Goal: Task Accomplishment & Management: Manage account settings

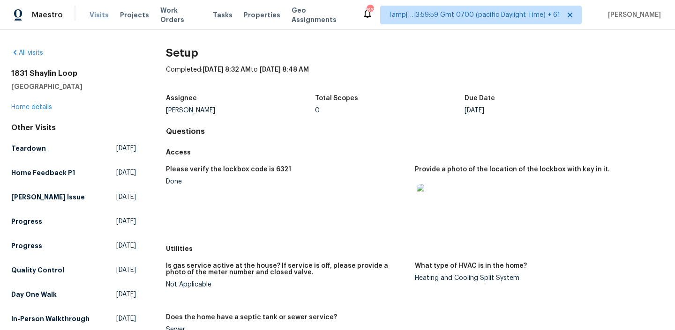
click at [90, 14] on span "Visits" at bounding box center [99, 14] width 19 height 9
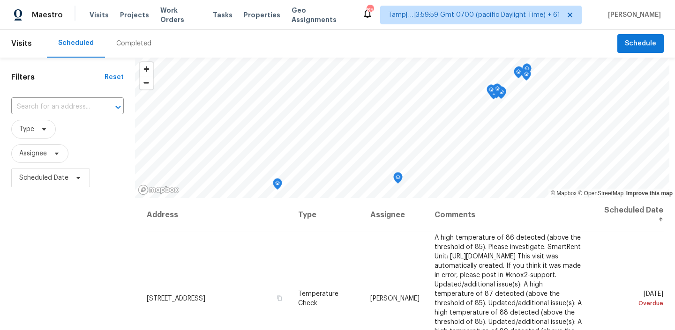
click at [130, 55] on div "Completed" at bounding box center [134, 44] width 58 height 28
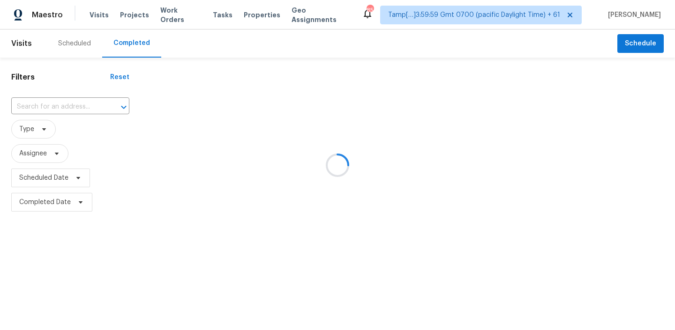
click at [78, 101] on div at bounding box center [337, 165] width 675 height 330
click at [76, 105] on div at bounding box center [337, 165] width 675 height 330
click at [105, 105] on div at bounding box center [117, 107] width 24 height 13
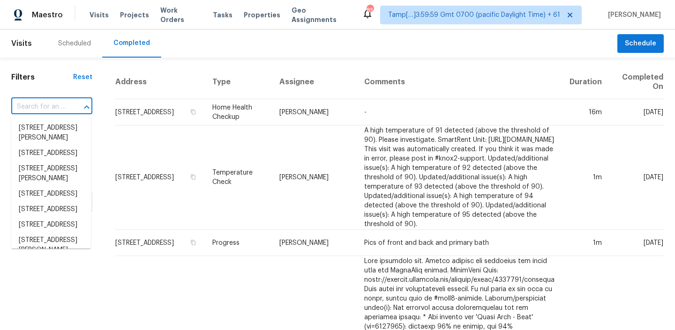
click at [76, 105] on div at bounding box center [80, 107] width 24 height 13
paste input "[STREET_ADDRESS]"
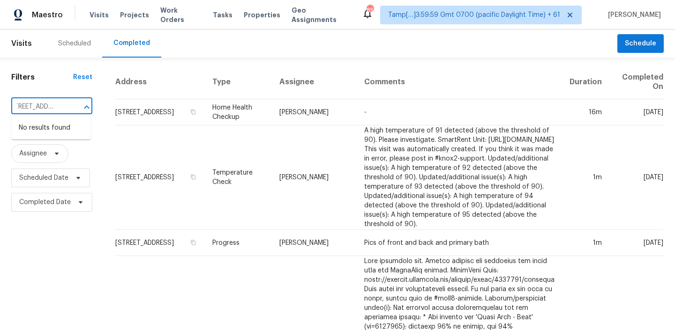
type input "[STREET_ADDRESS]"
click at [65, 107] on div "​" at bounding box center [51, 107] width 81 height 15
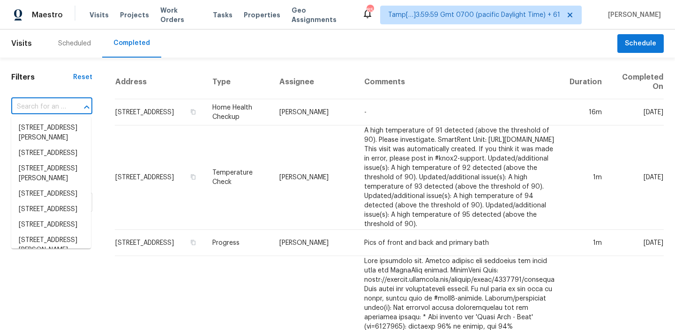
paste input "[STREET_ADDRESS]"
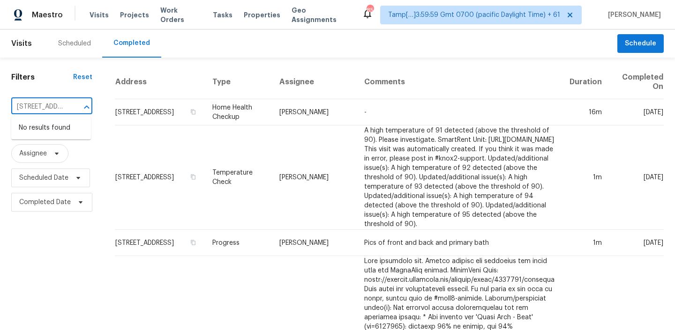
drag, startPoint x: 47, startPoint y: 105, endPoint x: 9, endPoint y: 104, distance: 37.5
click at [45, 105] on input "101 Clearday Dr Apt 115, Austin, TX 78745" at bounding box center [38, 107] width 55 height 15
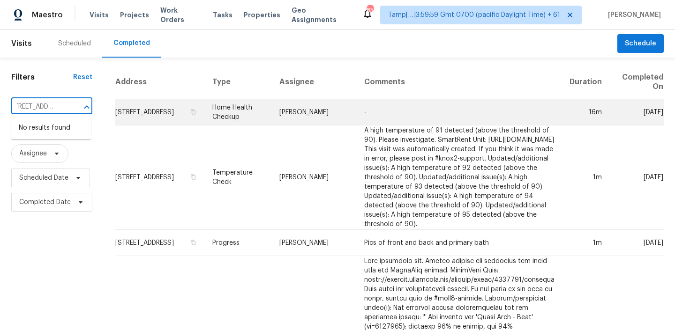
drag, startPoint x: 44, startPoint y: 106, endPoint x: 154, endPoint y: 125, distance: 112.1
drag, startPoint x: 43, startPoint y: 105, endPoint x: 123, endPoint y: 107, distance: 80.2
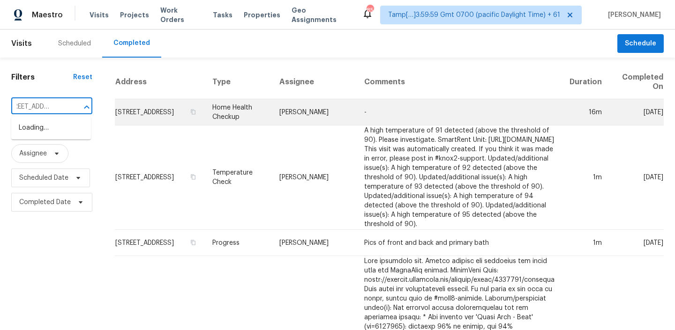
scroll to position [0, 12]
type input "101 Clearday Dr"
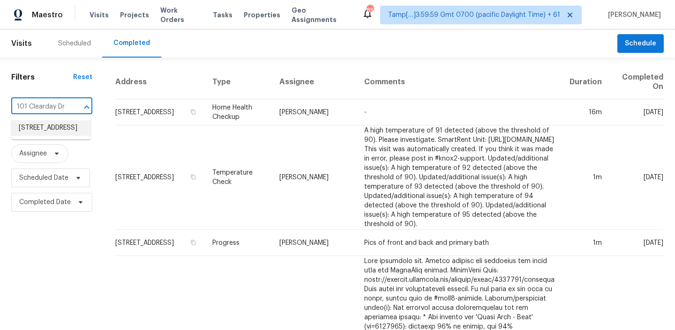
click at [57, 132] on li "101 Clearday Dr Apt 115, Austin, TX 78745" at bounding box center [51, 127] width 80 height 15
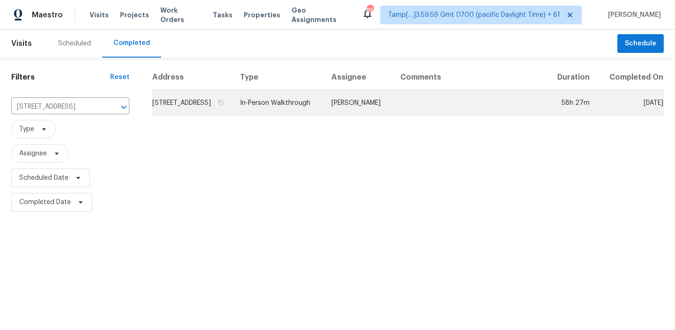
click at [215, 108] on td "101 Clearday Dr Apt 115, Austin, TX 78745" at bounding box center [192, 103] width 81 height 26
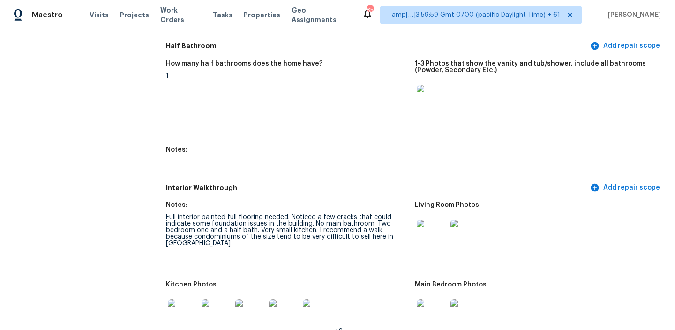
scroll to position [994, 0]
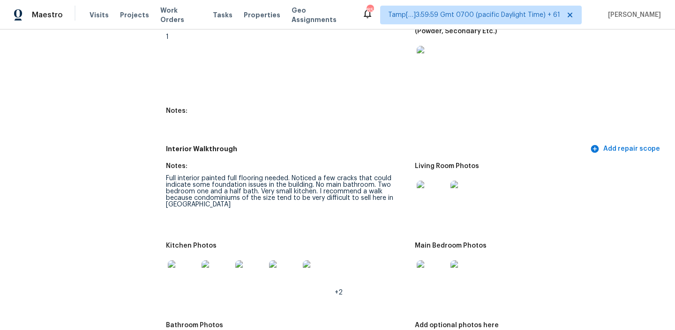
click at [184, 276] on img at bounding box center [183, 276] width 30 height 30
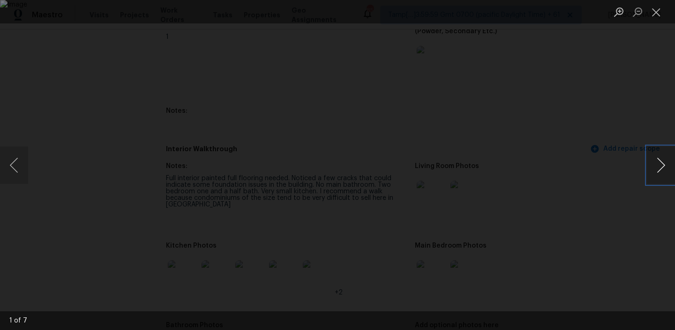
click at [660, 165] on button "Next image" at bounding box center [661, 165] width 28 height 37
click at [660, 166] on button "Next image" at bounding box center [661, 165] width 28 height 37
click at [660, 12] on button "Close lightbox" at bounding box center [656, 12] width 19 height 16
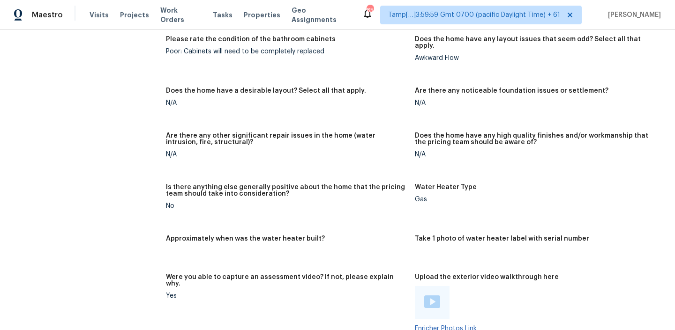
scroll to position [1981, 0]
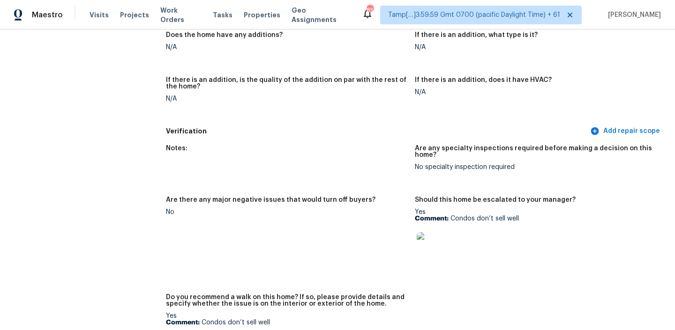
click at [431, 232] on img at bounding box center [432, 247] width 30 height 30
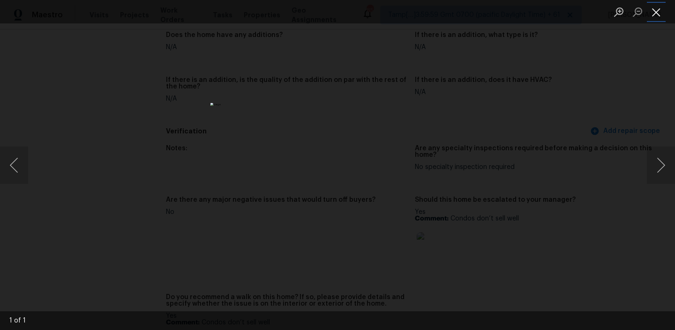
click at [657, 14] on button "Close lightbox" at bounding box center [656, 12] width 19 height 16
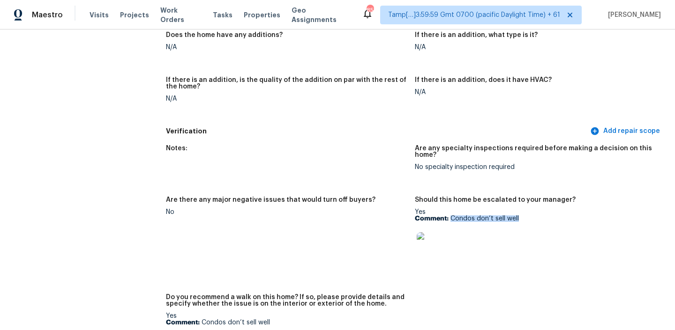
drag, startPoint x: 451, startPoint y: 200, endPoint x: 526, endPoint y: 200, distance: 75.0
click at [526, 216] on p "Comment: Condos don’t sell well" at bounding box center [535, 219] width 241 height 7
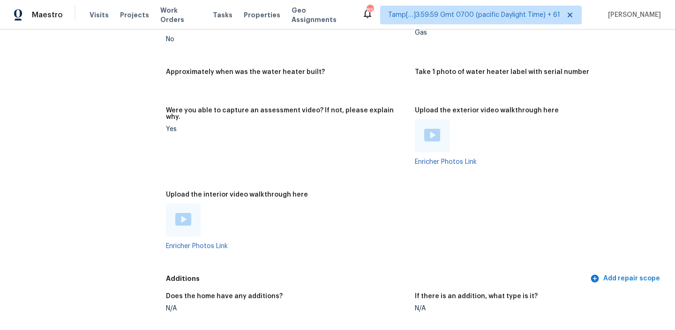
scroll to position [1780, 0]
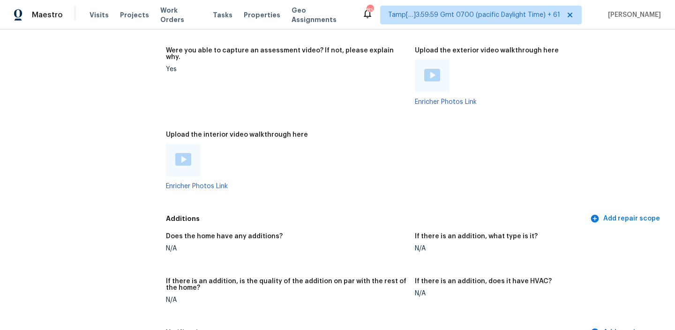
click at [180, 153] on img at bounding box center [183, 159] width 16 height 13
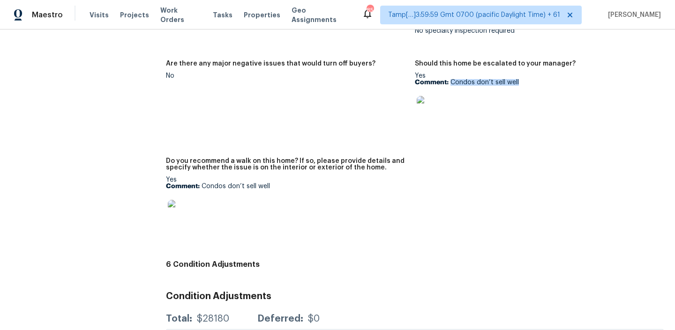
scroll to position [2117, 0]
drag, startPoint x: 202, startPoint y: 165, endPoint x: 304, endPoint y: 165, distance: 102.2
click at [304, 184] on p "Comment: Condos don’t sell well" at bounding box center [286, 187] width 241 height 7
copy p "Condos don’t sell well"
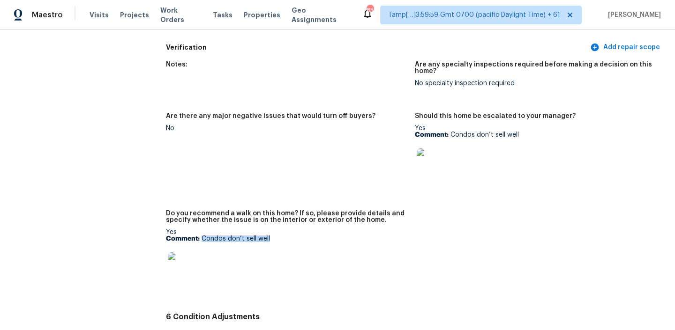
scroll to position [2042, 0]
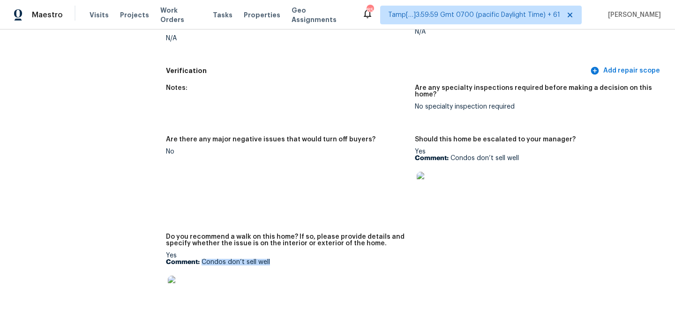
click at [429, 172] on img at bounding box center [432, 187] width 30 height 30
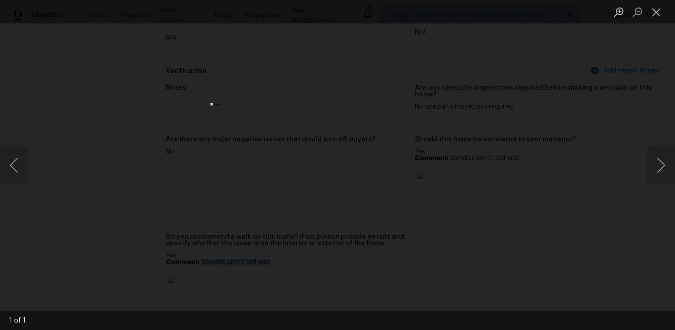
click at [356, 149] on img "Lightbox" at bounding box center [337, 165] width 254 height 124
click at [401, 103] on img "Lightbox" at bounding box center [337, 165] width 254 height 124
click at [501, 35] on div "Lightbox" at bounding box center [337, 165] width 675 height 330
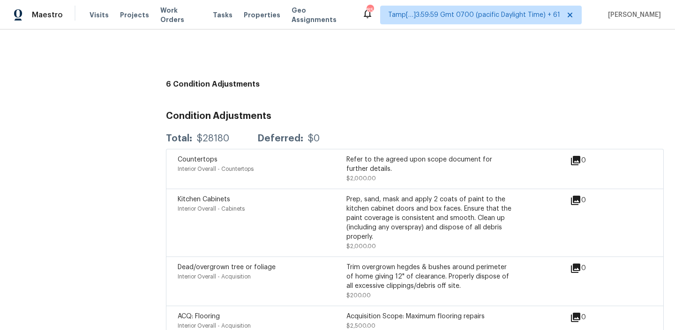
scroll to position [999, 0]
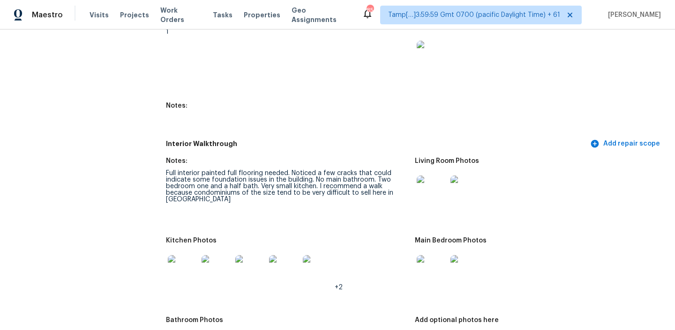
click at [265, 177] on div "Full interior painted full flooring needed. Noticed a few cracks that could ind…" at bounding box center [286, 186] width 241 height 33
click at [258, 181] on div "Full interior painted full flooring needed. Noticed a few cracks that could ind…" at bounding box center [286, 186] width 241 height 33
click at [297, 181] on div "Full interior painted full flooring needed. Noticed a few cracks that could ind…" at bounding box center [286, 186] width 241 height 33
click at [259, 181] on div "Full interior painted full flooring needed. Noticed a few cracks that could ind…" at bounding box center [286, 186] width 241 height 33
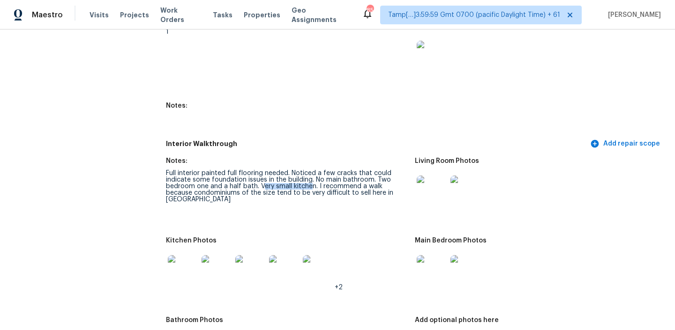
drag, startPoint x: 260, startPoint y: 179, endPoint x: 311, endPoint y: 181, distance: 50.7
click at [311, 181] on div "Full interior painted full flooring needed. Noticed a few cracks that could ind…" at bounding box center [286, 186] width 241 height 33
drag, startPoint x: 259, startPoint y: 179, endPoint x: 314, endPoint y: 181, distance: 54.9
click at [314, 181] on div "Full interior painted full flooring needed. Noticed a few cracks that could ind…" at bounding box center [286, 186] width 241 height 33
copy div "Very small kitchen"
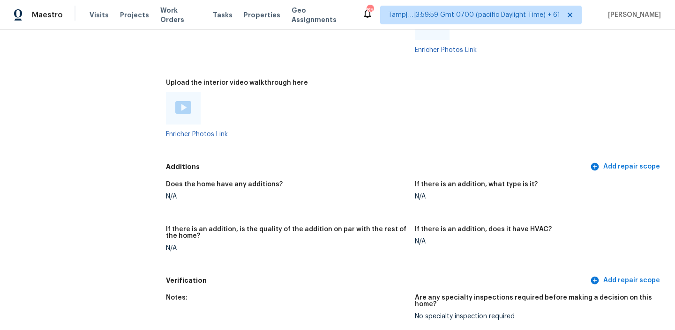
scroll to position [1817, 0]
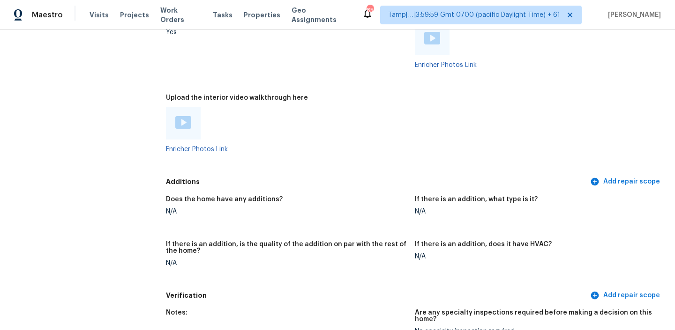
click at [187, 116] on img at bounding box center [183, 122] width 16 height 13
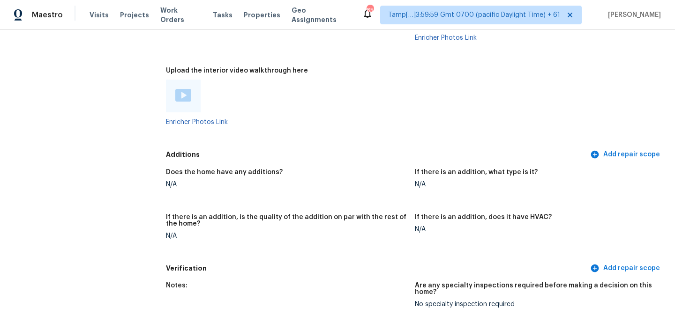
scroll to position [1803, 0]
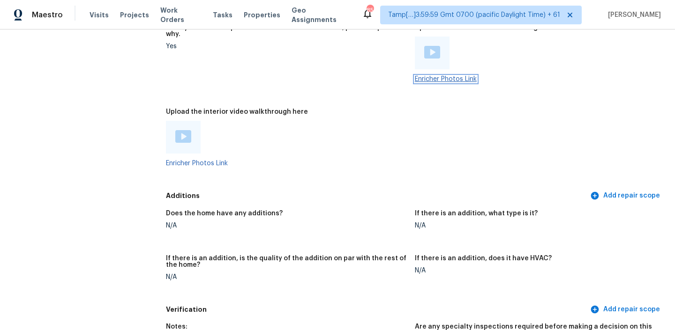
click at [437, 76] on link "Enricher Photos Link" at bounding box center [446, 79] width 62 height 7
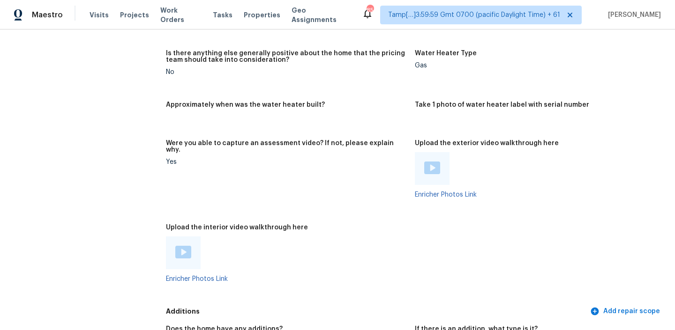
scroll to position [1723, 0]
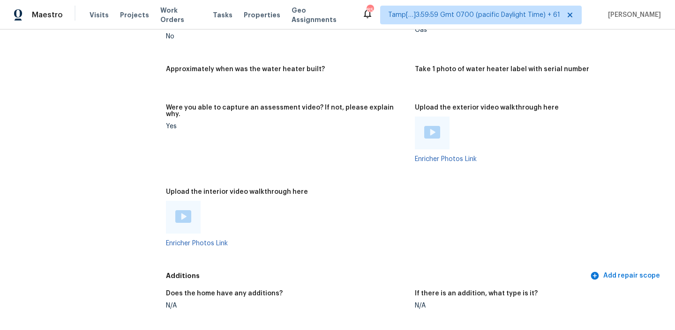
click at [179, 210] on div at bounding box center [183, 217] width 16 height 14
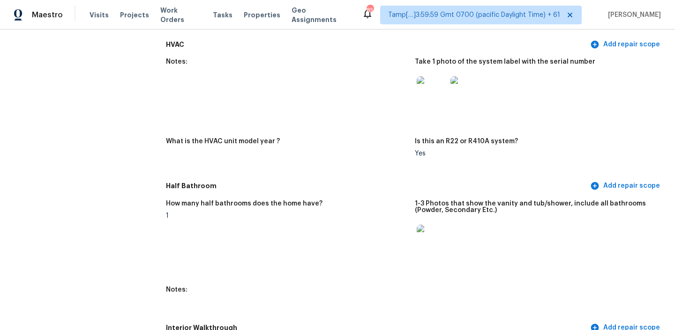
scroll to position [855, 0]
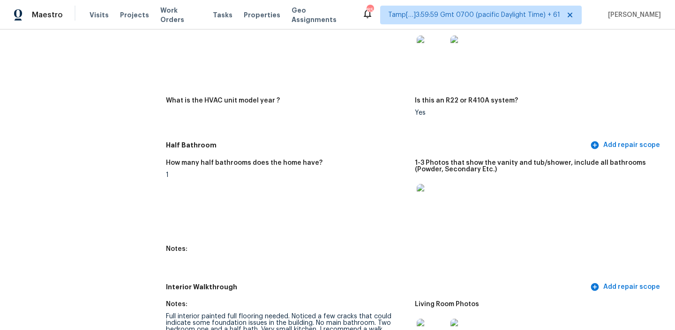
click at [435, 195] on img at bounding box center [432, 199] width 30 height 30
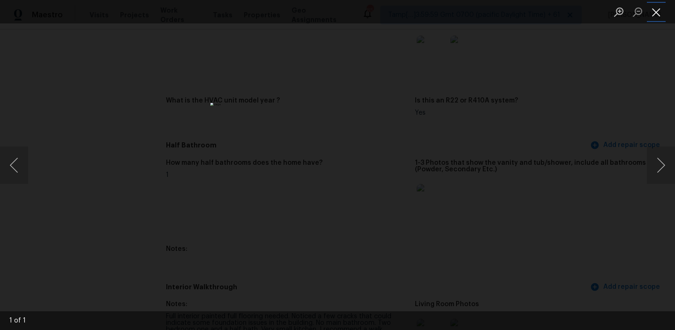
click at [658, 12] on button "Close lightbox" at bounding box center [656, 12] width 19 height 16
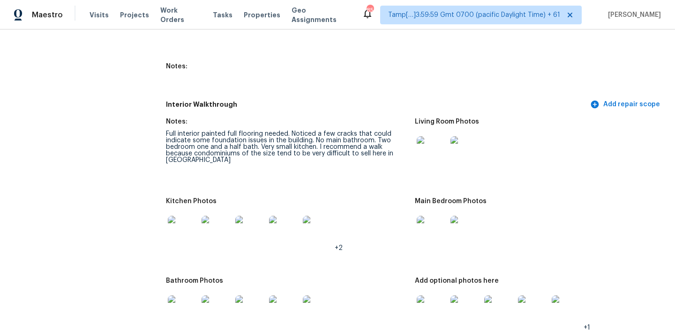
scroll to position [1059, 0]
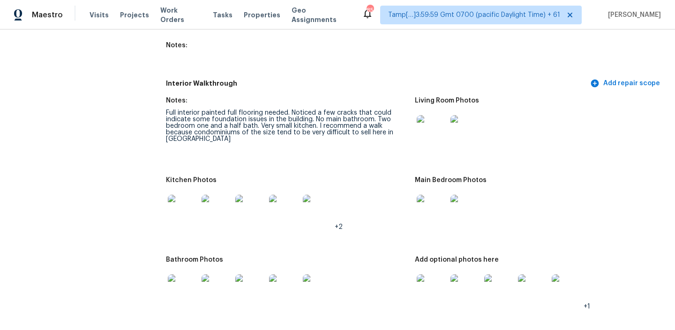
click at [429, 126] on img at bounding box center [432, 130] width 30 height 30
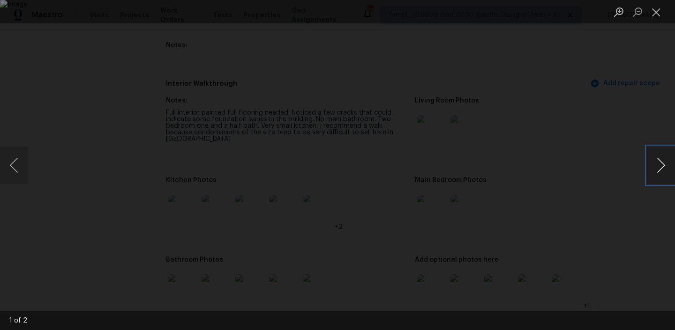
click at [660, 176] on button "Next image" at bounding box center [661, 165] width 28 height 37
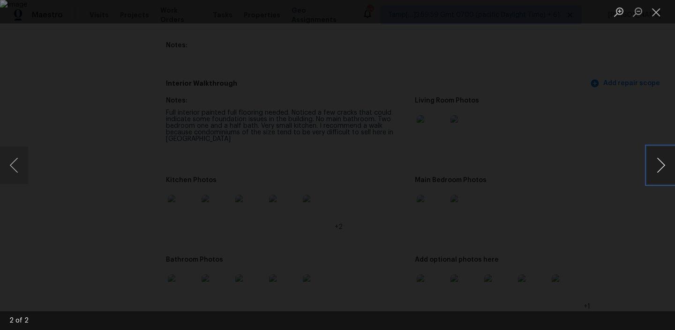
click at [660, 176] on button "Next image" at bounding box center [661, 165] width 28 height 37
click at [660, 16] on button "Close lightbox" at bounding box center [656, 12] width 19 height 16
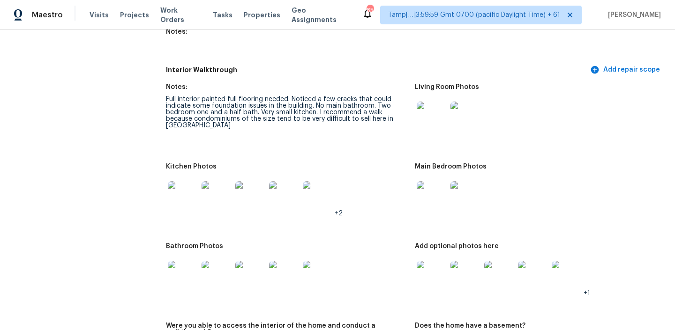
scroll to position [1074, 0]
click at [179, 197] on img at bounding box center [183, 195] width 30 height 30
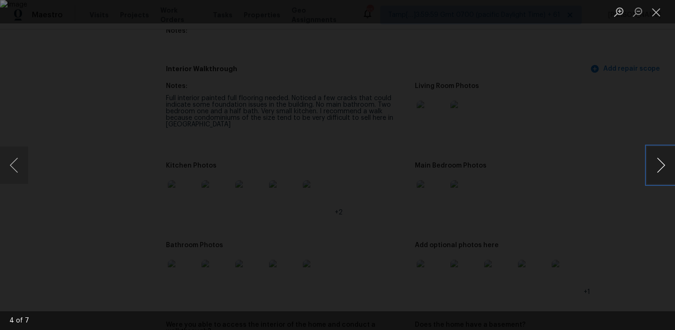
click at [655, 161] on button "Next image" at bounding box center [661, 165] width 28 height 37
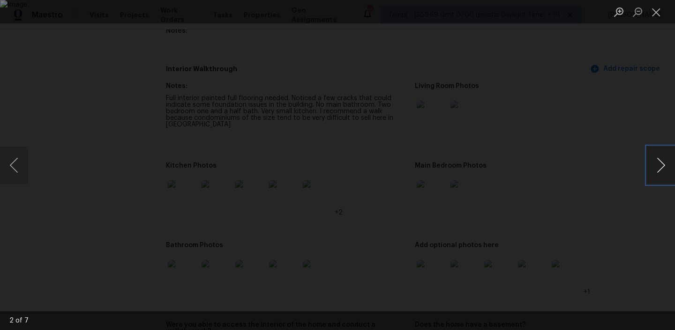
click at [655, 161] on button "Next image" at bounding box center [661, 165] width 28 height 37
click at [660, 167] on button "Next image" at bounding box center [661, 165] width 28 height 37
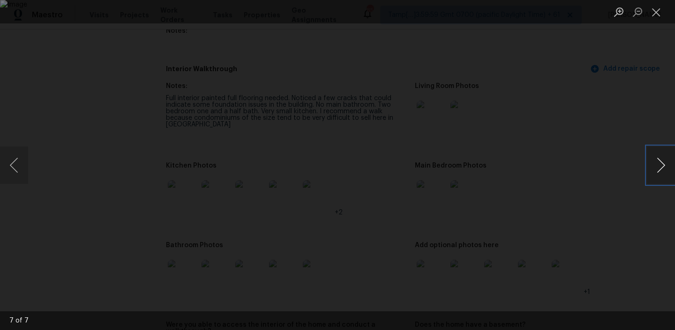
click at [661, 167] on button "Next image" at bounding box center [661, 165] width 28 height 37
click at [654, 15] on button "Close lightbox" at bounding box center [656, 12] width 19 height 16
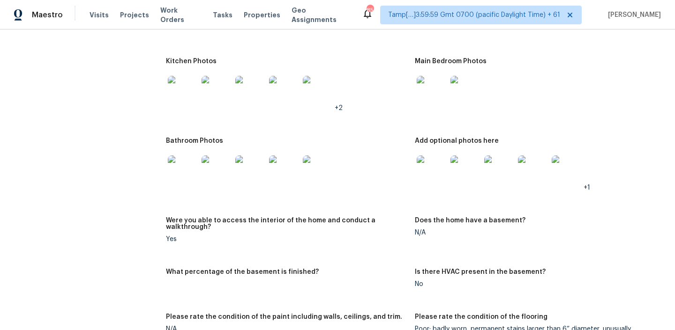
scroll to position [1102, 0]
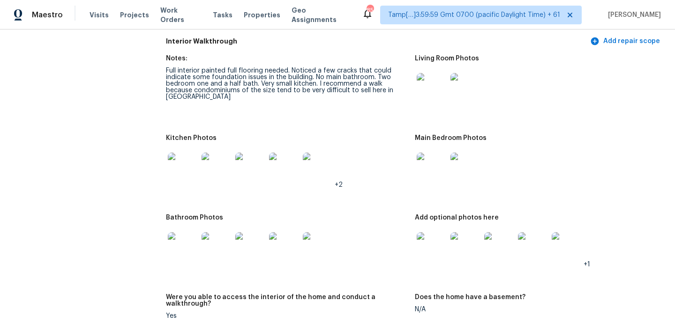
click at [429, 155] on img at bounding box center [432, 168] width 30 height 30
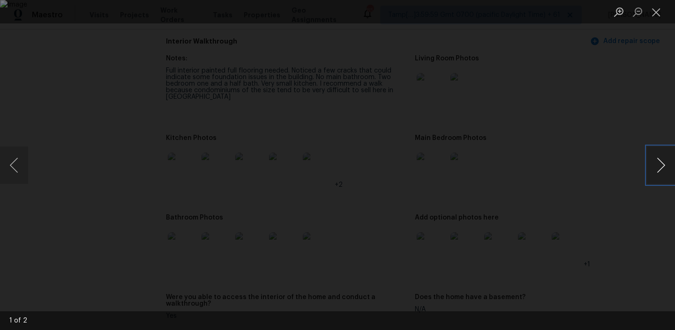
click at [661, 165] on button "Next image" at bounding box center [661, 165] width 28 height 37
click at [663, 167] on button "Next image" at bounding box center [661, 165] width 28 height 37
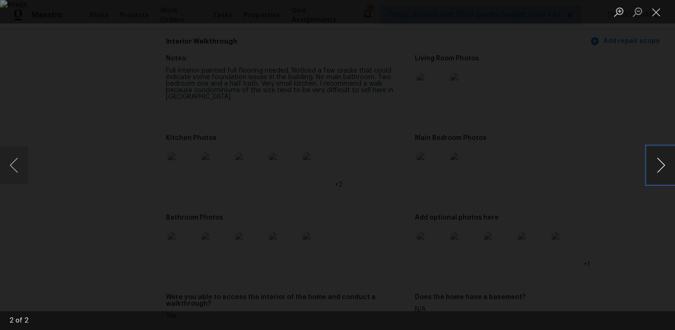
click at [663, 167] on button "Next image" at bounding box center [661, 165] width 28 height 37
click at [652, 7] on button "Close lightbox" at bounding box center [656, 12] width 19 height 16
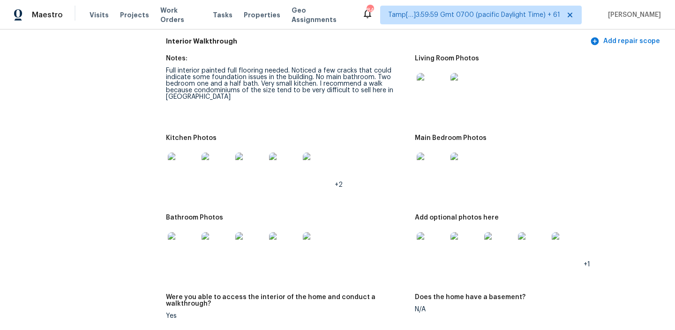
scroll to position [1119, 0]
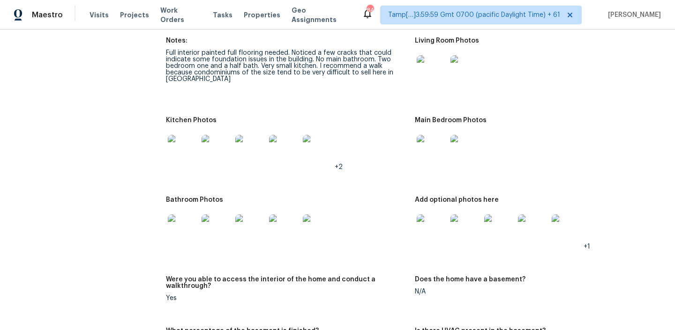
click at [185, 226] on img at bounding box center [183, 230] width 30 height 30
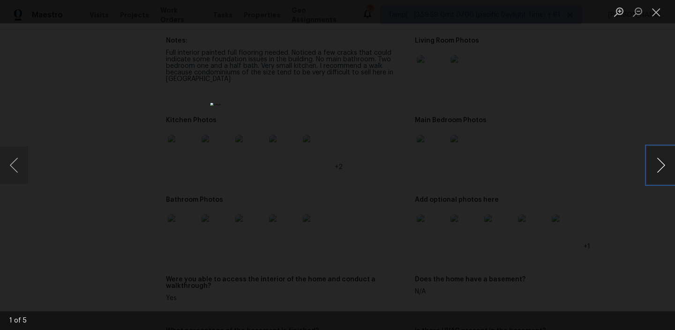
click at [664, 169] on button "Next image" at bounding box center [661, 165] width 28 height 37
click at [660, 156] on button "Next image" at bounding box center [661, 165] width 28 height 37
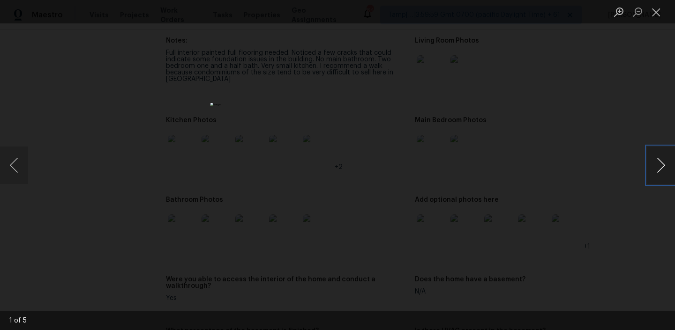
click at [660, 156] on button "Next image" at bounding box center [661, 165] width 28 height 37
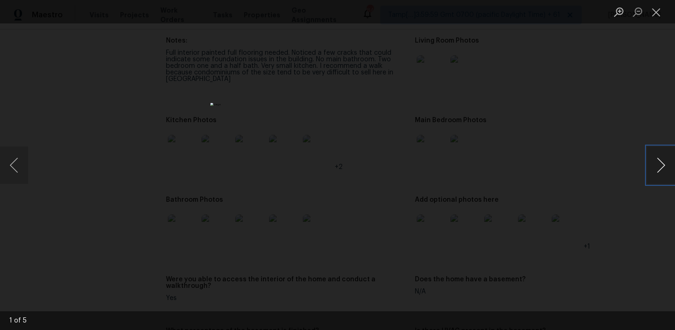
click at [660, 156] on button "Next image" at bounding box center [661, 165] width 28 height 37
click at [659, 15] on button "Close lightbox" at bounding box center [656, 12] width 19 height 16
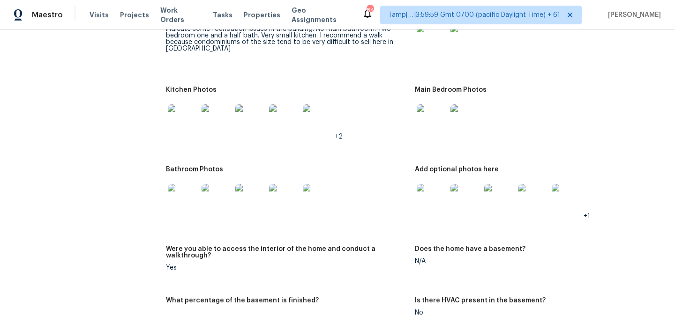
scroll to position [1162, 0]
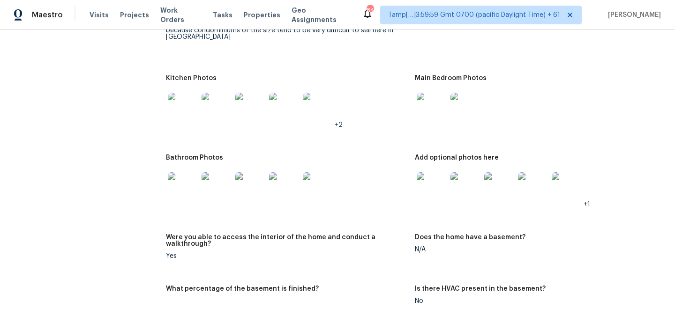
click at [435, 179] on img at bounding box center [432, 187] width 30 height 30
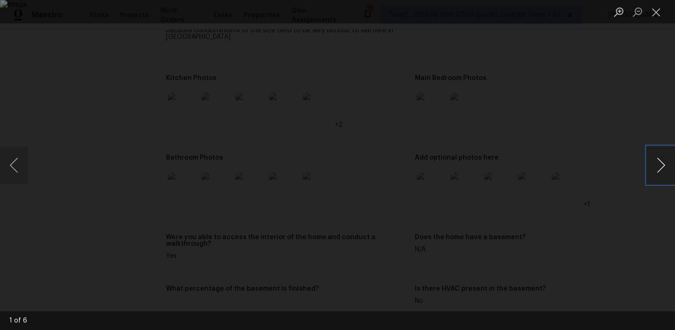
click at [657, 162] on button "Next image" at bounding box center [661, 165] width 28 height 37
click at [657, 163] on button "Next image" at bounding box center [661, 165] width 28 height 37
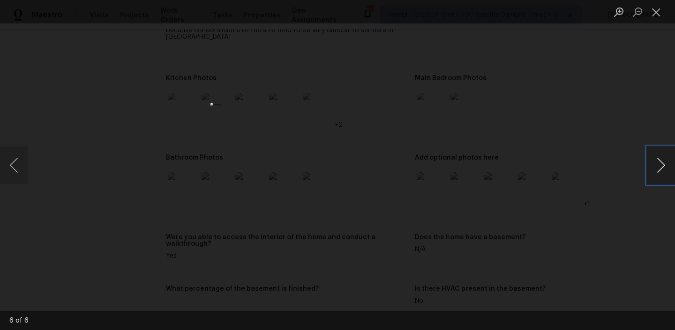
click at [657, 163] on button "Next image" at bounding box center [661, 165] width 28 height 37
click at [655, 162] on button "Next image" at bounding box center [661, 165] width 28 height 37
click at [656, 15] on button "Close lightbox" at bounding box center [656, 12] width 19 height 16
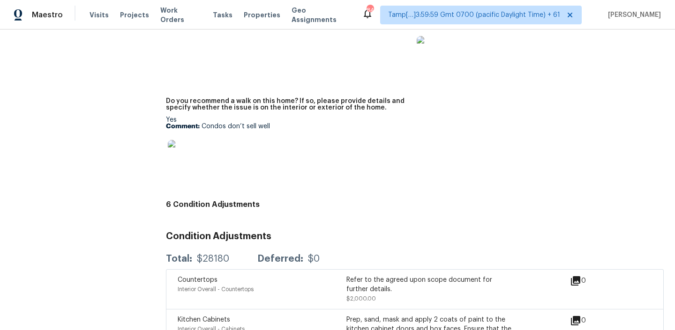
scroll to position [2135, 0]
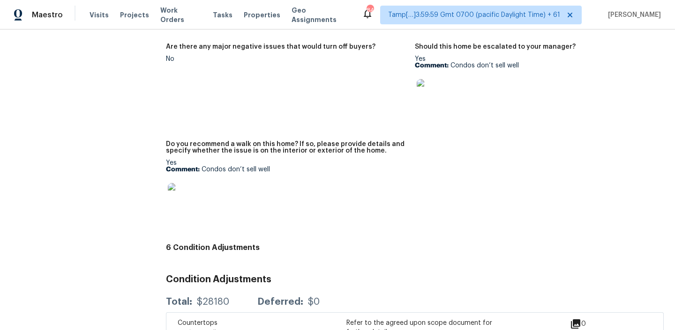
click at [180, 183] on img at bounding box center [183, 198] width 30 height 30
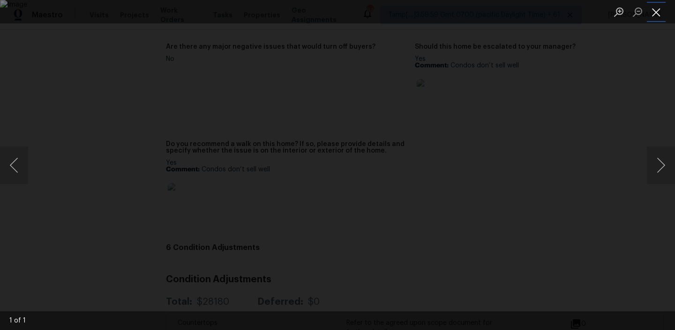
click at [648, 18] on button "Close lightbox" at bounding box center [656, 12] width 19 height 16
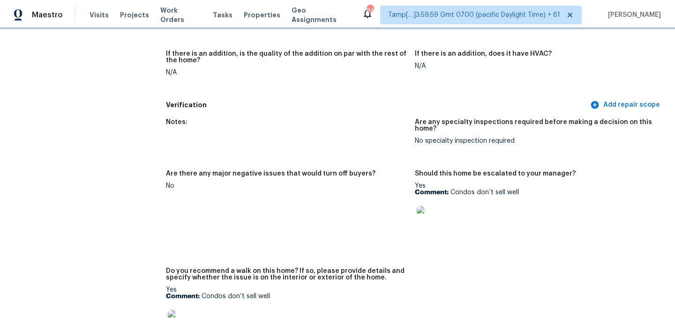
scroll to position [2005, 0]
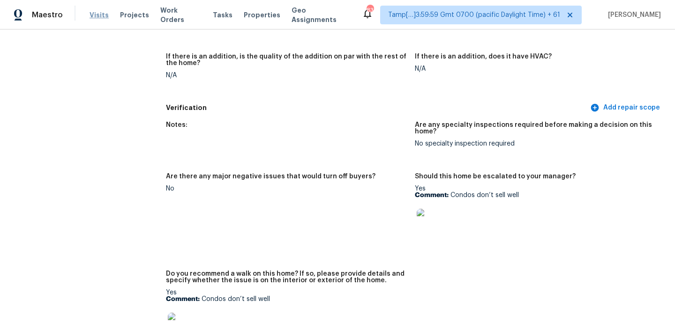
click at [96, 15] on span "Visits" at bounding box center [99, 14] width 19 height 9
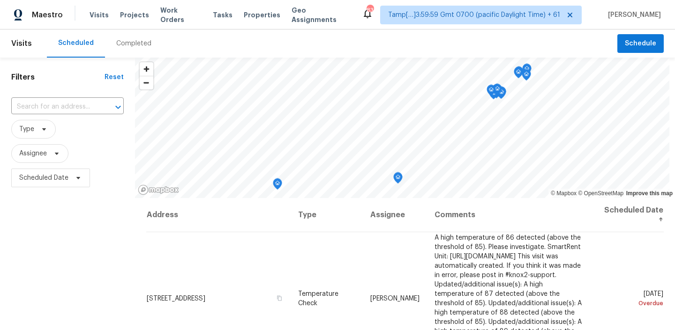
click at [123, 47] on div "Completed" at bounding box center [133, 43] width 35 height 9
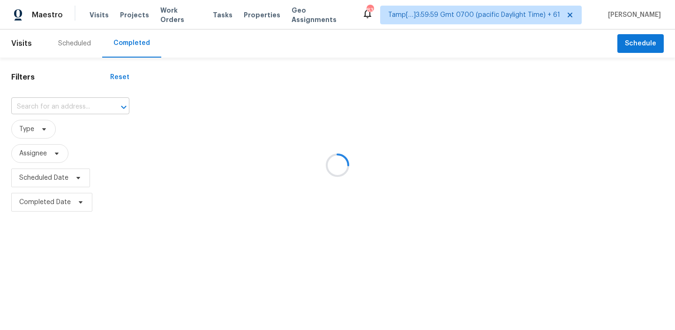
click at [105, 104] on div at bounding box center [117, 107] width 24 height 13
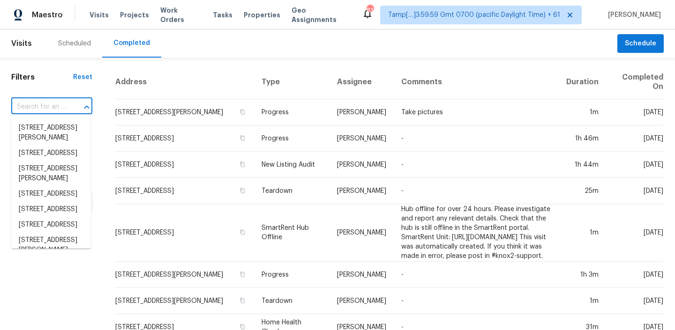
click at [74, 104] on div at bounding box center [80, 107] width 24 height 13
paste input "341 Marion Oaks Golf Way, Ocala, FL 34473"
type input "341 Marion Oaks Golf Way, Ocala, FL 34473"
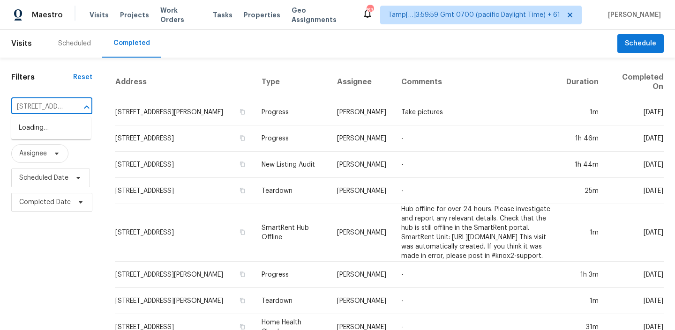
scroll to position [0, 84]
click at [51, 132] on li "341 Marion Oaks Golf Way, Ocala, FL 34473" at bounding box center [51, 132] width 80 height 25
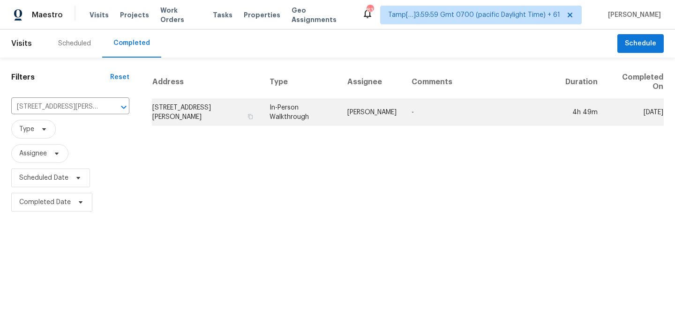
click at [203, 115] on td "341 Marion Oaks Golf Way, Ocala, FL 34473" at bounding box center [207, 112] width 110 height 26
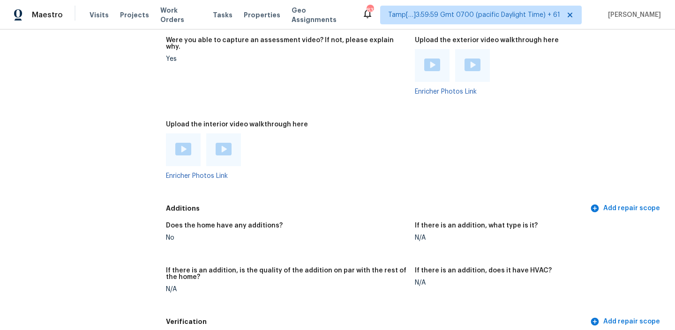
scroll to position [2129, 0]
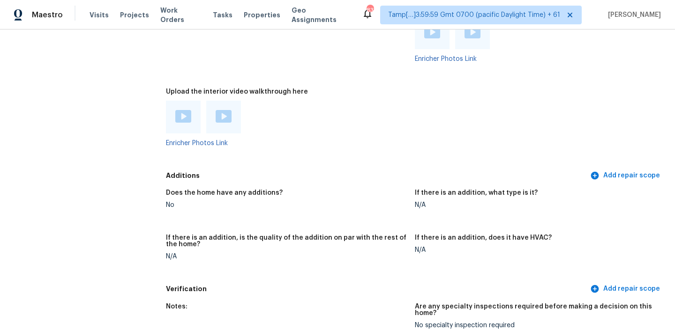
click at [181, 110] on img at bounding box center [183, 116] width 16 height 13
click at [226, 110] on img at bounding box center [224, 116] width 16 height 13
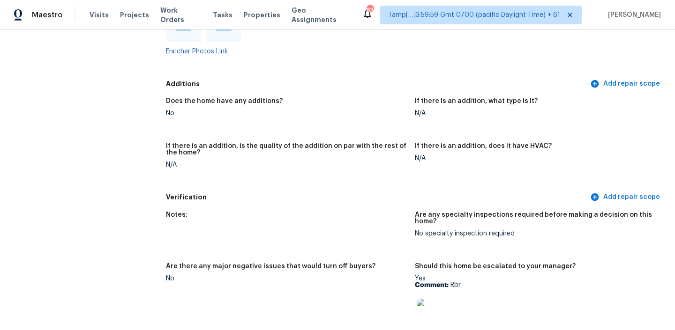
scroll to position [2284, 0]
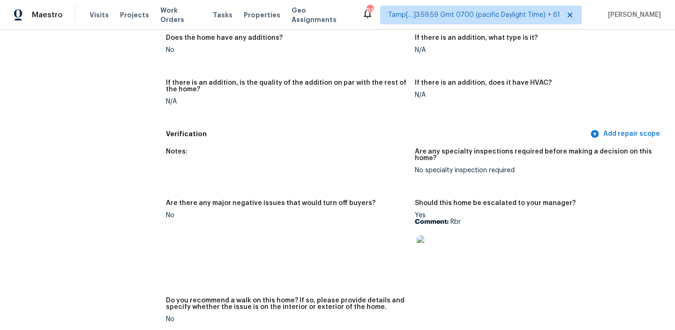
click at [427, 236] on img at bounding box center [432, 251] width 30 height 30
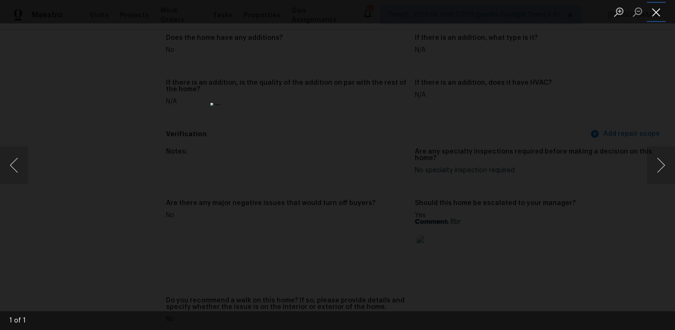
click at [654, 10] on button "Close lightbox" at bounding box center [656, 12] width 19 height 16
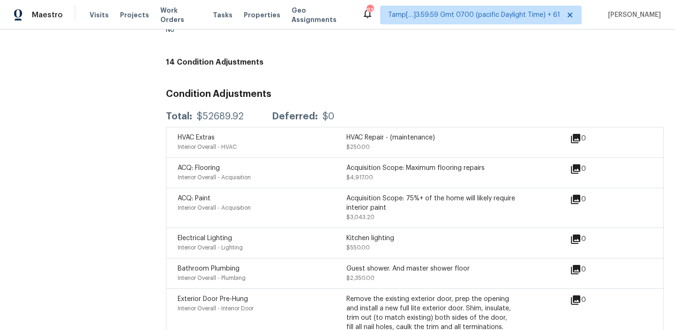
scroll to position [2568, 0]
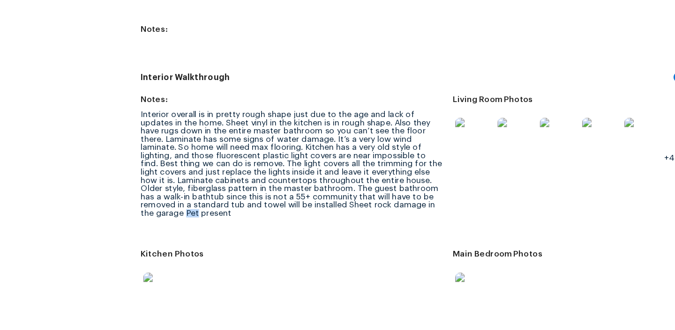
scroll to position [1288, 0]
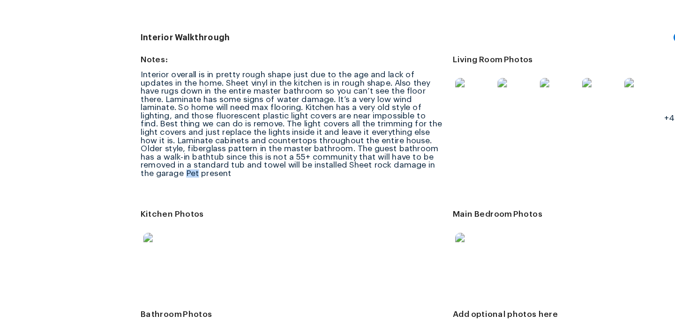
click at [438, 129] on img at bounding box center [432, 144] width 30 height 30
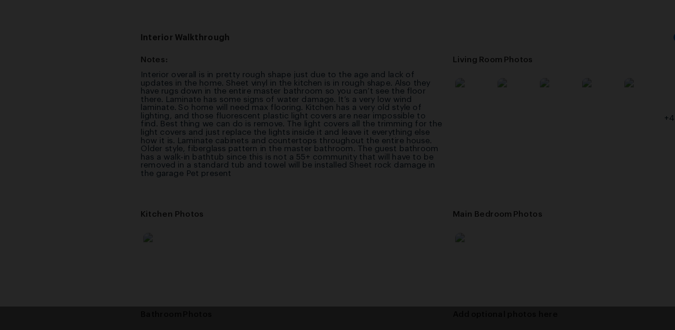
click at [577, 234] on div "Lightbox" at bounding box center [337, 165] width 675 height 330
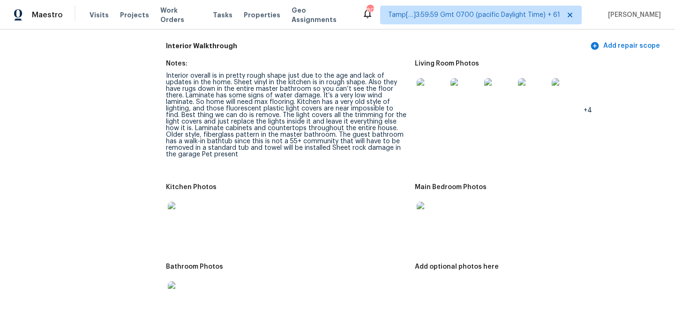
scroll to position [1375, 0]
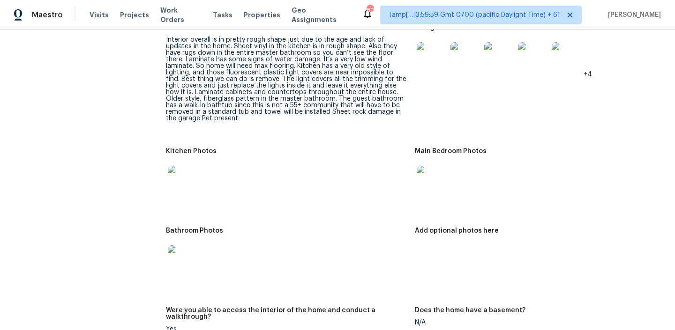
click at [187, 170] on img at bounding box center [183, 181] width 30 height 30
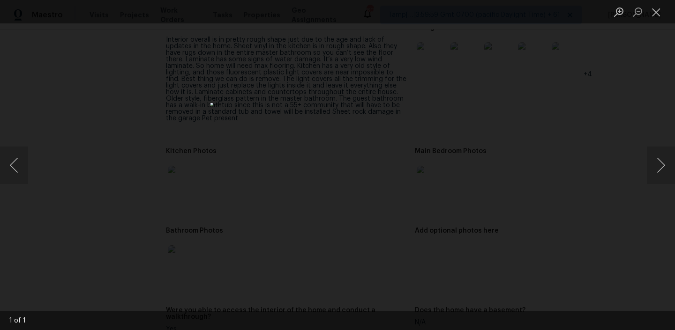
click at [540, 190] on div "Lightbox" at bounding box center [337, 165] width 675 height 330
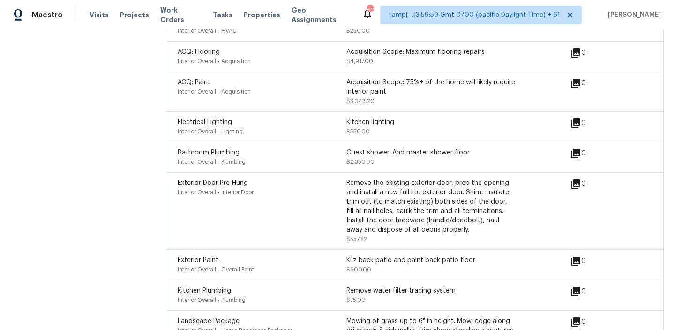
scroll to position [2564, 0]
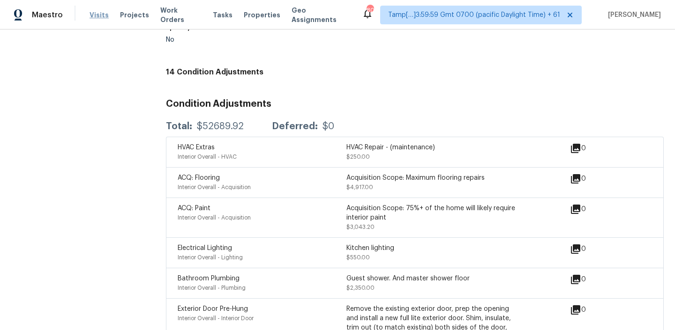
click at [99, 18] on span "Visits" at bounding box center [99, 14] width 19 height 9
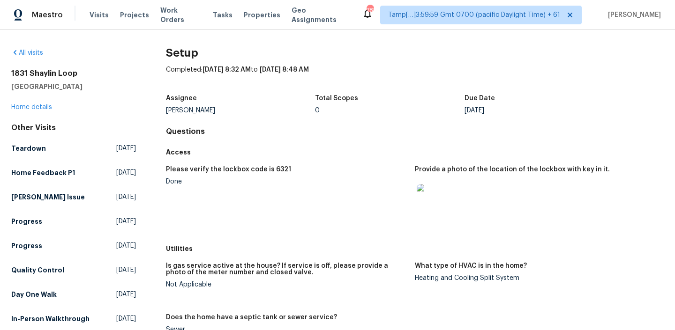
click at [213, 10] on div "Tasks" at bounding box center [223, 15] width 20 height 10
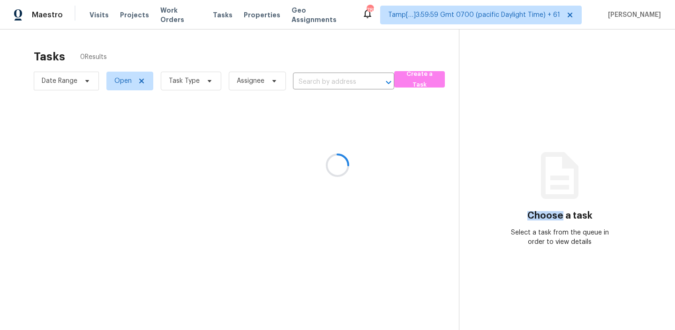
click at [210, 10] on div at bounding box center [337, 165] width 675 height 330
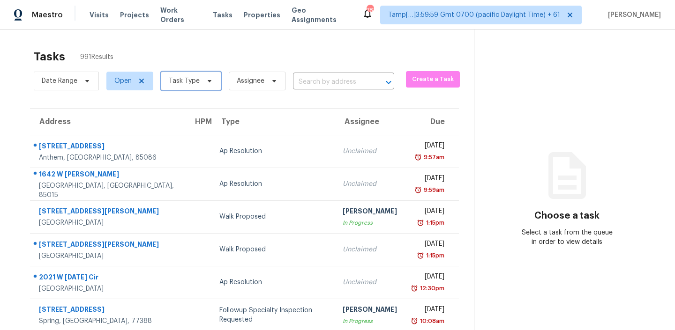
click at [199, 79] on span "Task Type" at bounding box center [191, 81] width 60 height 19
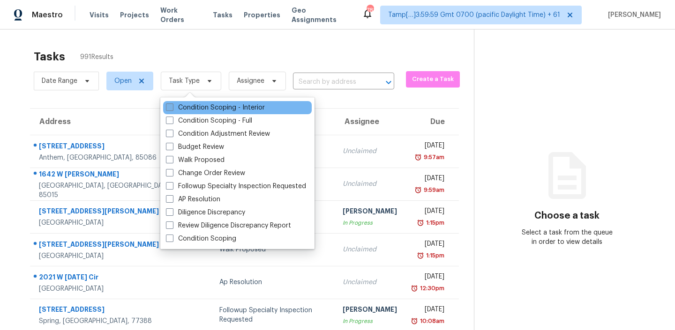
click at [182, 108] on label "Condition Scoping - Interior" at bounding box center [215, 107] width 99 height 9
click at [172, 108] on input "Condition Scoping - Interior" at bounding box center [169, 106] width 6 height 6
checkbox input "true"
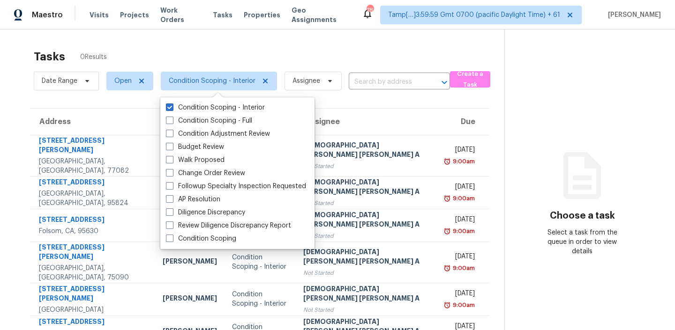
click at [291, 45] on div "Tasks 0 Results" at bounding box center [269, 57] width 471 height 24
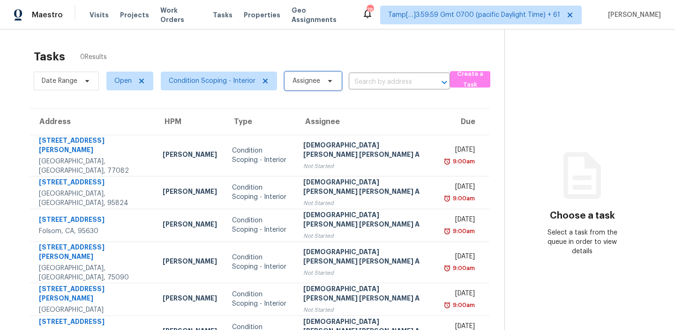
click at [304, 86] on span "Assignee" at bounding box center [313, 81] width 57 height 19
click at [313, 50] on div "Tasks 84 Results" at bounding box center [269, 57] width 471 height 24
click at [128, 77] on span "Open" at bounding box center [122, 80] width 17 height 9
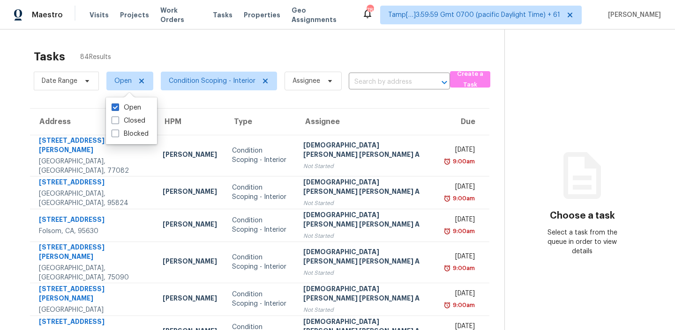
click at [232, 57] on div "Tasks 84 Results" at bounding box center [269, 57] width 471 height 24
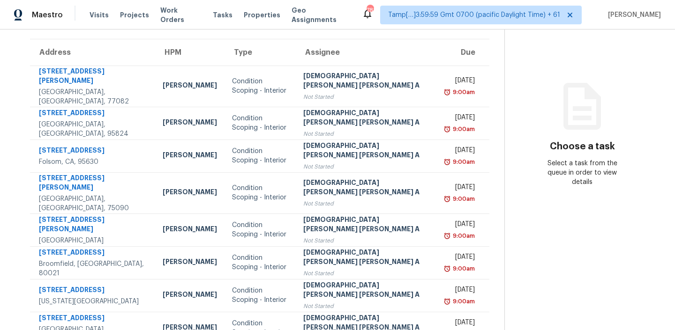
scroll to position [157, 0]
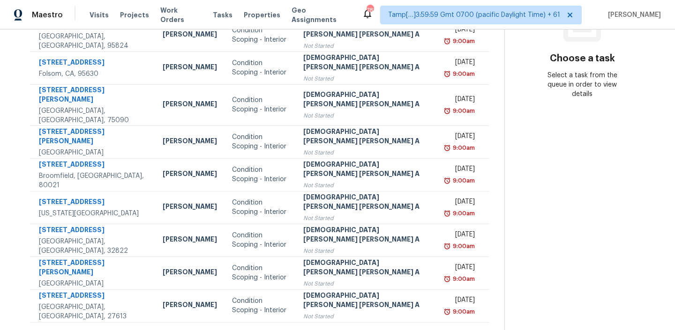
click at [283, 330] on icon at bounding box center [287, 334] width 8 height 8
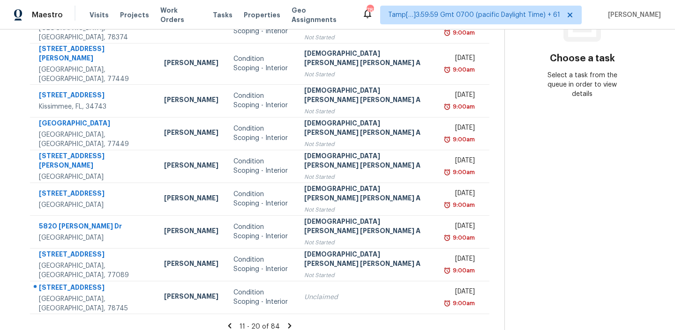
click at [285, 322] on icon at bounding box center [289, 326] width 8 height 8
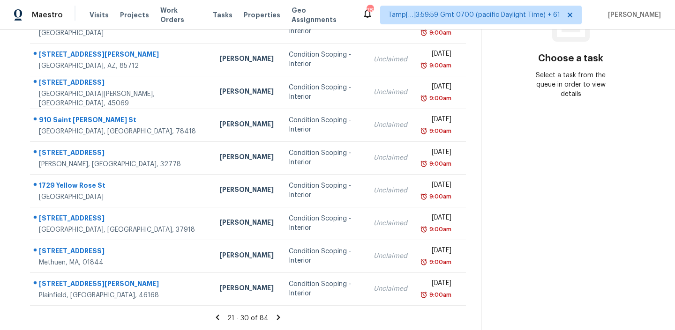
click at [209, 317] on div "21 - 30 of 84" at bounding box center [248, 319] width 466 height 10
click at [216, 317] on icon at bounding box center [217, 317] width 3 height 5
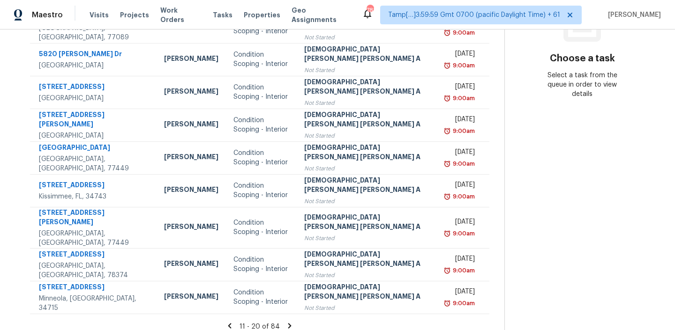
click at [225, 322] on icon at bounding box center [229, 326] width 8 height 8
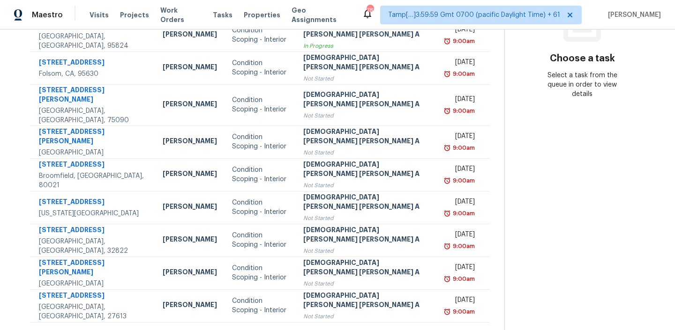
click at [283, 330] on icon at bounding box center [287, 334] width 8 height 8
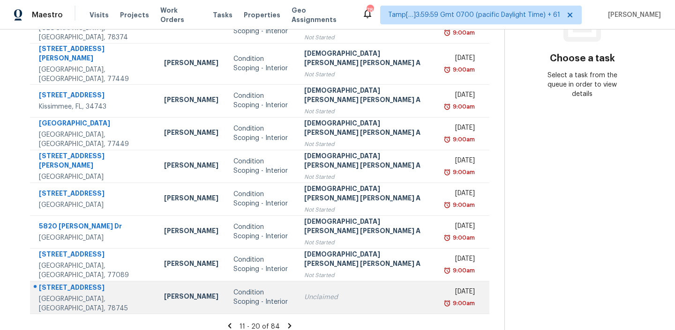
click at [297, 293] on td "Unclaimed" at bounding box center [368, 297] width 143 height 33
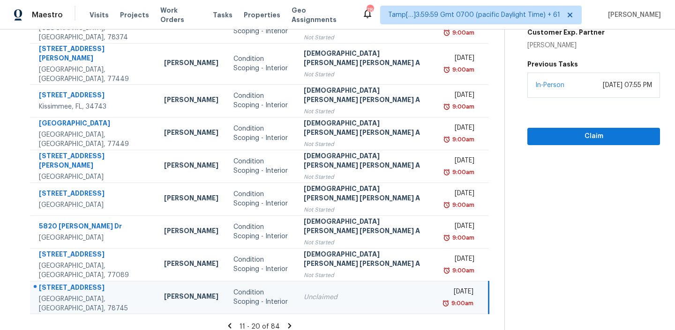
click at [285, 322] on icon at bounding box center [289, 326] width 8 height 8
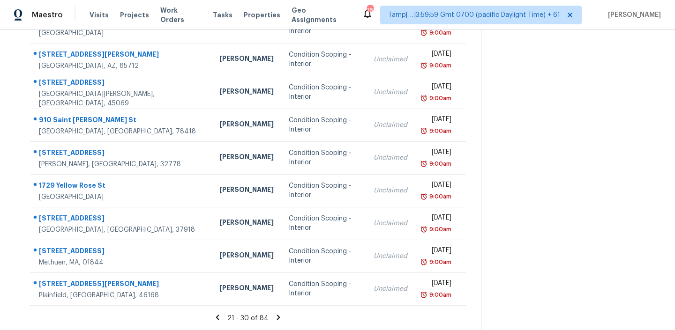
click at [277, 316] on icon at bounding box center [278, 317] width 3 height 5
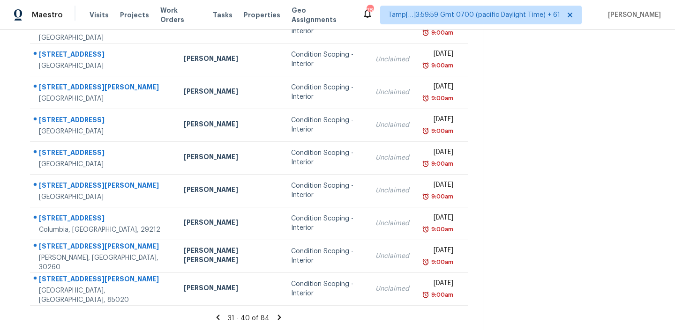
click at [278, 319] on icon at bounding box center [279, 317] width 3 height 5
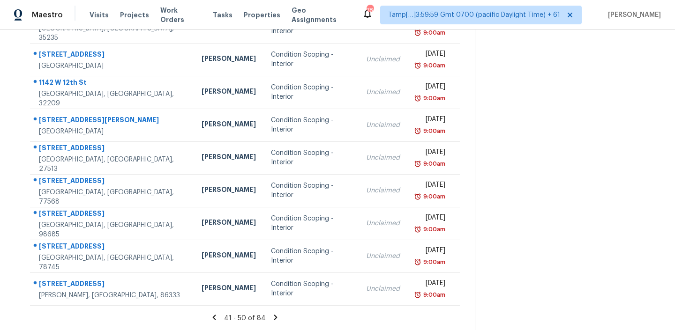
click at [271, 321] on icon at bounding box center [275, 318] width 8 height 8
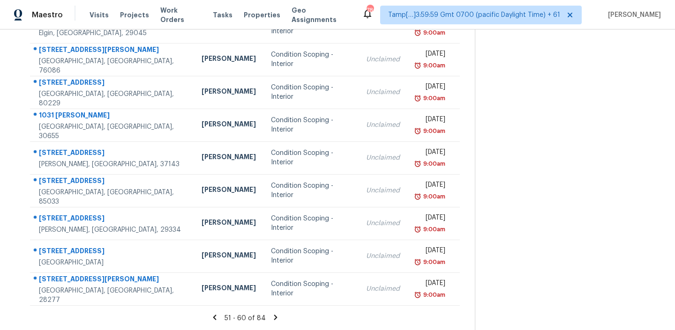
click at [272, 316] on icon at bounding box center [275, 318] width 8 height 8
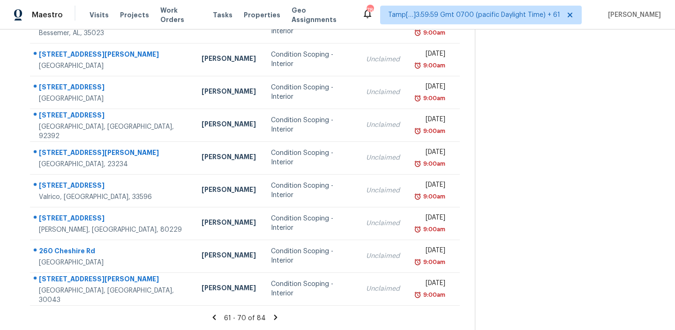
click at [274, 316] on icon at bounding box center [275, 317] width 3 height 5
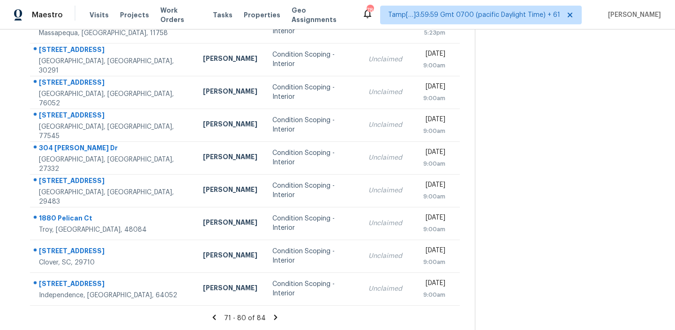
click at [216, 315] on icon at bounding box center [214, 317] width 3 height 5
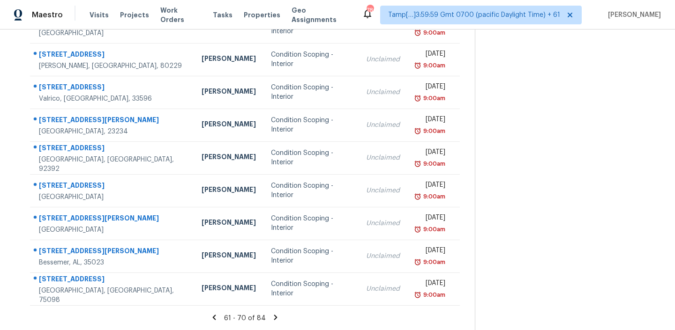
click at [216, 315] on icon at bounding box center [214, 317] width 3 height 5
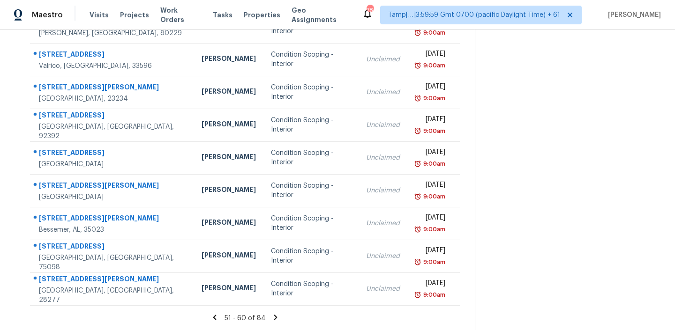
click at [216, 315] on icon at bounding box center [214, 317] width 3 height 5
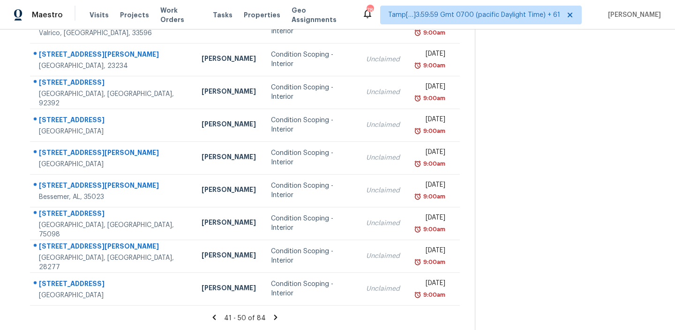
click at [216, 315] on icon at bounding box center [214, 317] width 3 height 5
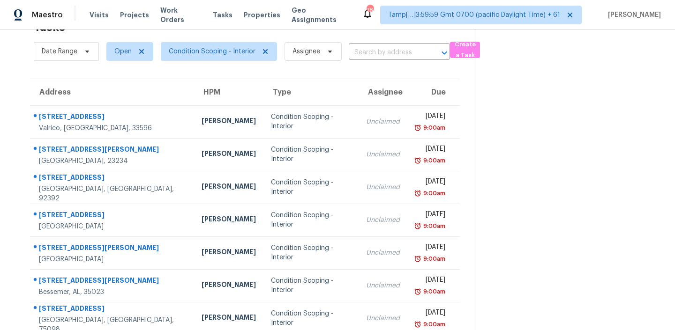
scroll to position [157, 0]
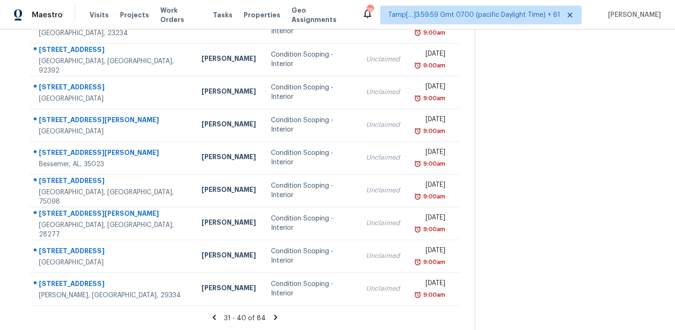
click at [216, 315] on icon at bounding box center [214, 317] width 3 height 5
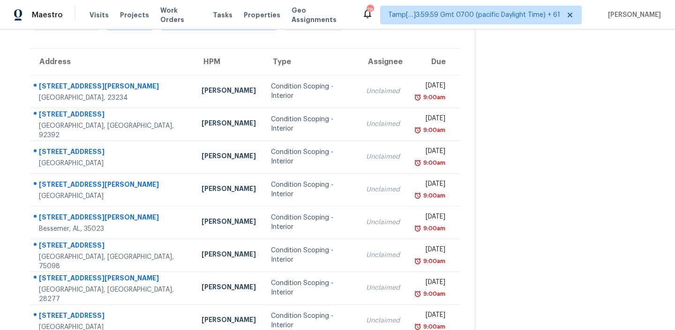
scroll to position [0, 0]
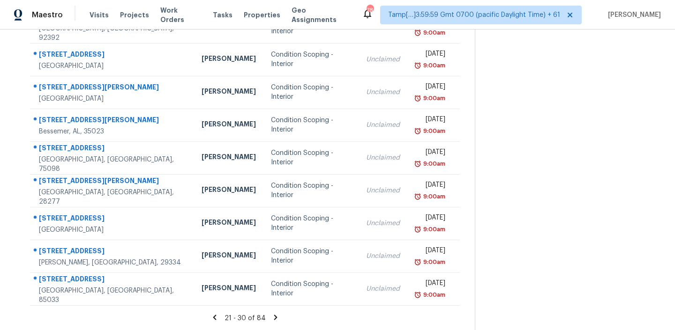
click at [214, 315] on icon at bounding box center [214, 318] width 8 height 8
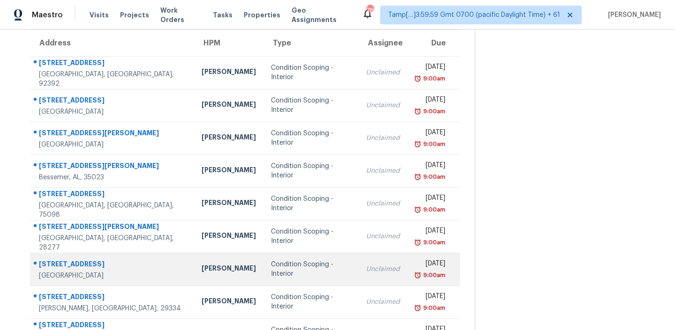
scroll to position [157, 0]
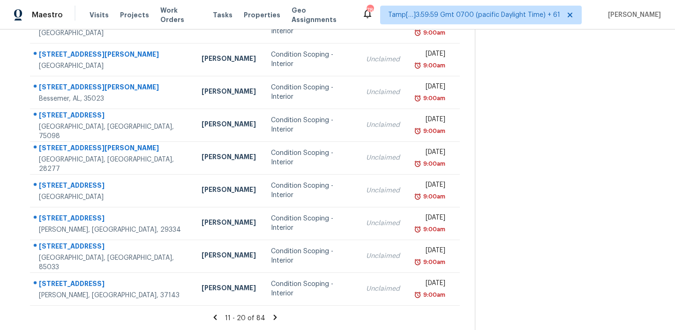
click at [217, 315] on icon at bounding box center [214, 317] width 3 height 5
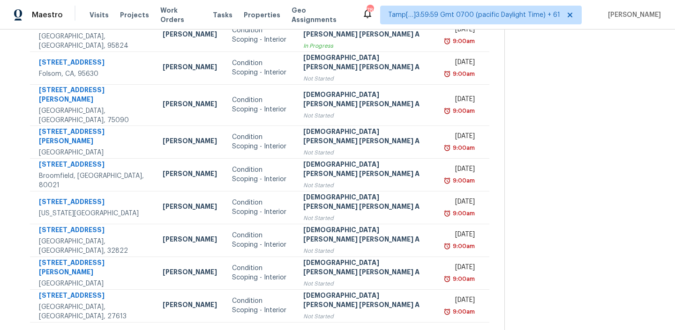
click at [286, 330] on icon at bounding box center [287, 334] width 3 height 5
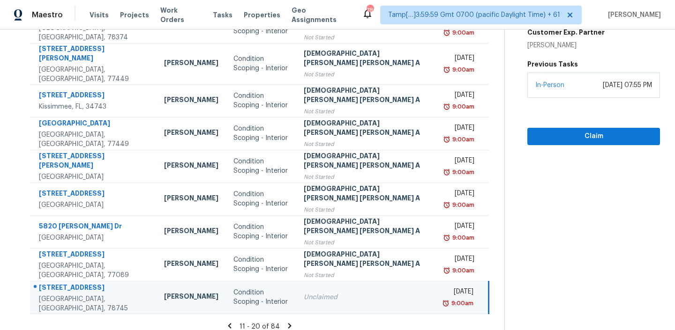
click at [285, 322] on icon at bounding box center [289, 326] width 8 height 8
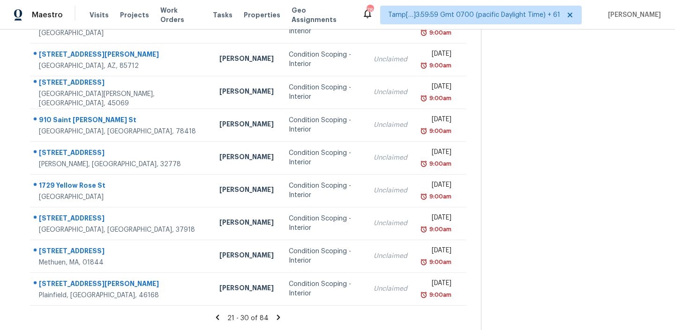
click at [215, 319] on icon at bounding box center [217, 318] width 8 height 8
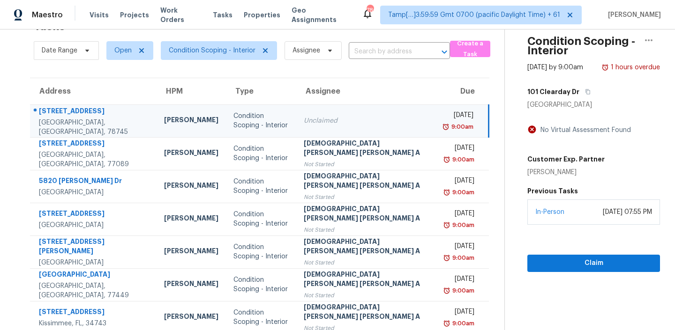
scroll to position [0, 0]
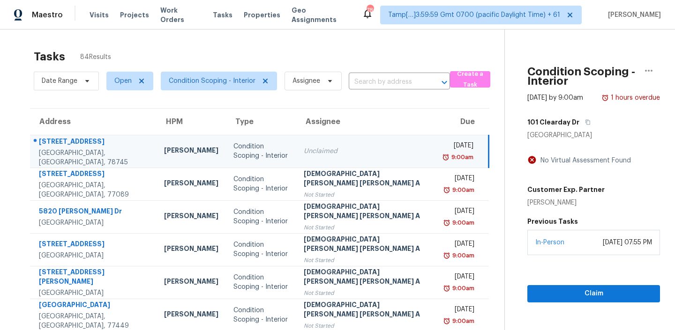
click at [279, 144] on div "Condition Scoping - Interior" at bounding box center [260, 151] width 55 height 19
click at [586, 120] on icon "button" at bounding box center [588, 122] width 5 height 5
click at [553, 290] on span "Claim" at bounding box center [594, 294] width 118 height 12
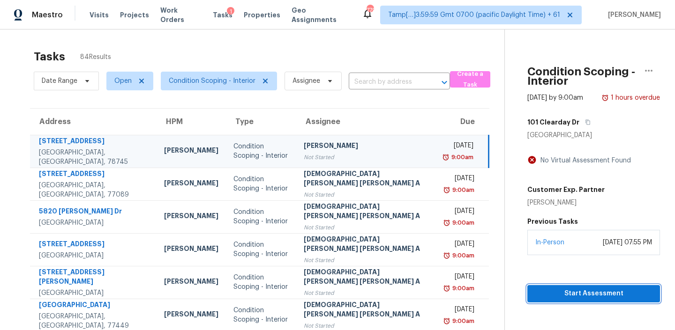
click at [553, 290] on span "Start Assessment" at bounding box center [594, 294] width 118 height 12
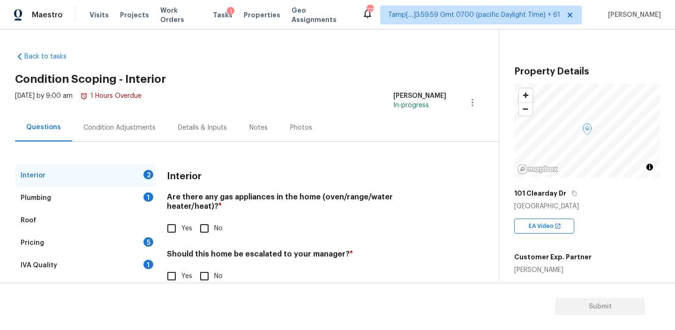
scroll to position [21, 0]
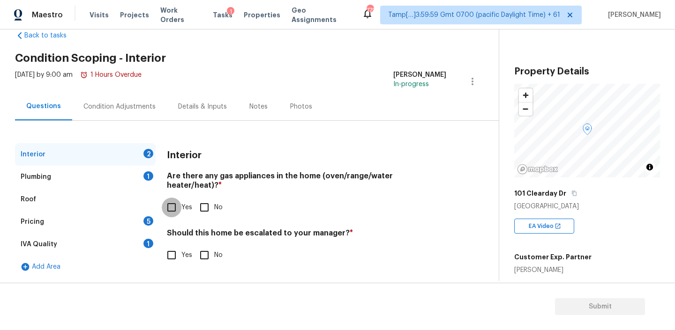
click at [172, 198] on input "Yes" at bounding box center [172, 208] width 20 height 20
checkbox input "true"
click at [258, 229] on h4 "Should this home be escalated to your manager? *" at bounding box center [306, 235] width 279 height 13
click at [318, 229] on h4 "Should this home be escalated to your manager? *" at bounding box center [306, 235] width 279 height 13
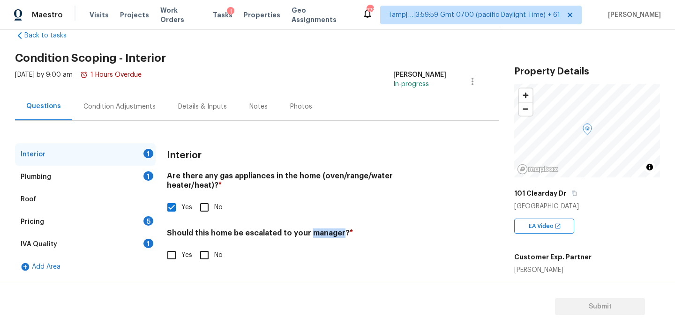
click at [318, 229] on h4 "Should this home be escalated to your manager? *" at bounding box center [306, 235] width 279 height 13
copy h4 "manager"
click at [175, 246] on input "Yes" at bounding box center [172, 256] width 20 height 20
checkbox input "true"
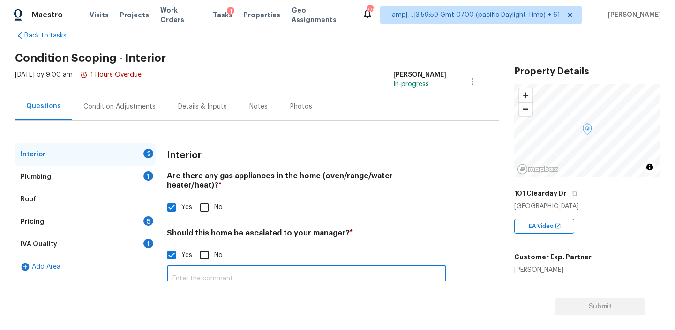
click at [196, 270] on input "text" at bounding box center [306, 279] width 279 height 22
paste input "manager"
type input "manager"
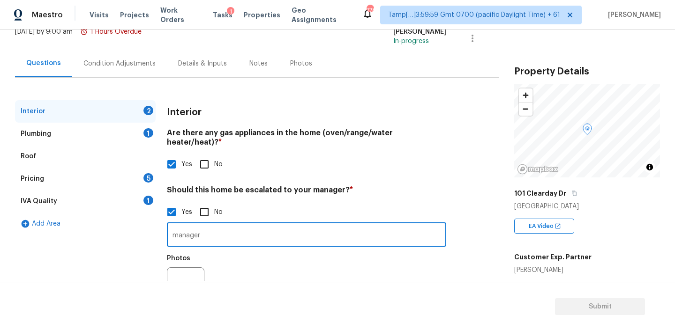
scroll to position [78, 0]
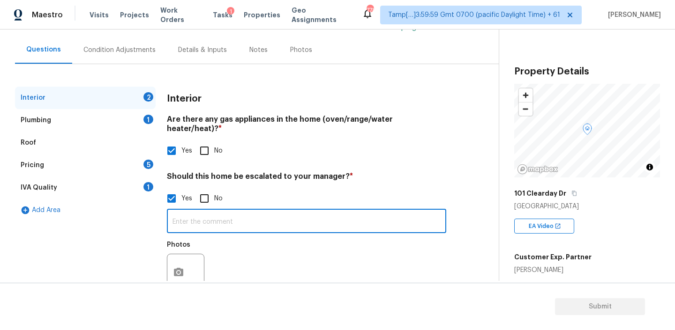
paste input "Condos don’t sell well"
type input "Condos don’t sell well"
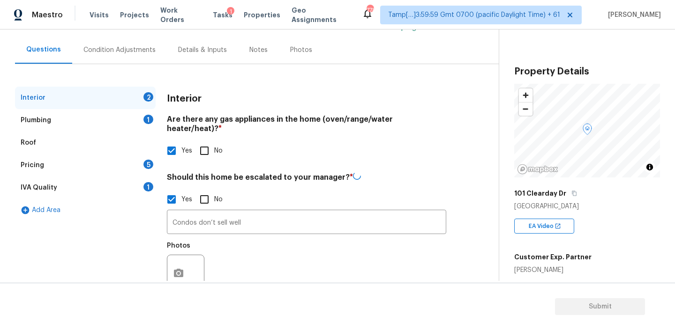
click at [219, 240] on div "Photos" at bounding box center [306, 267] width 279 height 61
click at [182, 268] on icon "button" at bounding box center [178, 272] width 9 height 8
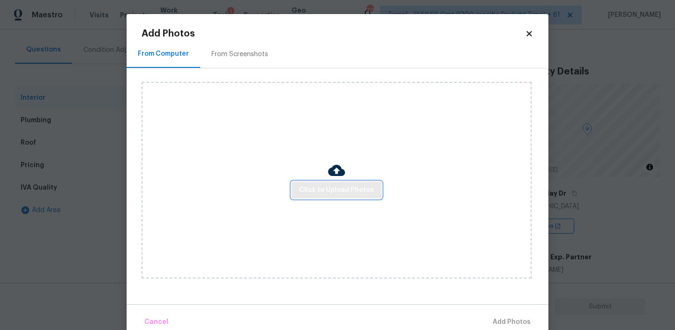
click at [320, 190] on span "Click to Upload Photos" at bounding box center [336, 191] width 75 height 12
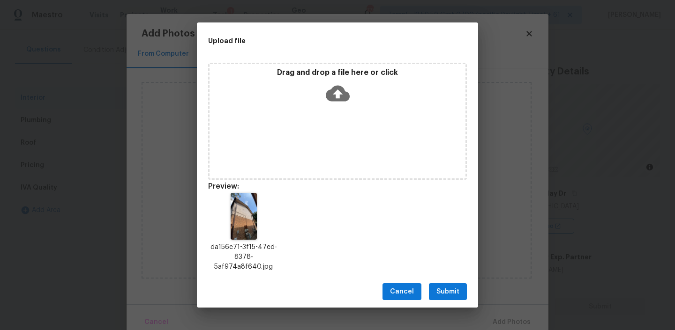
click at [444, 288] on span "Submit" at bounding box center [447, 292] width 23 height 12
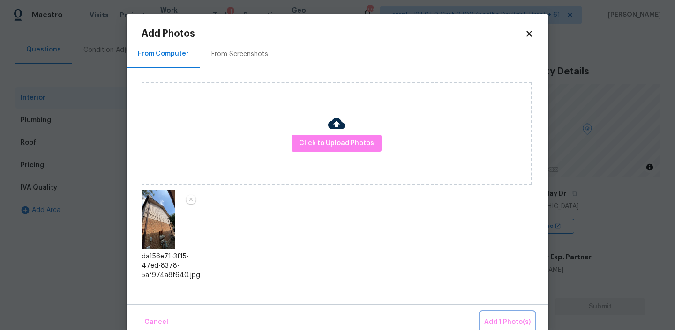
click at [493, 322] on span "Add 1 Photo(s)" at bounding box center [507, 323] width 46 height 12
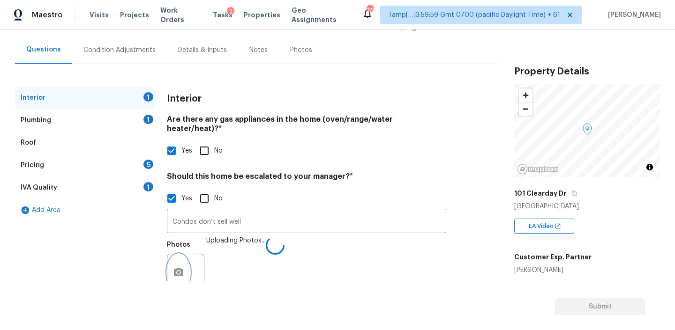
scroll to position [78, 0]
click at [48, 120] on div "Plumbing" at bounding box center [36, 119] width 30 height 9
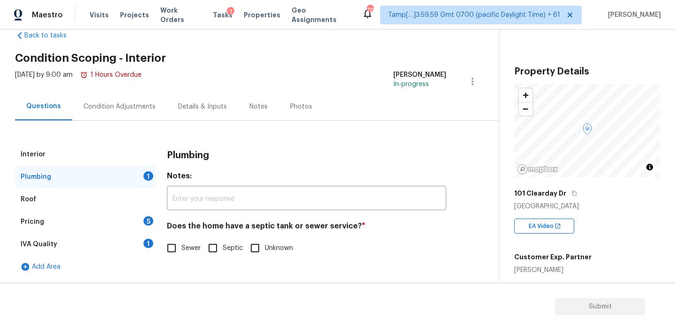
scroll to position [21, 0]
click at [175, 247] on input "Sewer" at bounding box center [172, 249] width 20 height 20
checkbox input "true"
click at [75, 215] on div "Pricing 5" at bounding box center [85, 222] width 141 height 22
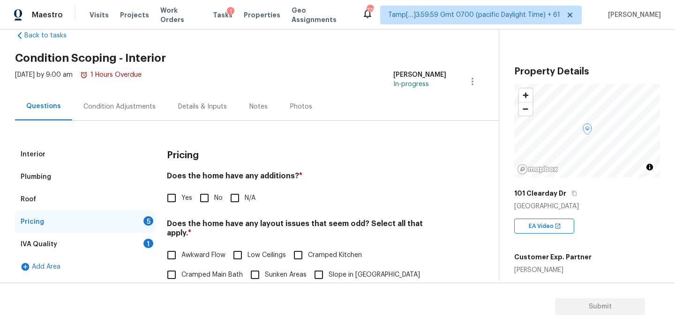
scroll to position [76, 0]
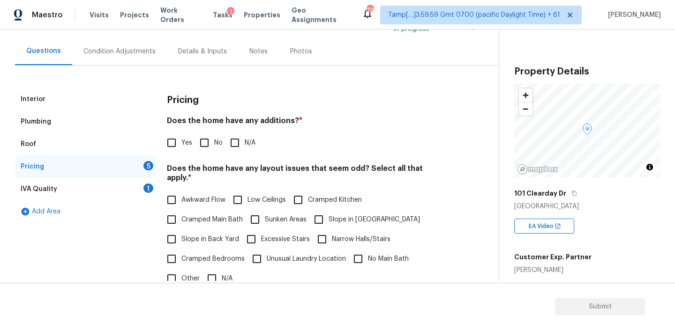
click at [272, 119] on h4 "Does the home have any additions? *" at bounding box center [306, 122] width 279 height 13
copy h4 "additions"
click at [235, 149] on input "N/A" at bounding box center [235, 143] width 20 height 20
checkbox input "true"
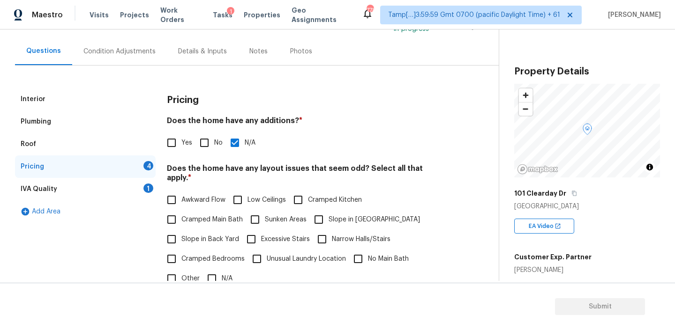
click at [269, 170] on h4 "Does the home have any layout issues that seem odd? Select all that apply. *" at bounding box center [306, 175] width 279 height 22
copy h4 "layout"
click at [194, 195] on span "Awkward Flow" at bounding box center [203, 200] width 44 height 10
click at [181, 191] on input "Awkward Flow" at bounding box center [172, 200] width 20 height 20
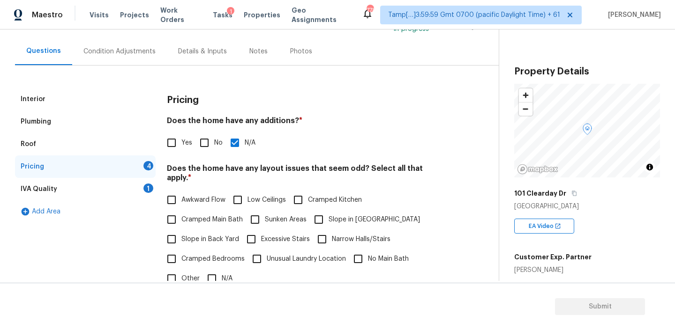
checkbox input "true"
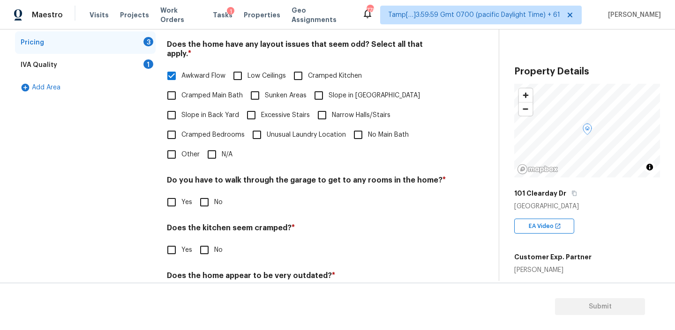
scroll to position [202, 0]
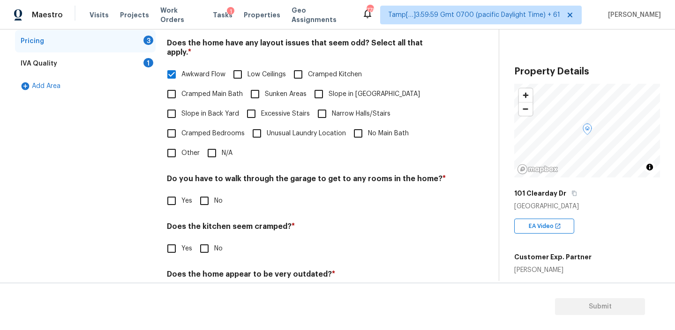
click at [213, 191] on input "No" at bounding box center [205, 201] width 20 height 20
checkbox input "true"
click at [174, 242] on input "Yes" at bounding box center [172, 249] width 20 height 20
checkbox input "true"
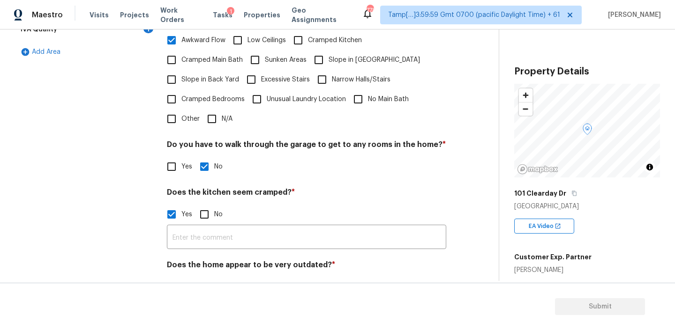
scroll to position [257, 0]
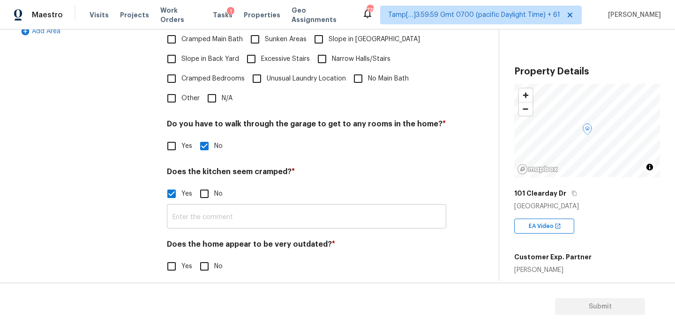
click at [217, 207] on input "text" at bounding box center [306, 218] width 279 height 22
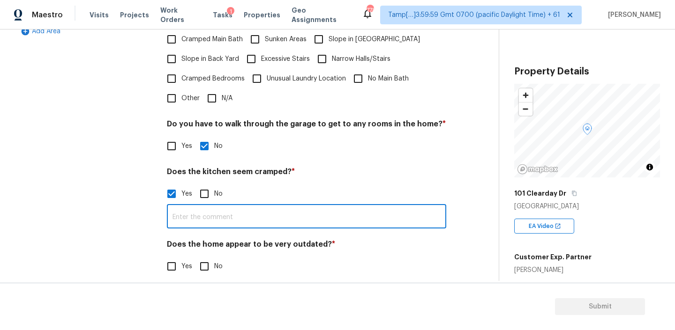
paste input "Very small kitchen"
type input "Very small kitchen"
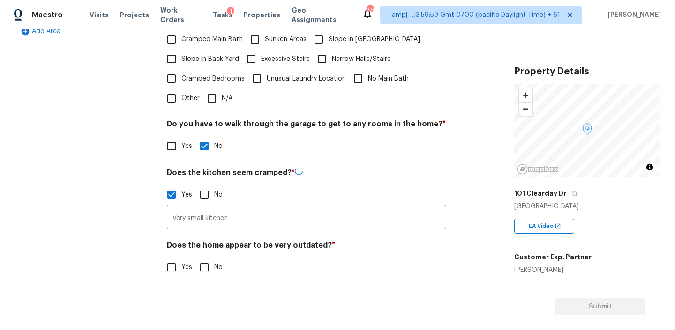
click at [303, 241] on h4 "Does the home appear to be very outdated? *" at bounding box center [306, 247] width 279 height 13
copy h4 "outdated"
click at [191, 262] on span "Yes" at bounding box center [186, 267] width 11 height 10
click at [181, 258] on input "Yes" at bounding box center [172, 267] width 20 height 20
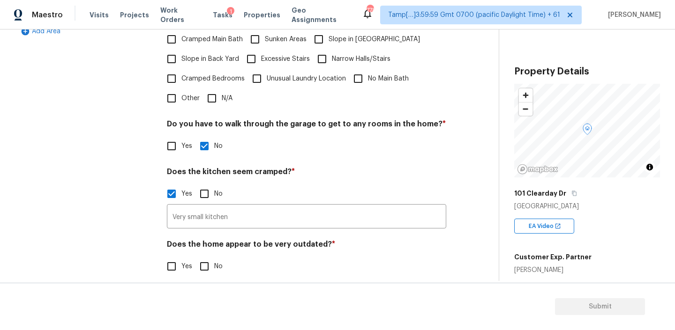
checkbox input "true"
click at [201, 258] on input "No" at bounding box center [205, 267] width 20 height 20
checkbox input "true"
checkbox input "false"
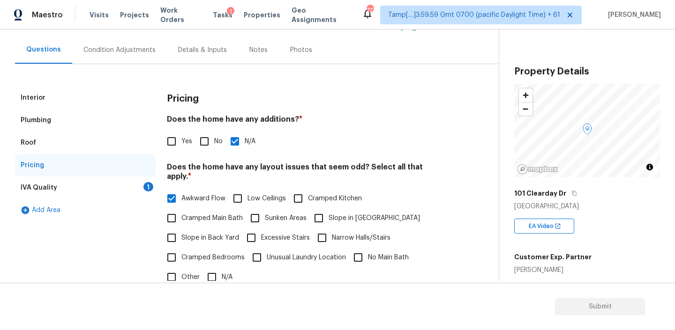
click at [96, 187] on div "IVA Quality 1" at bounding box center [85, 188] width 141 height 22
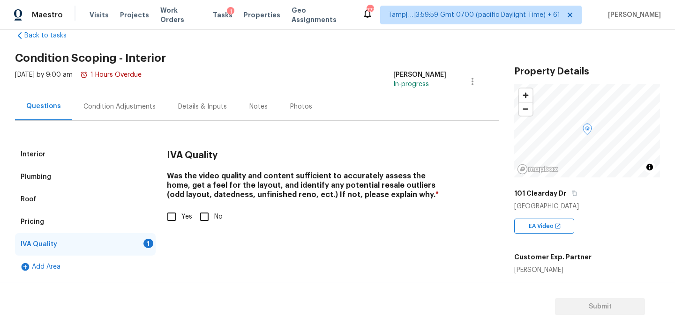
click at [169, 215] on input "Yes" at bounding box center [172, 217] width 20 height 20
checkbox input "true"
click at [124, 117] on div "Condition Adjustments" at bounding box center [119, 107] width 95 height 28
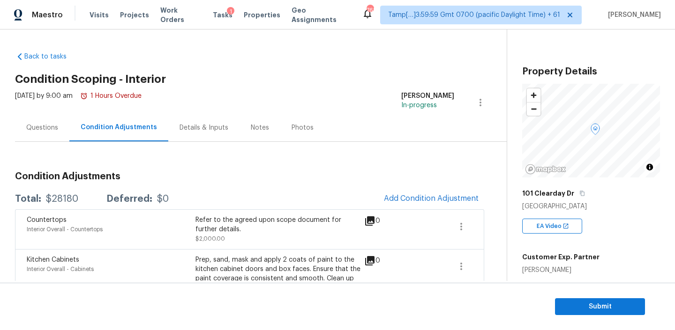
click at [37, 129] on div "Questions" at bounding box center [42, 127] width 32 height 9
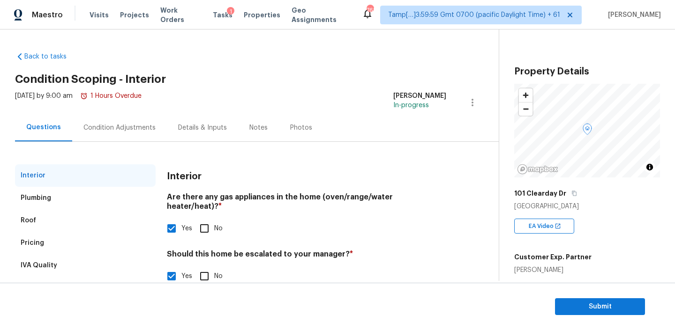
scroll to position [98, 0]
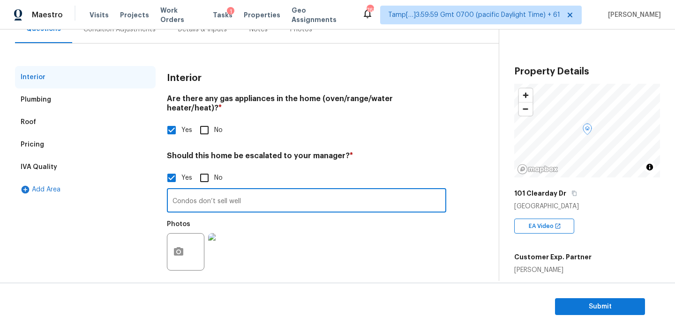
click at [253, 191] on input "Condos don’t sell well" at bounding box center [306, 202] width 279 height 22
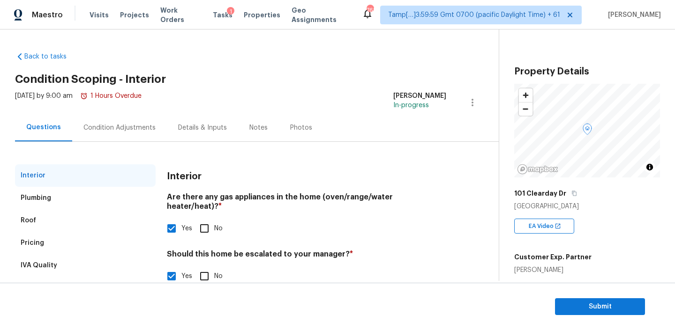
type input "Condos don’t sell well 00:43"
click at [121, 124] on div "Condition Adjustments" at bounding box center [119, 127] width 72 height 9
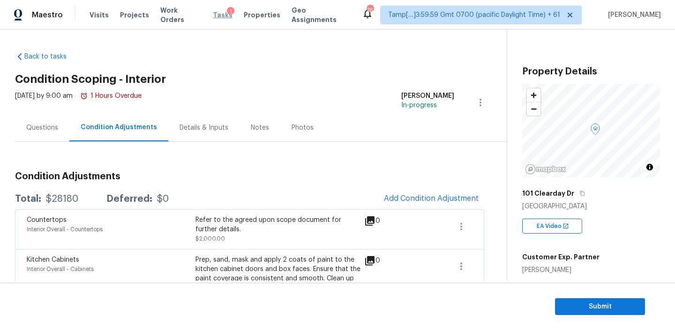
click at [216, 15] on span "Tasks" at bounding box center [223, 15] width 20 height 7
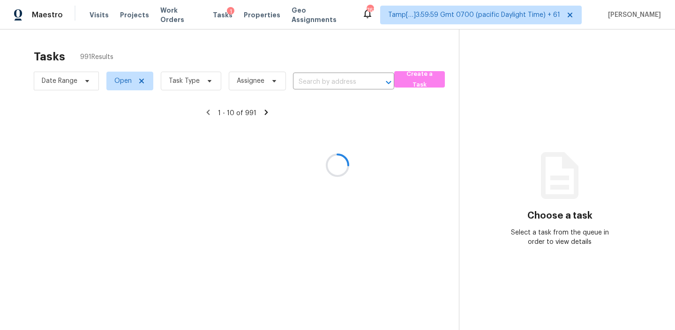
click at [191, 83] on div at bounding box center [337, 165] width 675 height 330
click at [210, 83] on div at bounding box center [337, 165] width 675 height 330
click at [205, 87] on div at bounding box center [337, 165] width 675 height 330
click at [207, 80] on div at bounding box center [337, 165] width 675 height 330
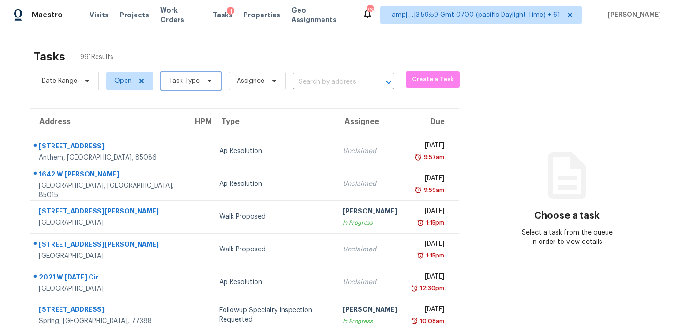
click at [208, 81] on icon at bounding box center [210, 81] width 4 height 2
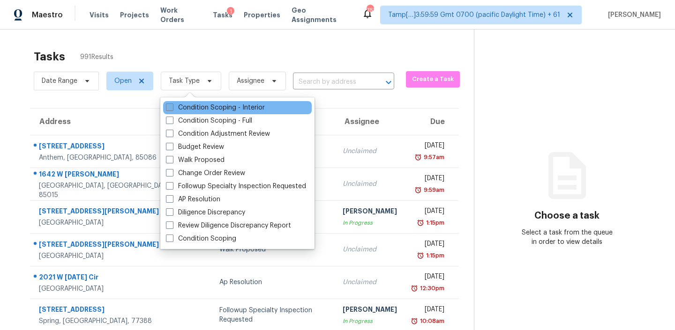
click at [199, 107] on label "Condition Scoping - Interior" at bounding box center [215, 107] width 99 height 9
click at [172, 107] on input "Condition Scoping - Interior" at bounding box center [169, 106] width 6 height 6
checkbox input "true"
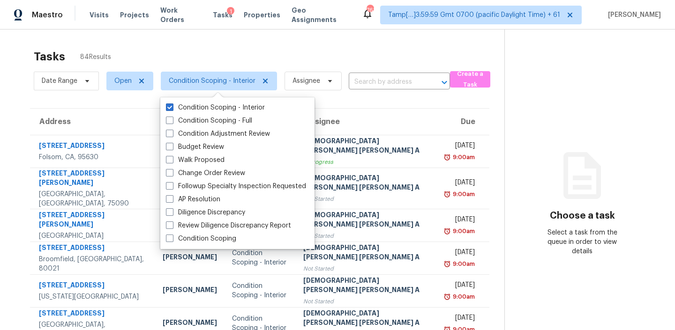
click at [379, 45] on div "Tasks 84 Results" at bounding box center [269, 57] width 471 height 24
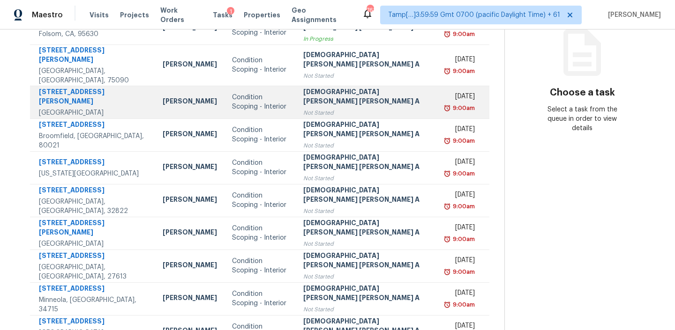
scroll to position [157, 0]
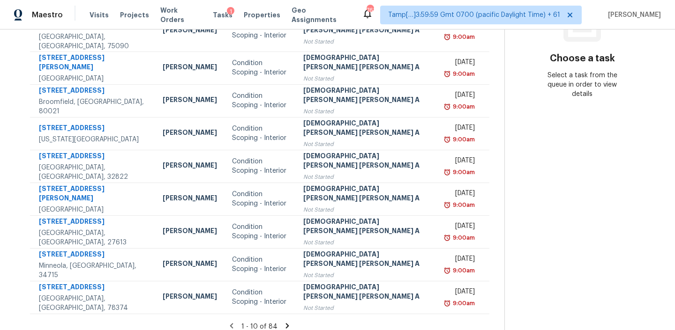
click at [283, 322] on icon at bounding box center [287, 326] width 8 height 8
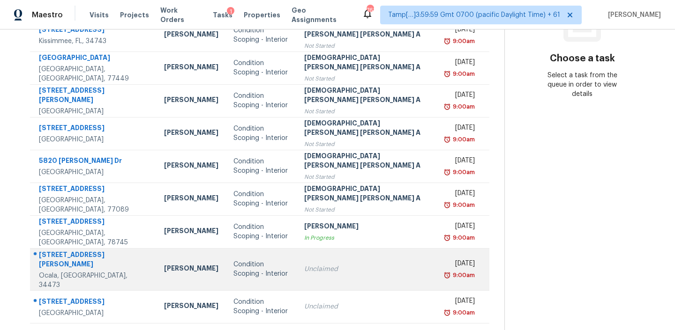
click at [289, 255] on td "Condition Scoping - Interior" at bounding box center [261, 269] width 71 height 42
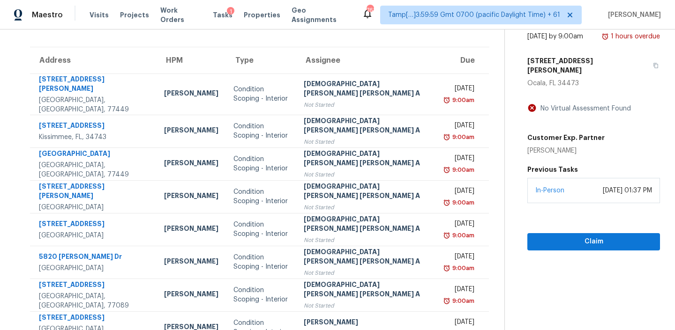
scroll to position [58, 0]
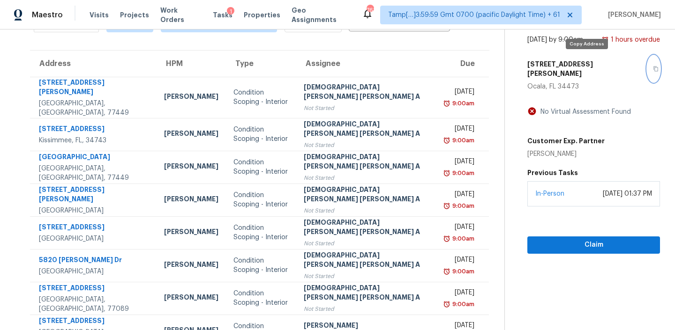
click at [653, 66] on icon "button" at bounding box center [656, 69] width 6 height 6
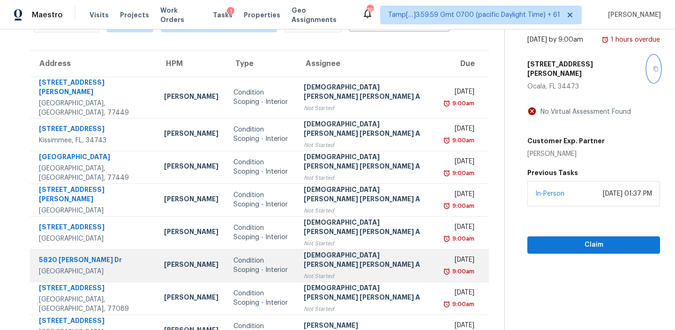
scroll to position [157, 0]
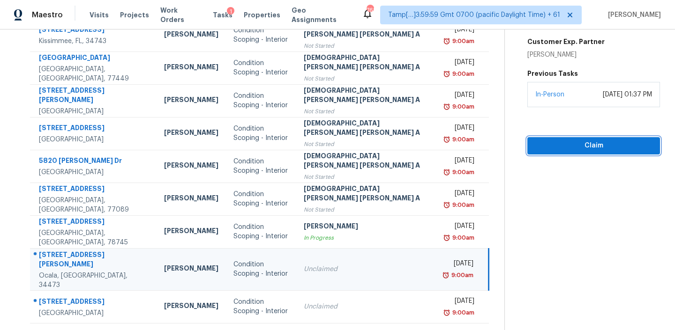
click at [555, 140] on span "Claim" at bounding box center [594, 146] width 118 height 12
click at [571, 140] on span "Start Assessment" at bounding box center [594, 146] width 118 height 12
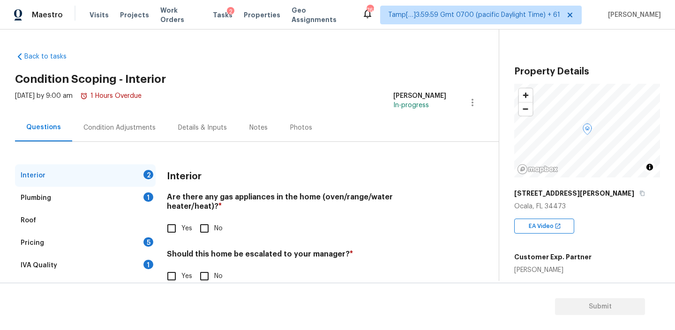
click at [208, 223] on input "No" at bounding box center [205, 229] width 20 height 20
checkbox input "true"
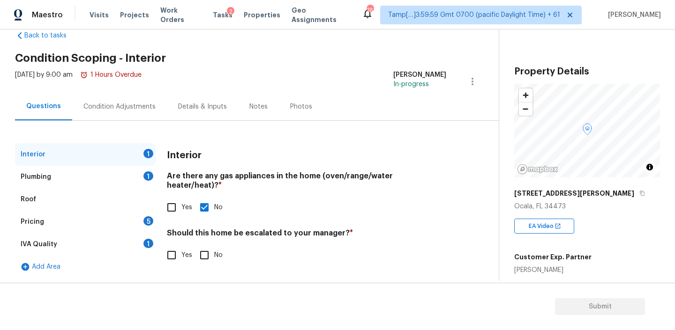
click at [321, 229] on h4 "Should this home be escalated to your manager? *" at bounding box center [306, 235] width 279 height 13
copy h4 "manager"
click at [105, 176] on div "Plumbing 1" at bounding box center [85, 177] width 141 height 22
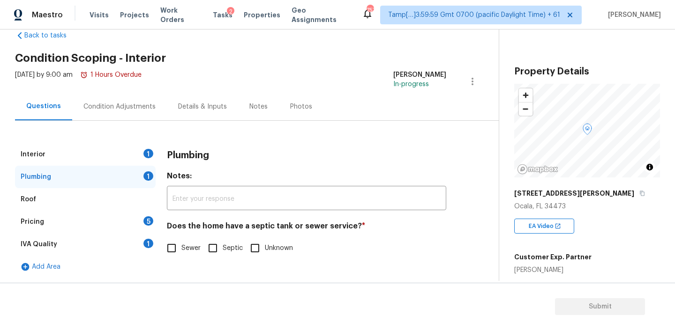
click at [253, 246] on input "Unknown" at bounding box center [255, 249] width 20 height 20
checkbox input "true"
click at [96, 223] on div "Pricing 5" at bounding box center [85, 222] width 141 height 22
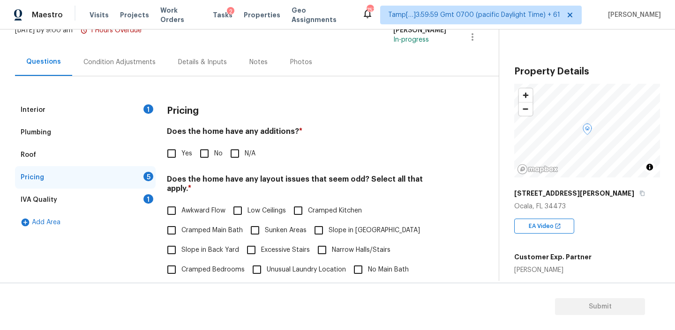
scroll to position [75, 0]
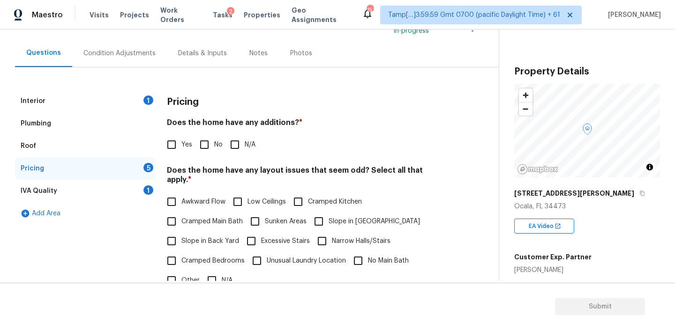
click at [265, 119] on h4 "Does the home have any additions? *" at bounding box center [306, 124] width 279 height 13
copy h4 "additions"
click at [204, 144] on input "No" at bounding box center [205, 145] width 20 height 20
checkbox input "true"
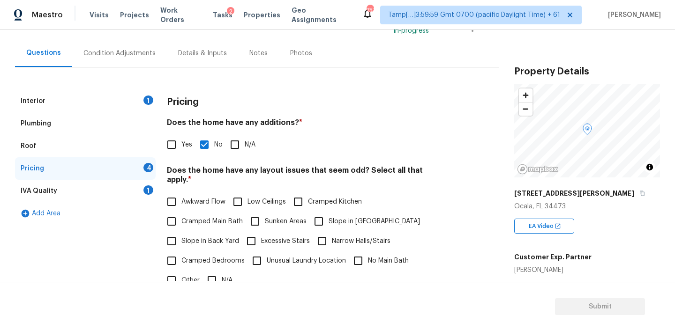
click at [267, 172] on h4 "Does the home have any layout issues that seem odd? Select all that apply. *" at bounding box center [306, 177] width 279 height 22
copy h4 "layout"
click at [215, 276] on input "N/A" at bounding box center [212, 281] width 20 height 20
checkbox input "true"
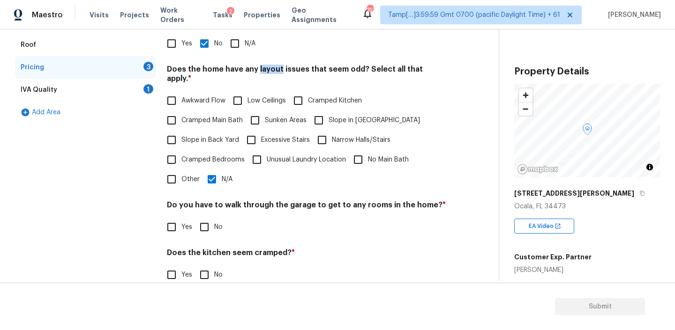
scroll to position [196, 0]
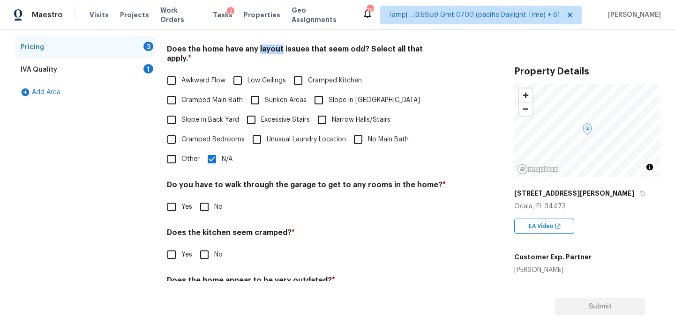
click at [210, 197] on input "No" at bounding box center [205, 207] width 20 height 20
checkbox input "true"
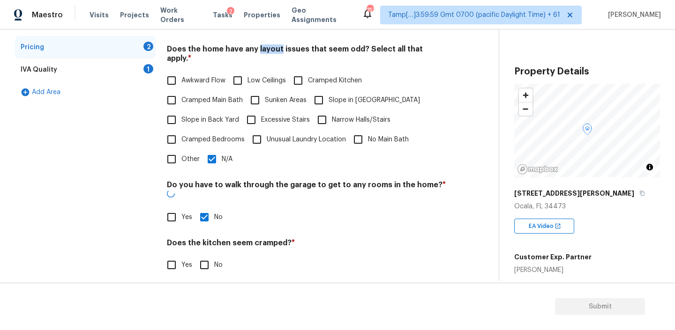
click at [203, 255] on input "No" at bounding box center [205, 265] width 20 height 20
checkbox input "true"
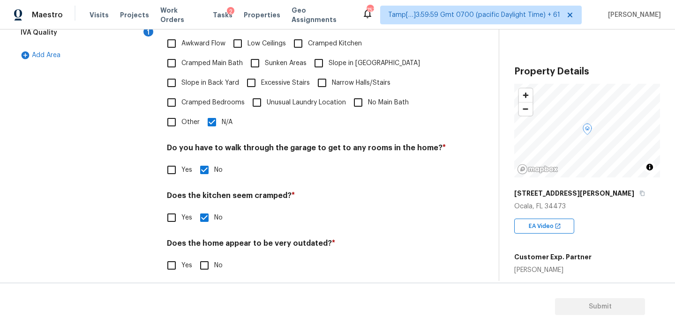
scroll to position [232, 0]
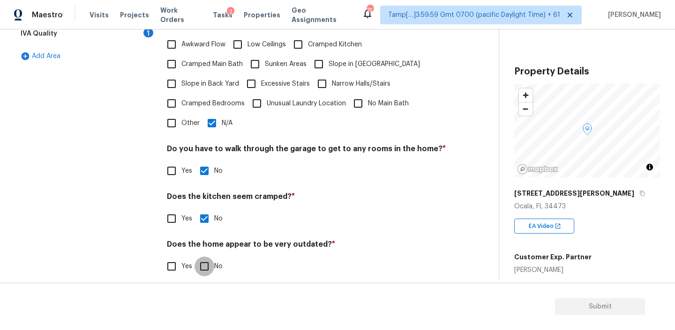
click at [202, 260] on input "No" at bounding box center [205, 267] width 20 height 20
checkbox input "true"
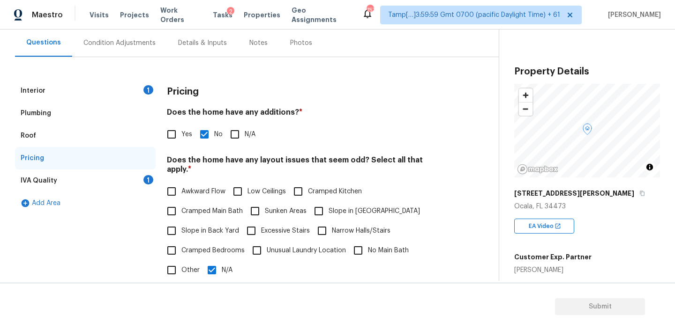
click at [99, 182] on div "IVA Quality 1" at bounding box center [85, 181] width 141 height 22
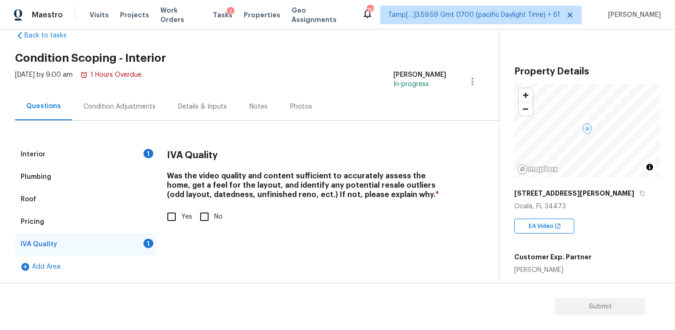
click at [175, 217] on input "Yes" at bounding box center [172, 217] width 20 height 20
checkbox input "true"
click at [113, 161] on div "Interior 1" at bounding box center [85, 154] width 141 height 22
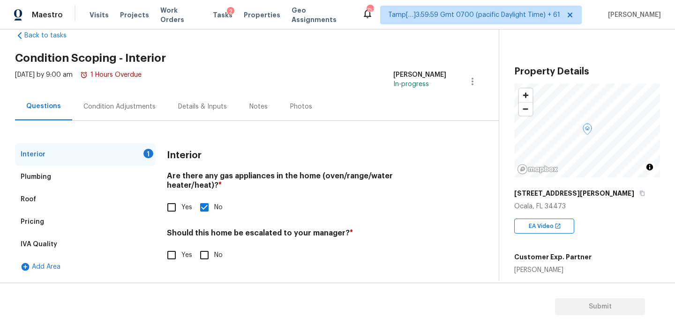
click at [123, 112] on div "Condition Adjustments" at bounding box center [119, 107] width 95 height 28
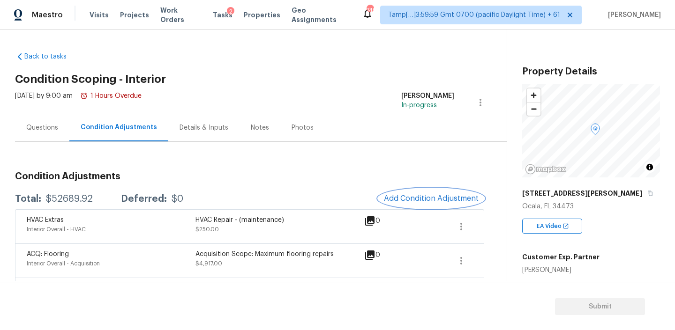
click at [397, 197] on span "Add Condition Adjustment" at bounding box center [431, 199] width 95 height 8
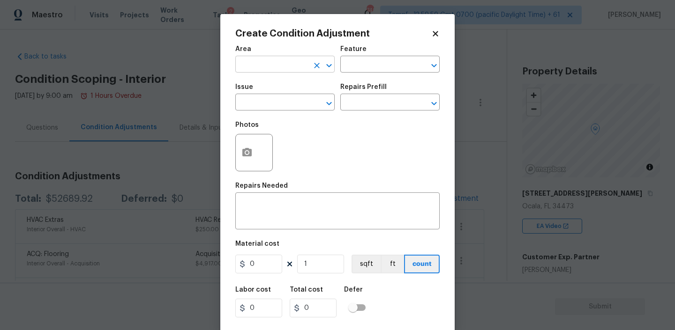
click at [264, 62] on input "text" at bounding box center [271, 65] width 73 height 15
type input "Interior Overall"
type input "Overall Paint"
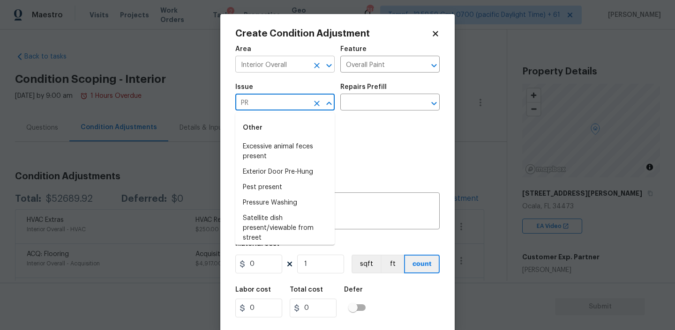
type input "P"
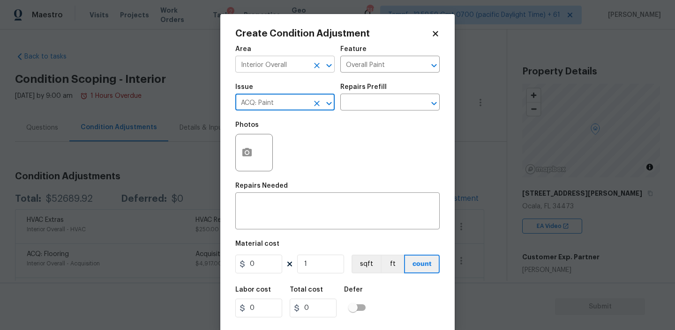
type input "ACQ: Paint"
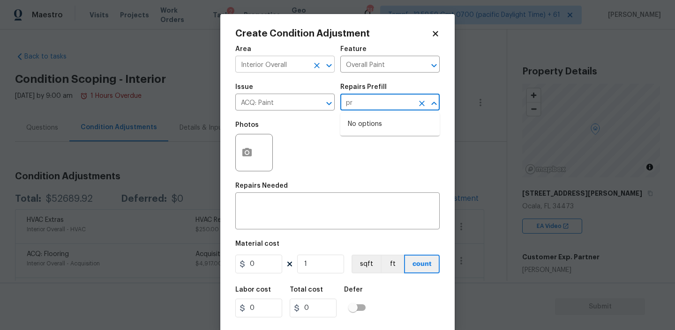
type input "p"
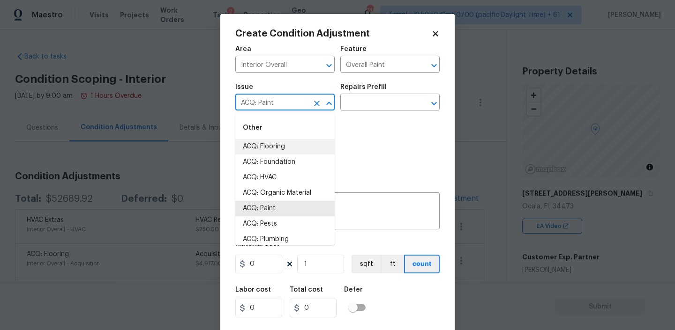
click at [275, 100] on input "ACQ: Paint" at bounding box center [271, 103] width 73 height 15
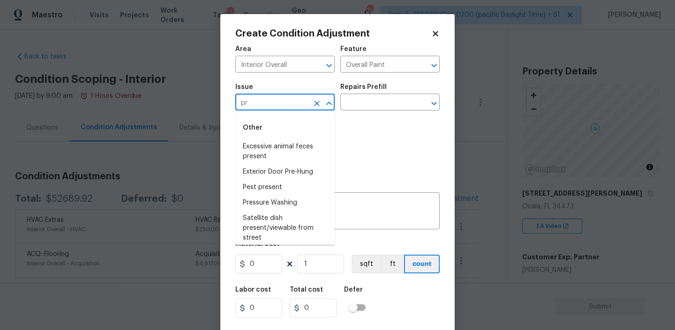
type input "p"
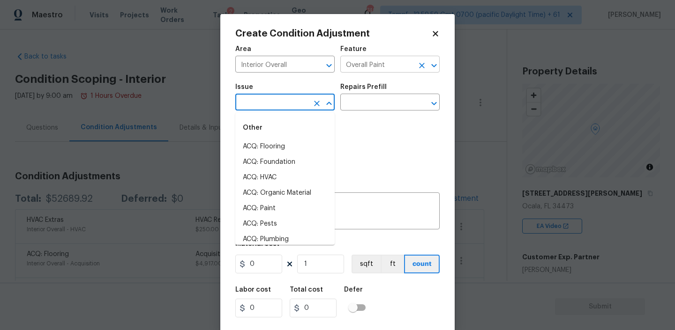
click at [404, 73] on input "Overall Paint" at bounding box center [376, 65] width 73 height 15
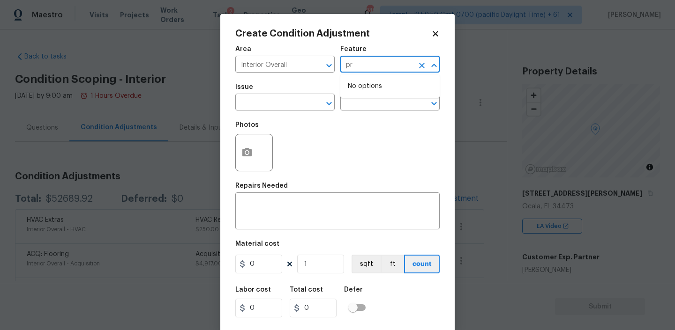
type input "p"
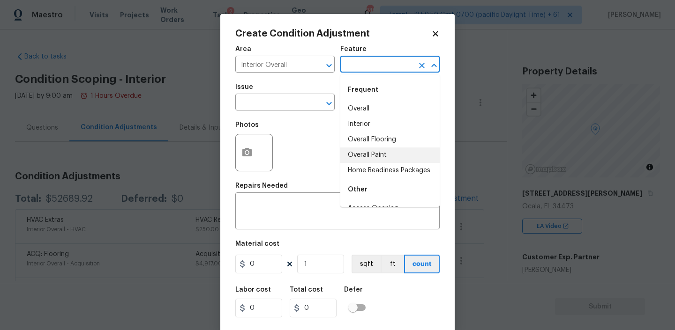
click at [400, 158] on li "Overall Paint" at bounding box center [389, 155] width 99 height 15
type input "Overall Paint"
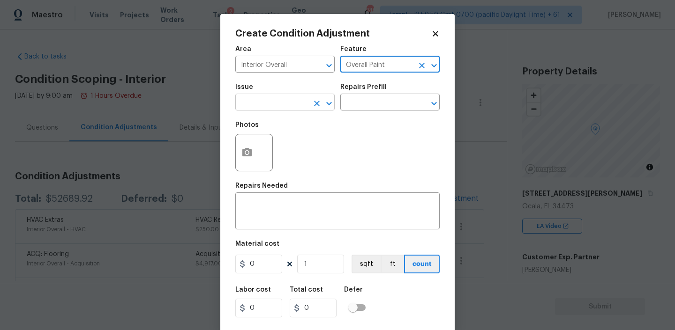
click at [296, 108] on input "text" at bounding box center [271, 103] width 73 height 15
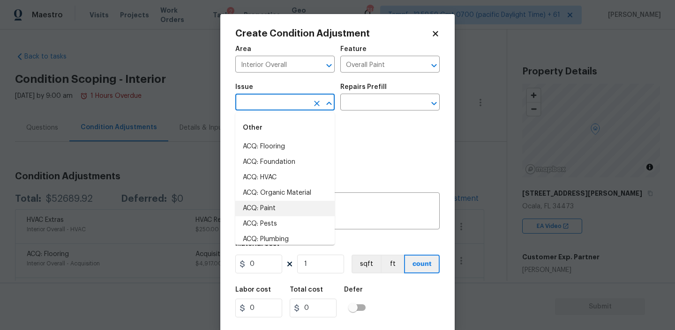
click at [262, 210] on li "ACQ: Paint" at bounding box center [284, 208] width 99 height 15
type input "ACQ: Paint"
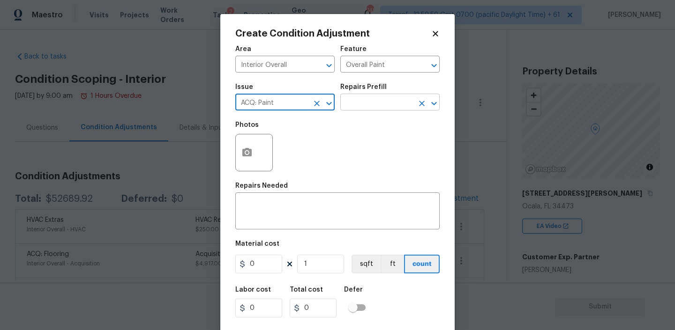
click at [373, 103] on input "text" at bounding box center [376, 103] width 73 height 15
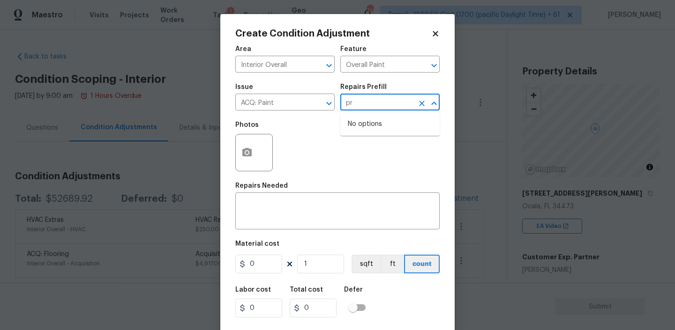
type input "p"
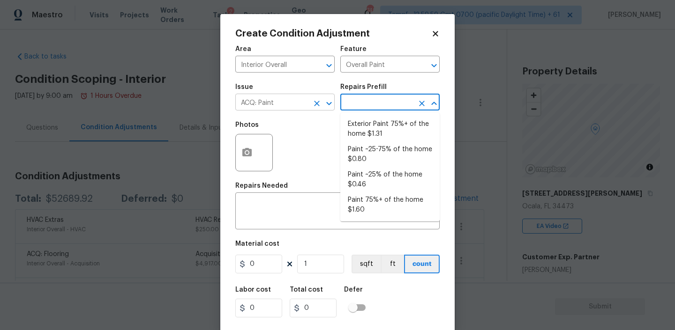
click at [304, 104] on input "ACQ: Paint" at bounding box center [271, 103] width 73 height 15
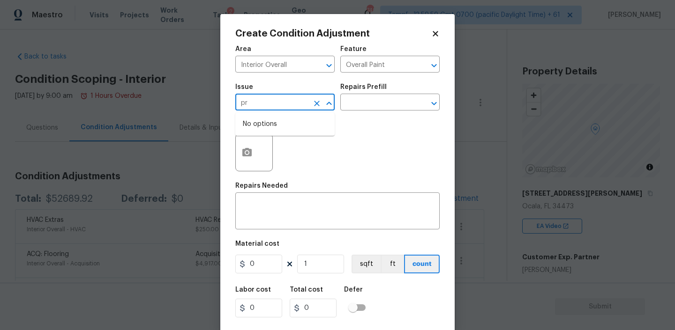
type input "p"
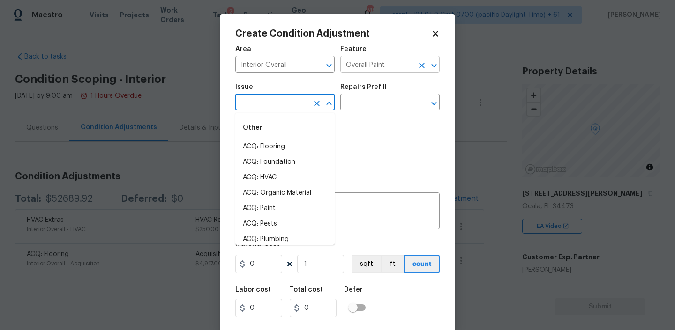
click at [410, 67] on input "Overall Paint" at bounding box center [376, 65] width 73 height 15
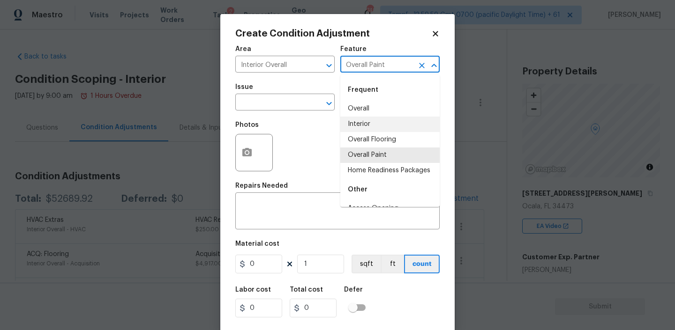
click at [363, 121] on li "Interior" at bounding box center [389, 124] width 99 height 15
type input "Interior"
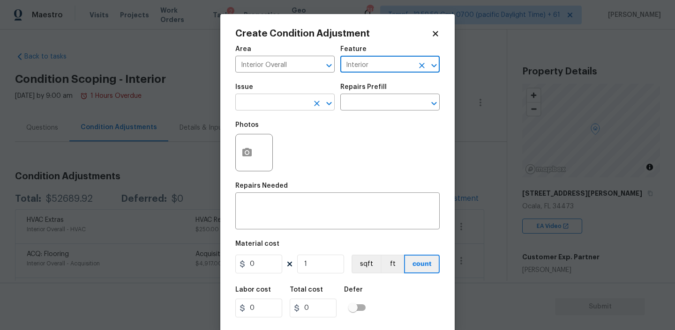
click at [283, 106] on input "text" at bounding box center [271, 103] width 73 height 15
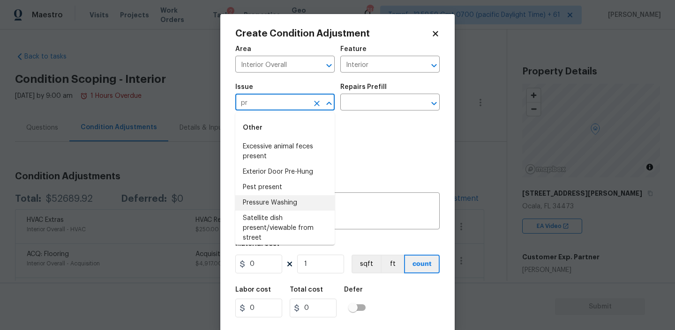
type input "p"
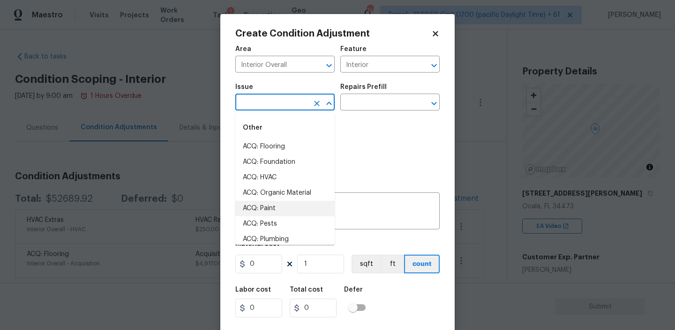
click at [270, 214] on li "ACQ: Paint" at bounding box center [284, 208] width 99 height 15
type input "ACQ: Paint"
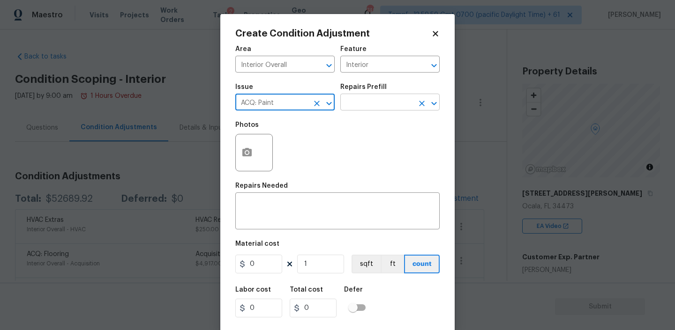
click at [360, 102] on input "text" at bounding box center [376, 103] width 73 height 15
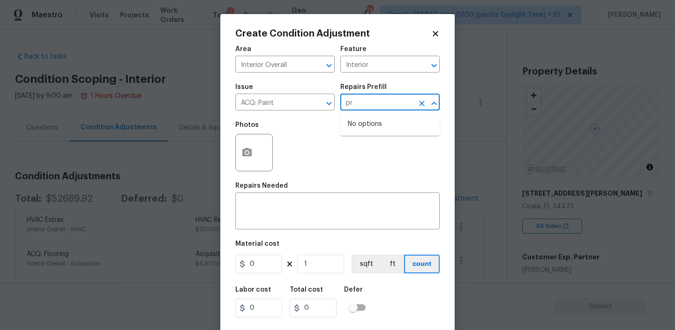
type input "p"
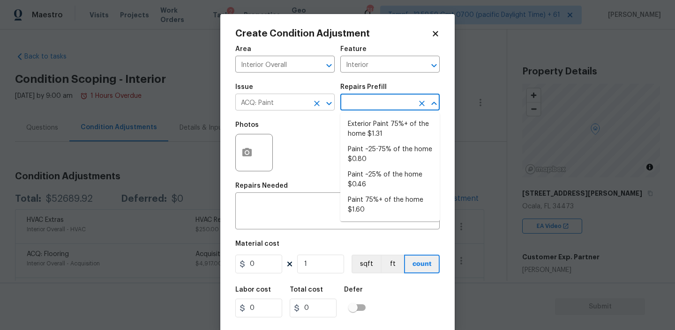
click at [315, 96] on div "ACQ: Paint ​" at bounding box center [284, 103] width 99 height 15
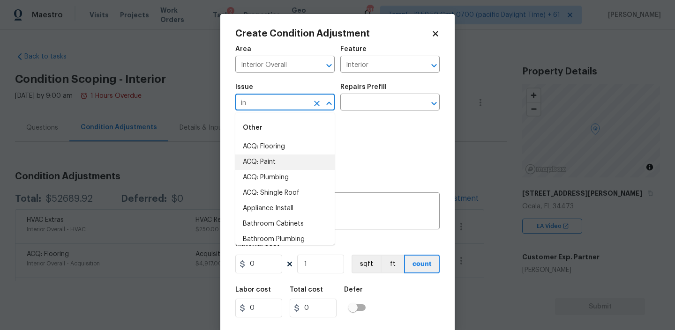
type input "i"
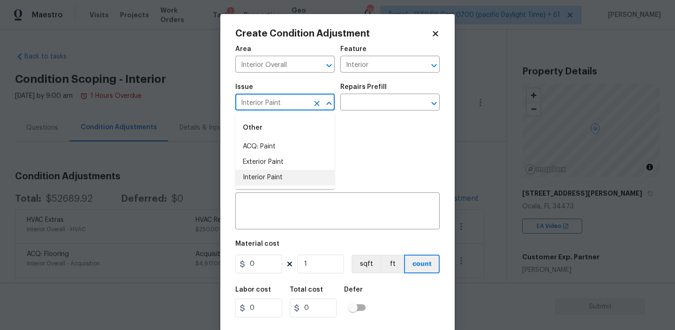
type input "Interior Paint"
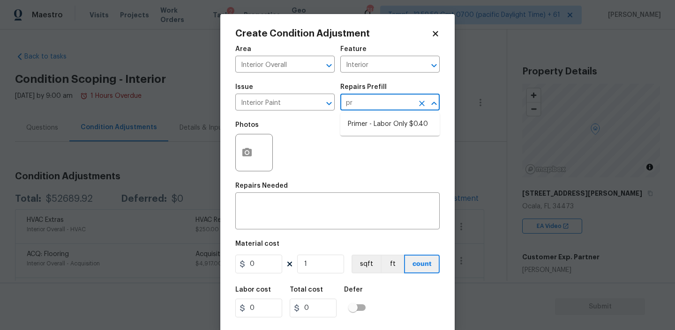
type input "pri"
type input "Overall Paint"
type textarea "Interior primer - PRIMER PROVIDED BY OPENDOOR - All nails, screws, drywall anch…"
type input "0.4"
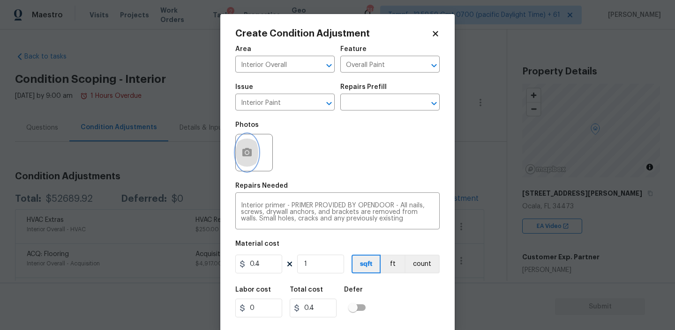
click at [252, 154] on icon "button" at bounding box center [246, 152] width 11 height 11
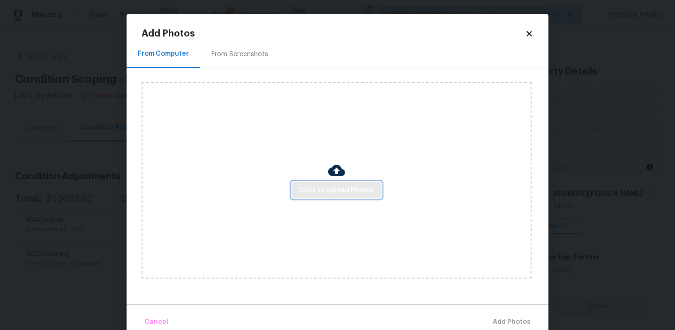
click at [340, 187] on span "Click to Upload Photos" at bounding box center [336, 191] width 75 height 12
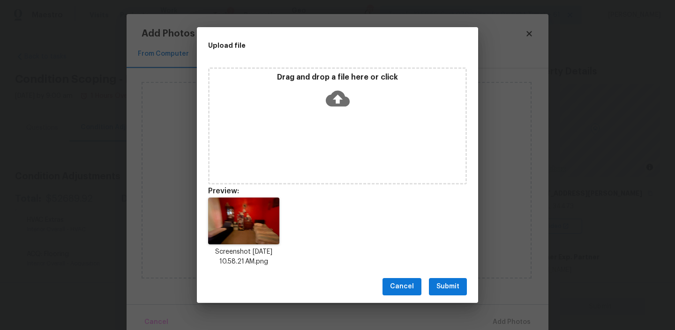
click at [444, 284] on span "Submit" at bounding box center [447, 287] width 23 height 12
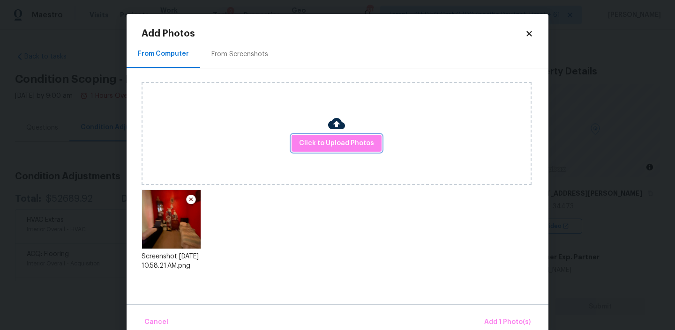
scroll to position [16, 0]
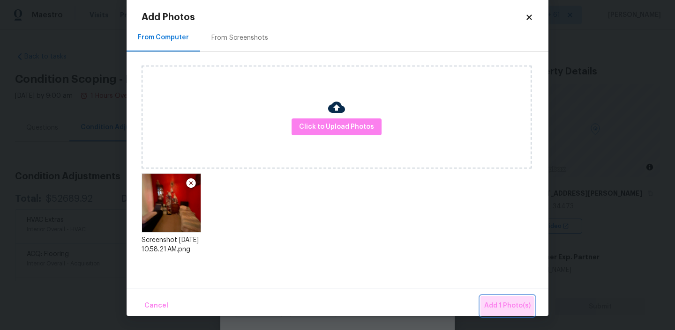
click at [497, 309] on span "Add 1 Photo(s)" at bounding box center [507, 306] width 46 height 12
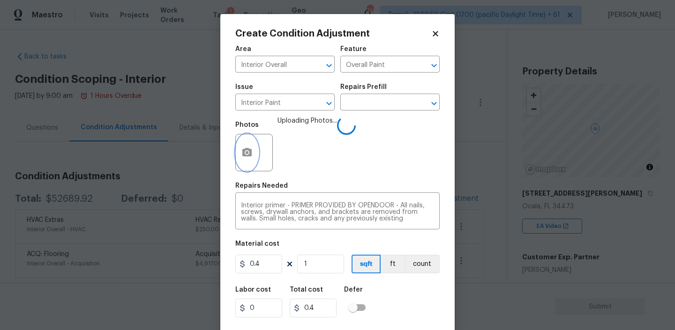
scroll to position [0, 0]
click at [260, 262] on input "0.4" at bounding box center [258, 264] width 47 height 19
click at [315, 267] on input "1" at bounding box center [320, 264] width 47 height 19
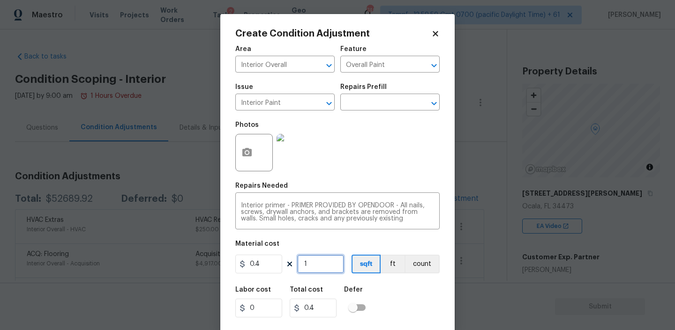
type input "2"
type input "0.8"
type input "20"
type input "8"
type input "200"
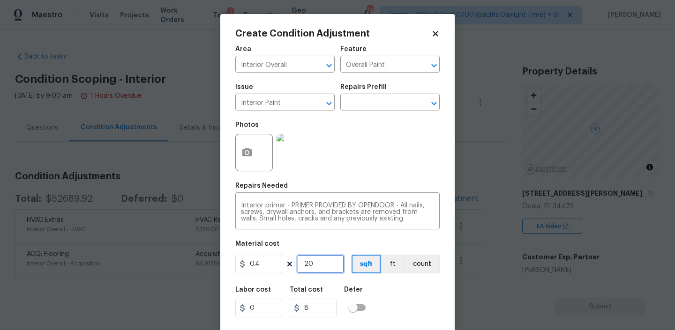
type input "80"
type input "200"
click at [395, 303] on div "Labor cost 0 Total cost 80 Defer" at bounding box center [337, 302] width 204 height 42
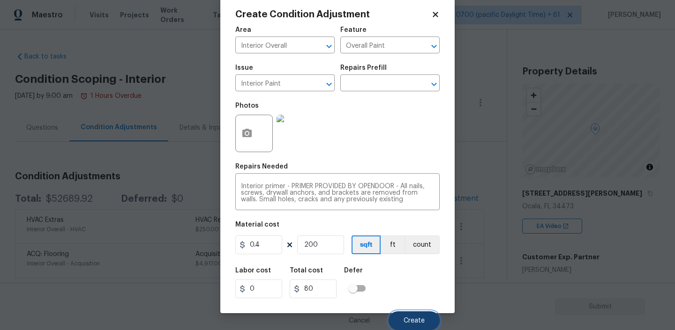
click at [412, 313] on button "Create" at bounding box center [414, 321] width 51 height 19
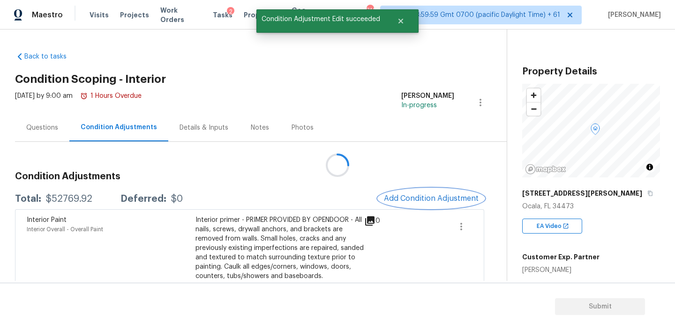
scroll to position [0, 0]
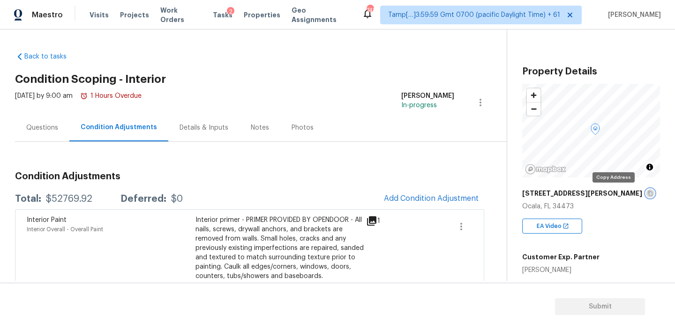
click at [648, 193] on icon "button" at bounding box center [650, 193] width 5 height 5
click at [207, 20] on div "Visits Projects Work Orders Tasks 2 Properties Geo Assignments" at bounding box center [226, 15] width 272 height 19
click at [213, 15] on span "Tasks" at bounding box center [223, 15] width 20 height 7
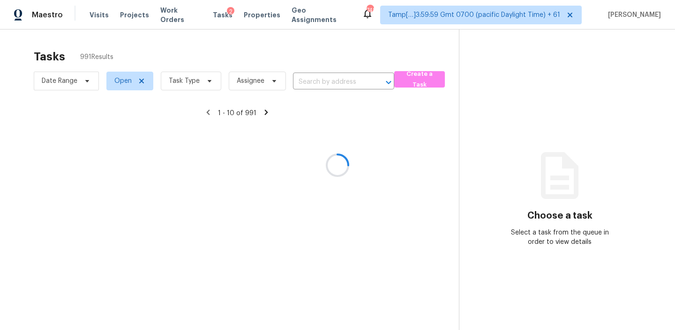
click at [207, 79] on div at bounding box center [337, 165] width 675 height 330
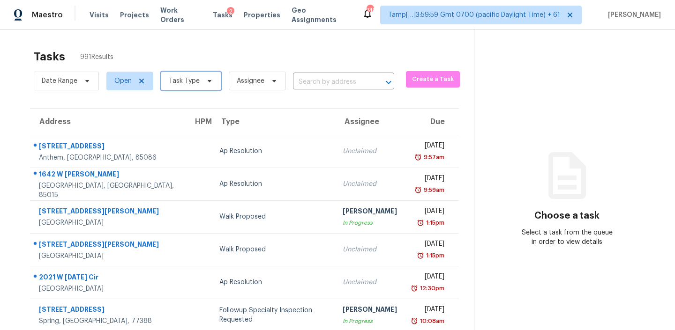
click at [206, 79] on icon at bounding box center [209, 80] width 7 height 7
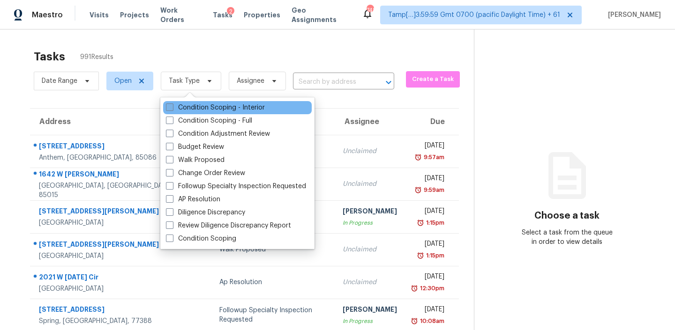
click at [197, 105] on label "Condition Scoping - Interior" at bounding box center [215, 107] width 99 height 9
click at [172, 105] on input "Condition Scoping - Interior" at bounding box center [169, 106] width 6 height 6
checkbox input "true"
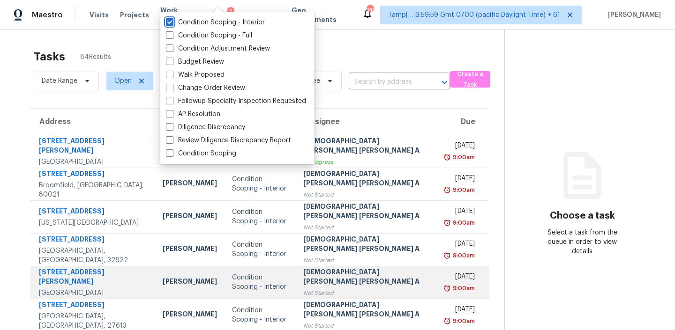
scroll to position [157, 0]
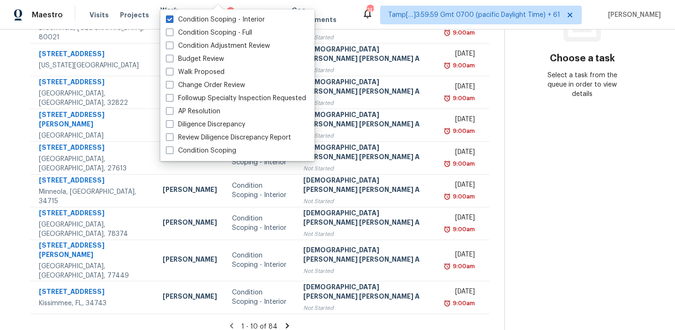
click at [286, 323] on icon at bounding box center [287, 325] width 3 height 5
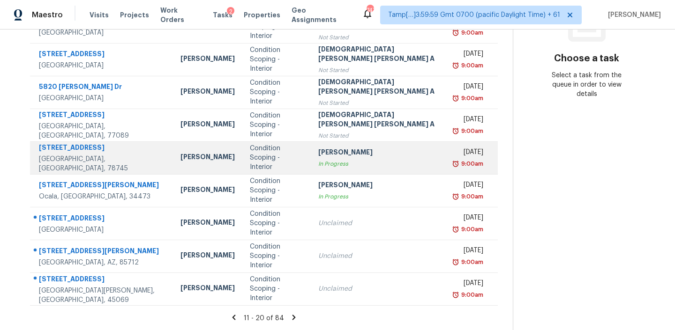
click at [346, 155] on div "[PERSON_NAME]" at bounding box center [379, 154] width 123 height 12
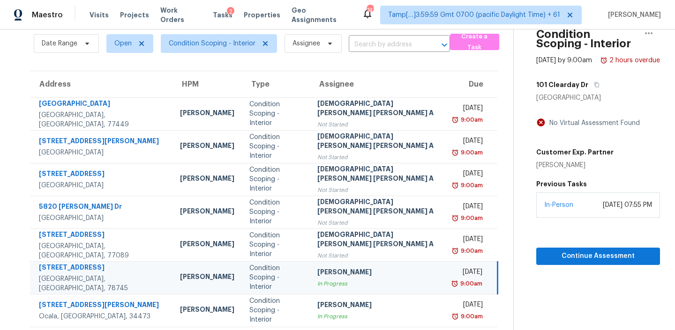
scroll to position [34, 0]
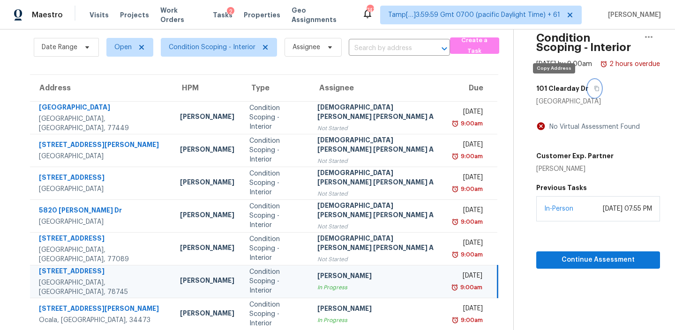
click at [594, 90] on icon "button" at bounding box center [597, 89] width 6 height 6
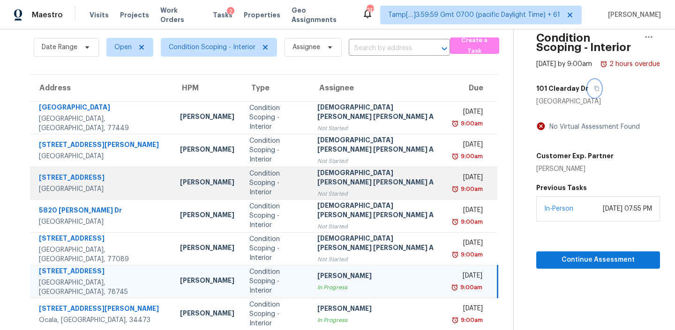
scroll to position [157, 0]
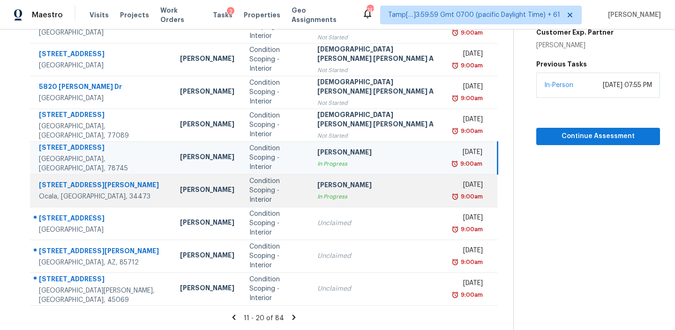
click at [284, 194] on td "Condition Scoping - Interior" at bounding box center [276, 190] width 68 height 33
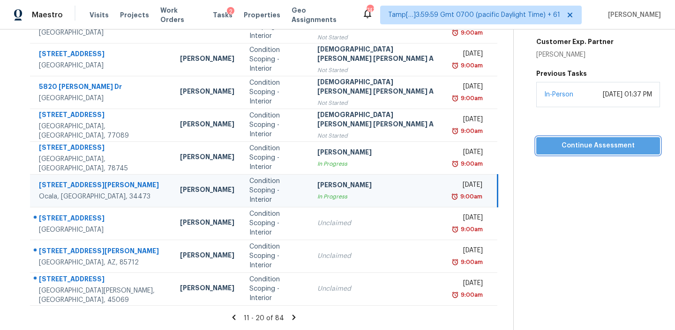
click at [577, 140] on span "Continue Assessment" at bounding box center [598, 146] width 109 height 12
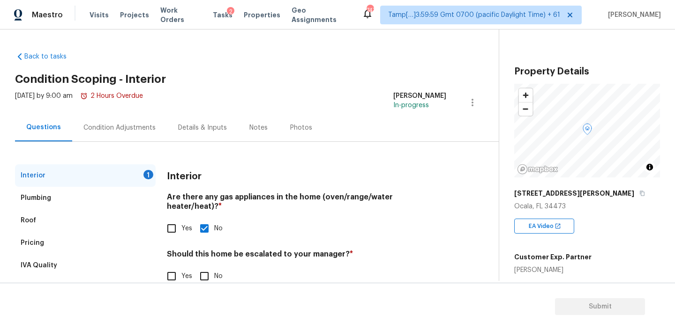
scroll to position [21, 0]
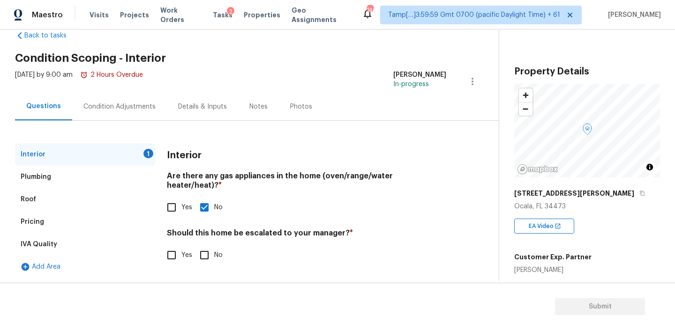
click at [203, 247] on input "No" at bounding box center [205, 256] width 20 height 20
checkbox input "true"
click at [112, 107] on div "Condition Adjustments" at bounding box center [119, 106] width 72 height 9
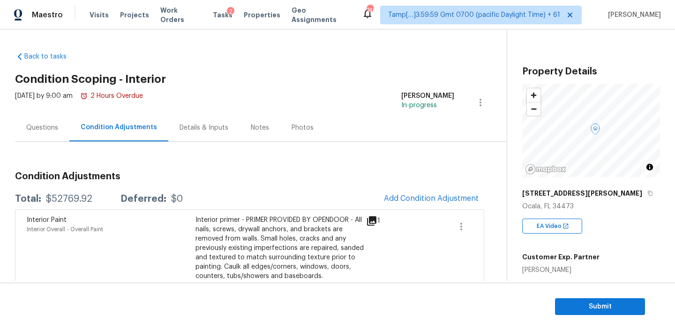
scroll to position [234, 0]
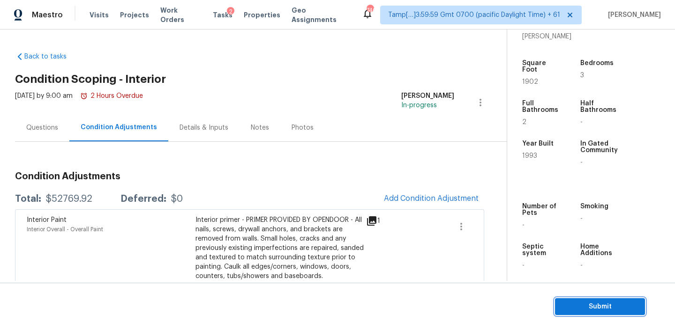
click at [585, 307] on span "Submit" at bounding box center [599, 307] width 75 height 12
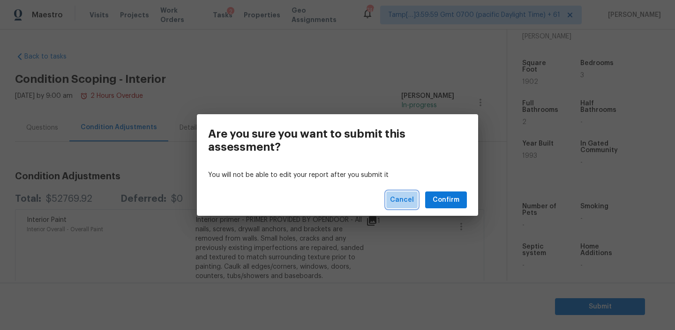
click at [396, 207] on button "Cancel" at bounding box center [401, 200] width 31 height 17
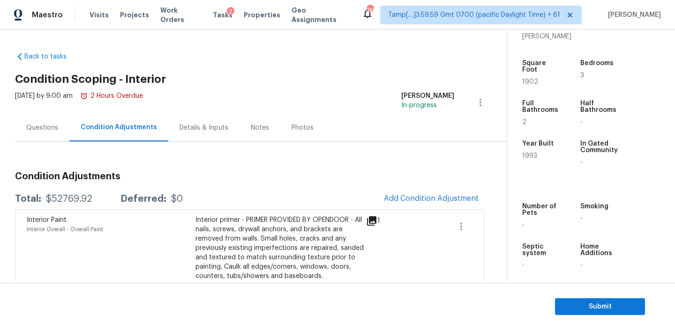
click at [255, 132] on div "Notes" at bounding box center [260, 128] width 41 height 28
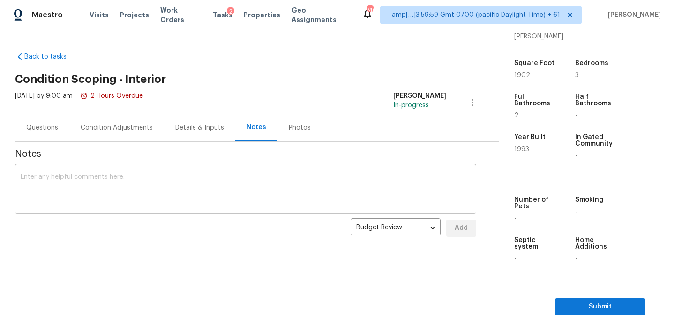
click at [137, 184] on textarea at bounding box center [246, 190] width 450 height 33
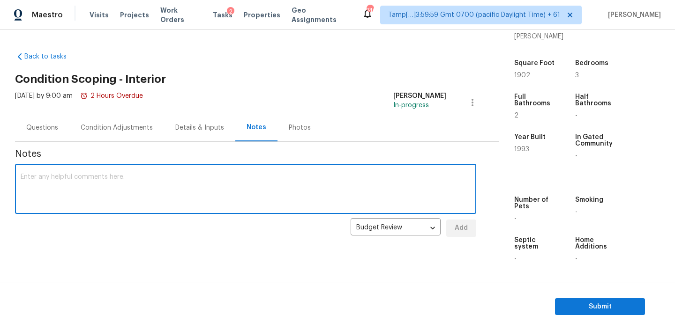
click at [137, 184] on textarea at bounding box center [246, 190] width 450 height 33
type textarea "IVA completed!"
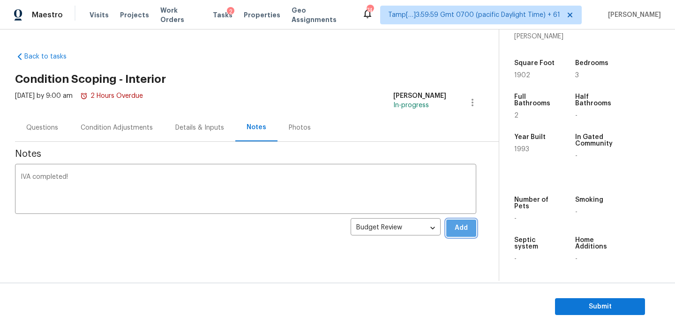
click at [459, 229] on span "Add" at bounding box center [461, 229] width 15 height 12
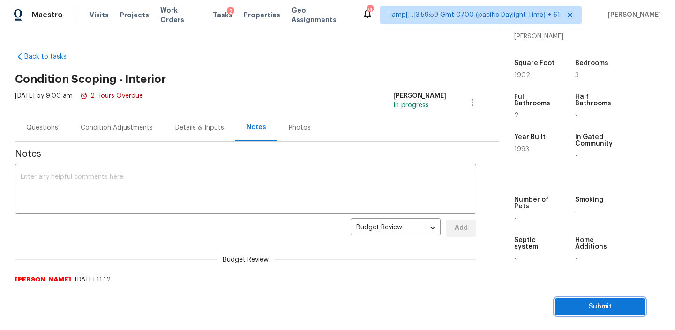
click at [590, 305] on span "Submit" at bounding box center [599, 307] width 75 height 12
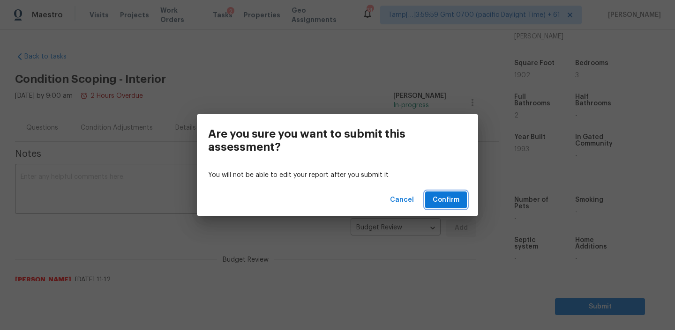
click at [442, 195] on span "Confirm" at bounding box center [446, 201] width 27 height 12
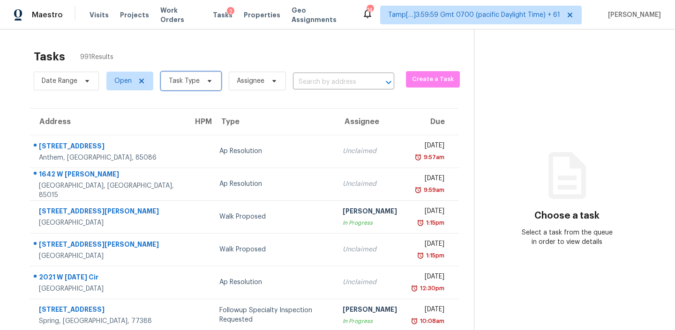
click at [199, 82] on span "Task Type" at bounding box center [191, 81] width 60 height 19
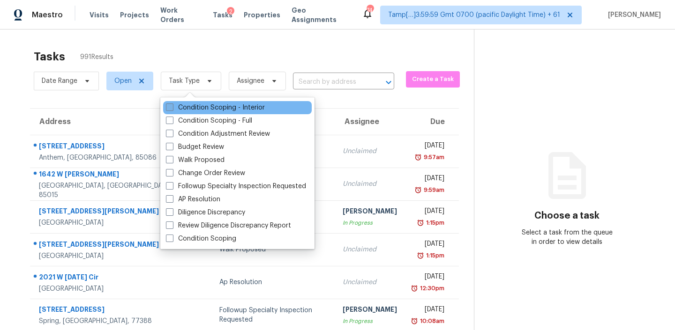
click at [190, 111] on label "Condition Scoping - Interior" at bounding box center [215, 107] width 99 height 9
click at [172, 109] on input "Condition Scoping - Interior" at bounding box center [169, 106] width 6 height 6
checkbox input "true"
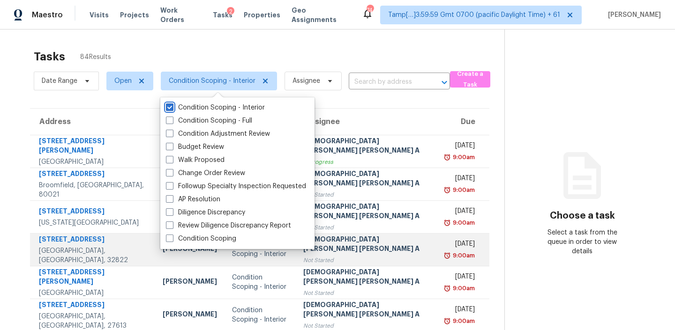
scroll to position [157, 0]
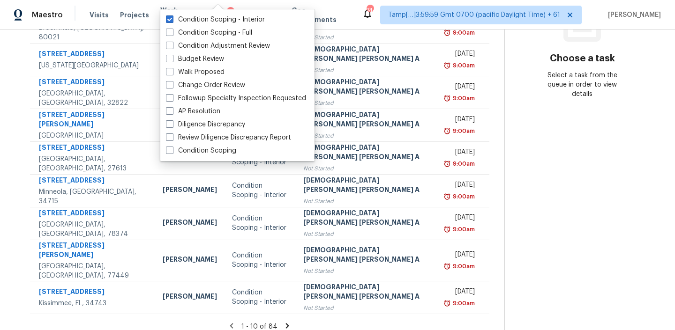
click at [266, 322] on div "1 - 10 of 84" at bounding box center [259, 327] width 489 height 10
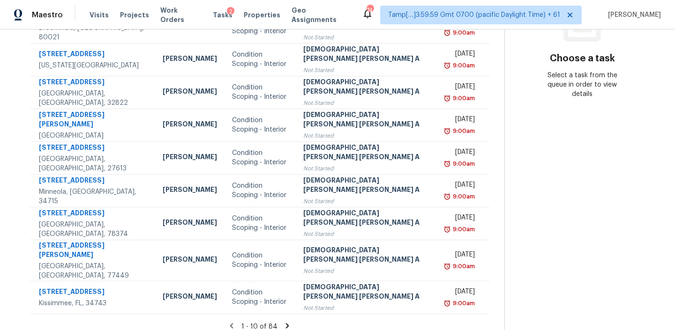
click at [283, 322] on icon at bounding box center [287, 326] width 8 height 8
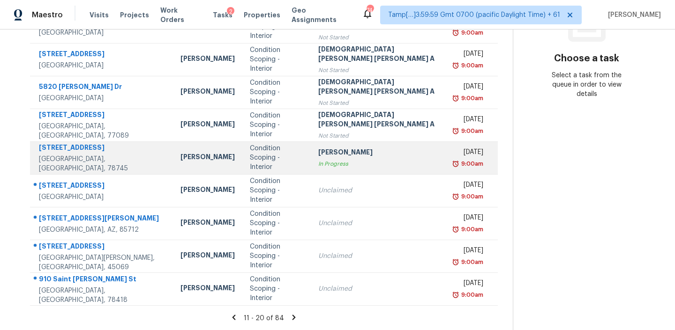
click at [320, 159] on div "In Progress" at bounding box center [379, 163] width 123 height 9
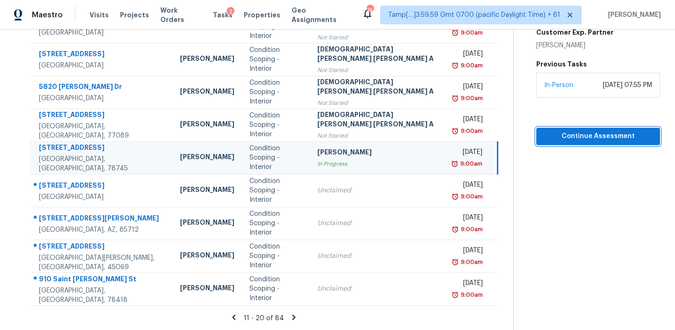
click at [570, 137] on span "Continue Assessment" at bounding box center [598, 137] width 109 height 12
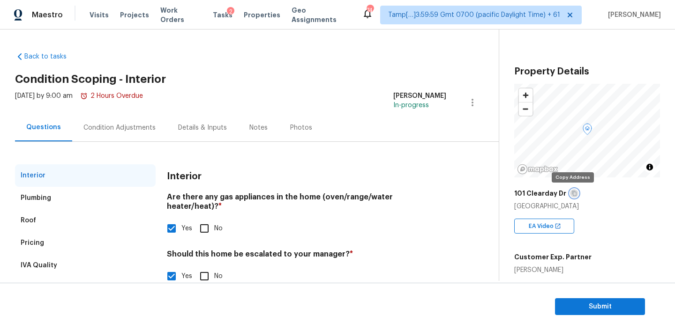
click at [572, 194] on icon "button" at bounding box center [574, 194] width 6 height 6
click at [138, 121] on div "Condition Adjustments" at bounding box center [119, 128] width 95 height 28
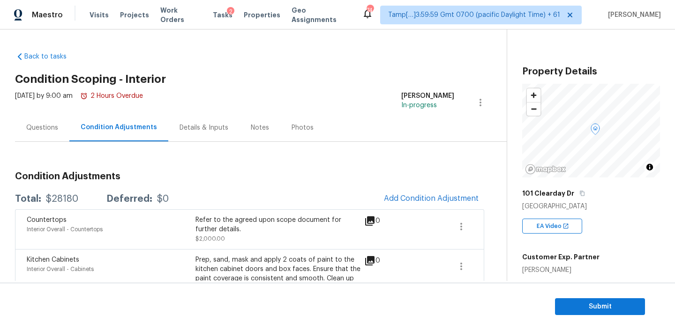
click at [51, 129] on div "Questions" at bounding box center [42, 127] width 32 height 9
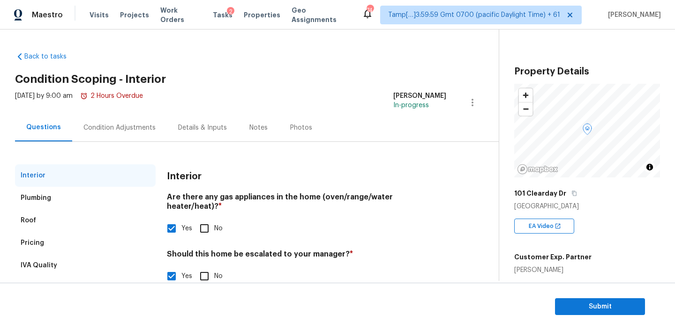
scroll to position [98, 0]
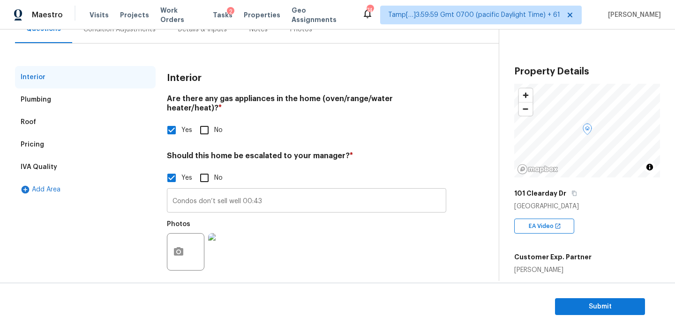
click at [272, 195] on input "Condos don’t sell well 00:43" at bounding box center [306, 202] width 279 height 22
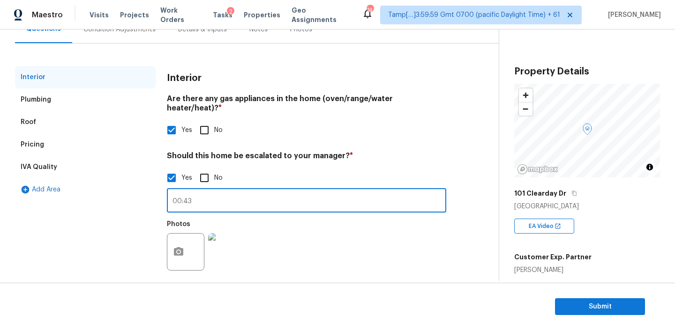
paste input "Possible foundation issues"
click at [306, 192] on input "Possible foundation issues 00:43" at bounding box center [306, 202] width 279 height 22
type input "Possible foundation issues 00:43"
click at [233, 248] on img at bounding box center [226, 251] width 37 height 37
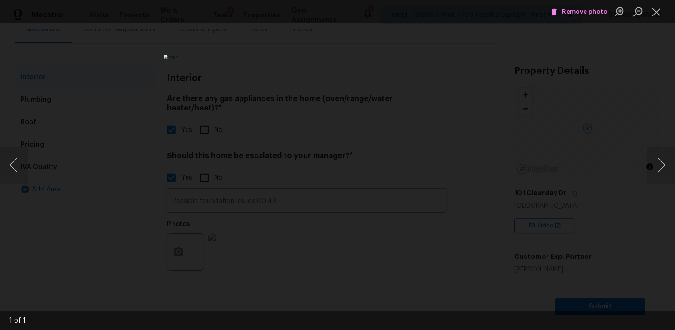
scroll to position [0, 0]
click at [538, 188] on div "Lightbox" at bounding box center [337, 165] width 675 height 330
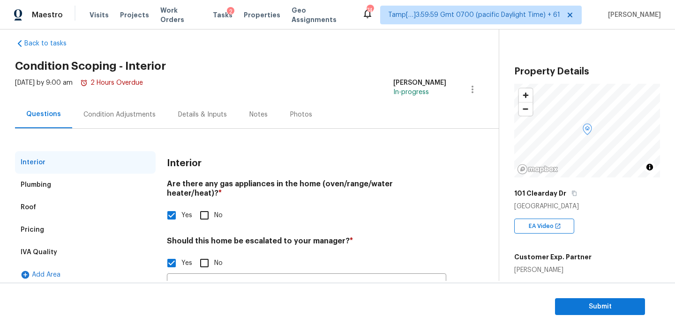
scroll to position [4, 0]
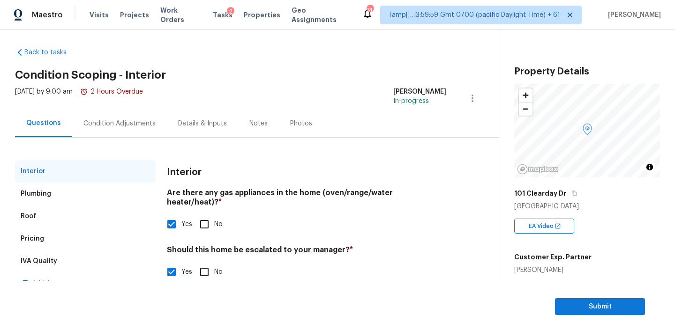
click at [138, 121] on div "Condition Adjustments" at bounding box center [119, 123] width 72 height 9
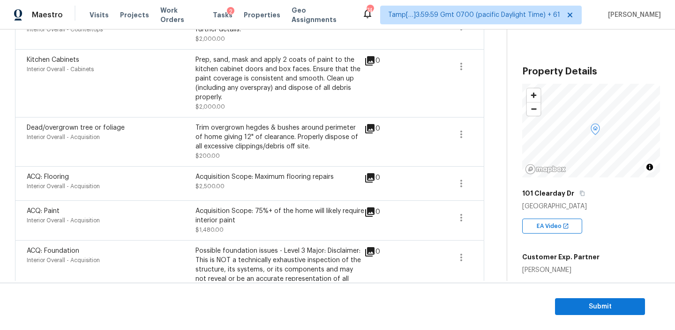
scroll to position [63, 0]
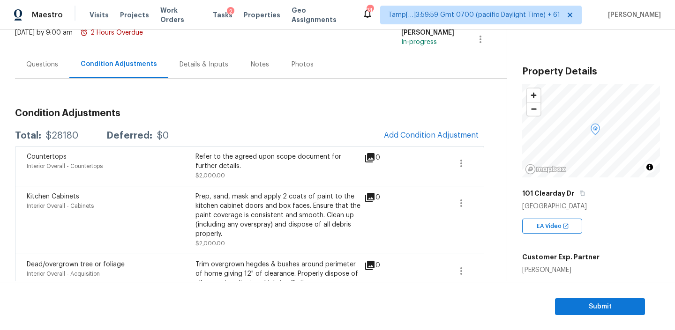
click at [251, 64] on div "Notes" at bounding box center [260, 64] width 18 height 9
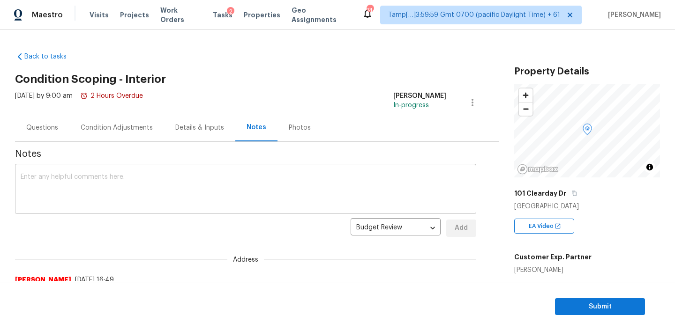
click at [93, 174] on textarea at bounding box center [246, 190] width 450 height 33
click at [91, 173] on div "x ​" at bounding box center [245, 190] width 461 height 48
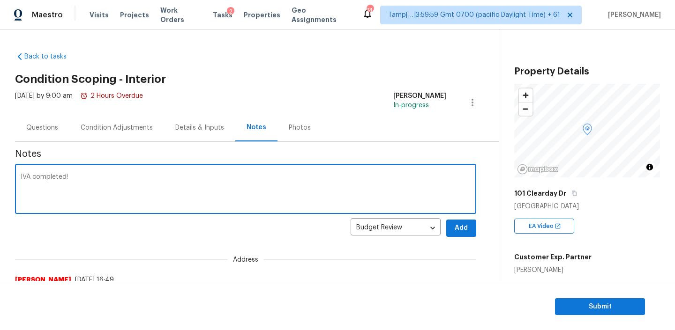
type textarea "IVA completed!"
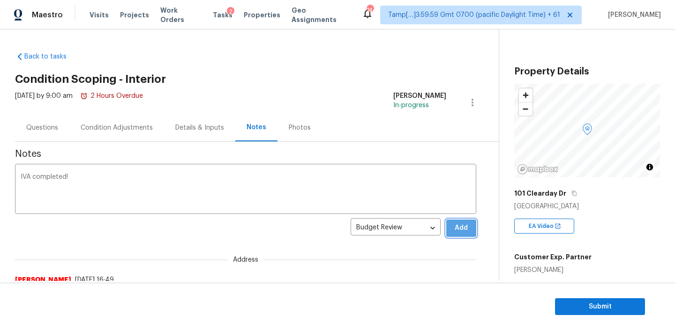
click at [460, 225] on span "Add" at bounding box center [461, 229] width 15 height 12
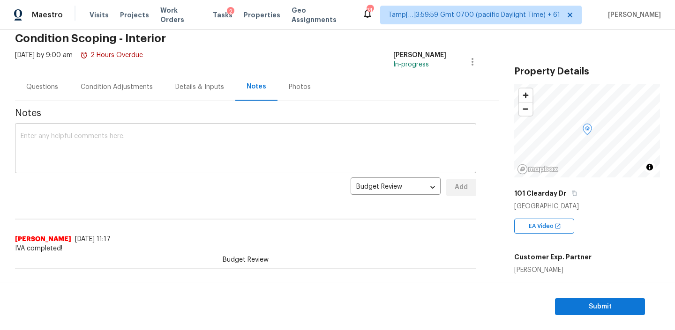
scroll to position [65, 0]
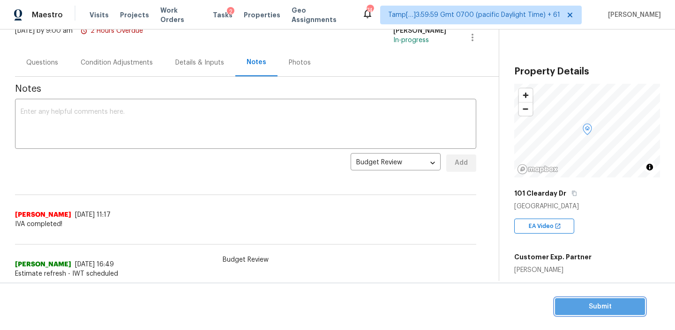
click at [594, 306] on span "Submit" at bounding box center [599, 307] width 75 height 12
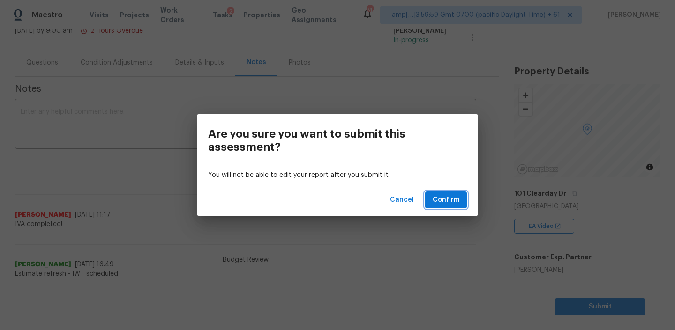
click at [457, 199] on span "Confirm" at bounding box center [446, 201] width 27 height 12
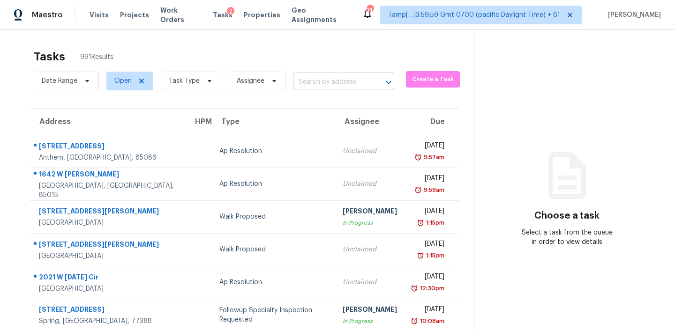
click at [312, 88] on input "text" at bounding box center [330, 82] width 75 height 15
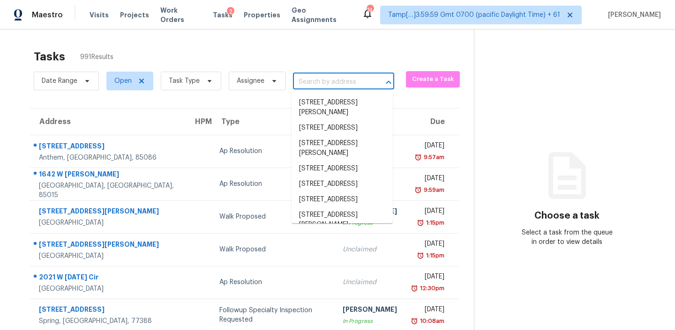
paste input "[STREET_ADDRESS][PERSON_NAME]"
type input "[STREET_ADDRESS][PERSON_NAME]"
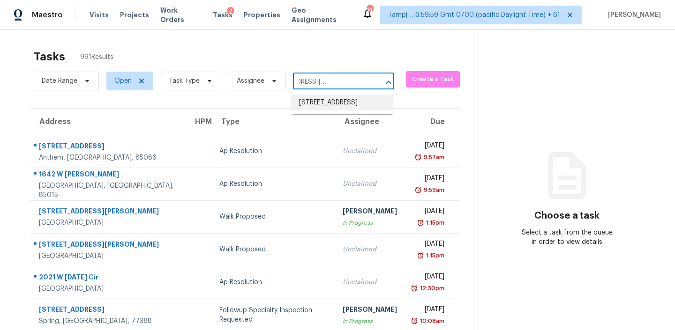
click at [316, 106] on li "[STREET_ADDRESS]" at bounding box center [342, 102] width 101 height 15
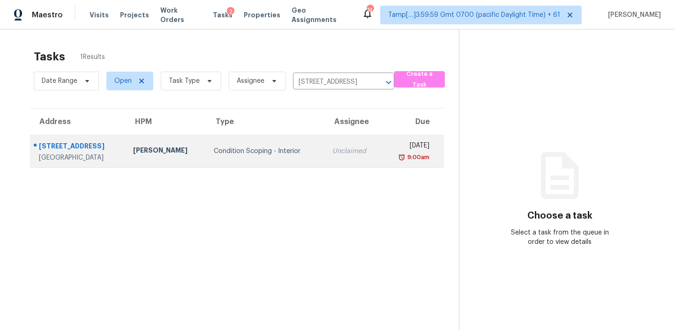
click at [273, 149] on div "Condition Scoping - Interior" at bounding box center [266, 151] width 104 height 9
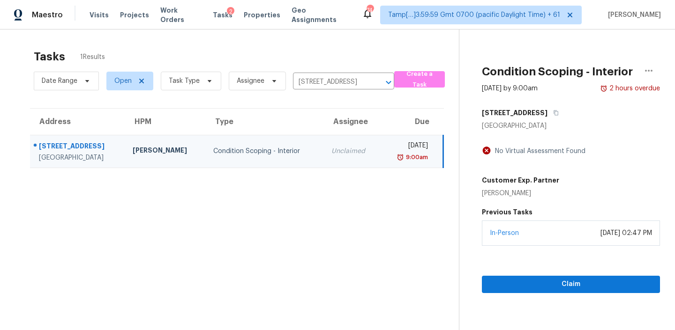
click at [536, 274] on div "Claim" at bounding box center [571, 269] width 178 height 47
click at [536, 279] on span "Claim" at bounding box center [570, 285] width 163 height 12
click at [338, 74] on div "Date Range Open Task Type Assignee [STREET_ADDRESS] ​" at bounding box center [214, 81] width 360 height 24
click at [338, 78] on input "[STREET_ADDRESS]" at bounding box center [330, 82] width 75 height 15
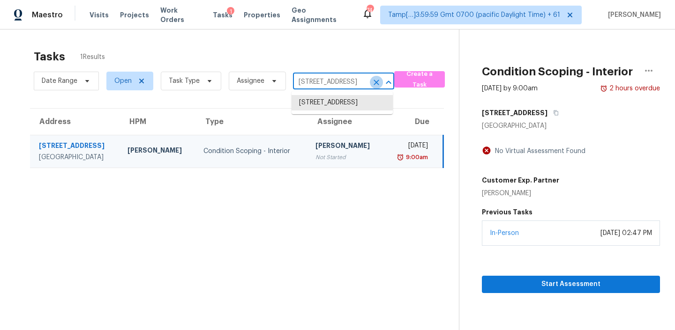
click at [372, 80] on icon "Clear" at bounding box center [376, 82] width 9 height 9
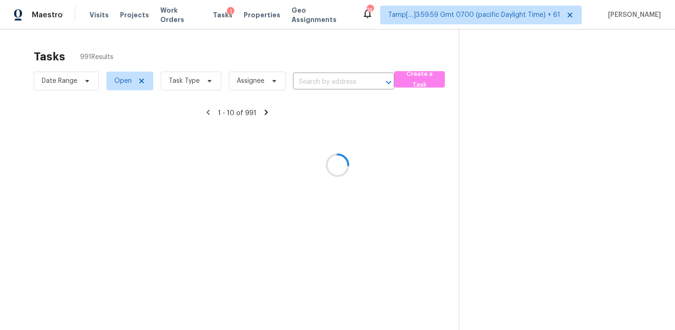
click at [358, 81] on div at bounding box center [337, 165] width 675 height 330
click at [335, 81] on div at bounding box center [337, 165] width 675 height 330
click at [324, 81] on div at bounding box center [337, 165] width 675 height 330
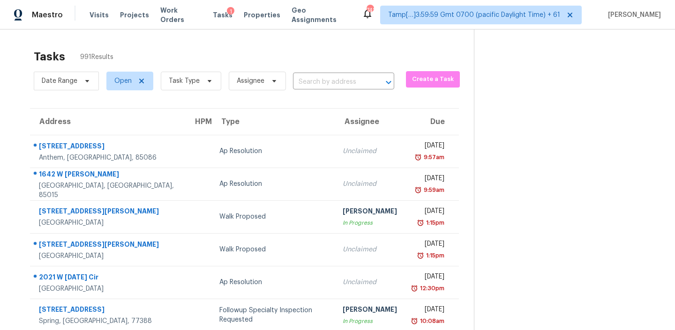
click at [325, 80] on input "text" at bounding box center [330, 82] width 75 height 15
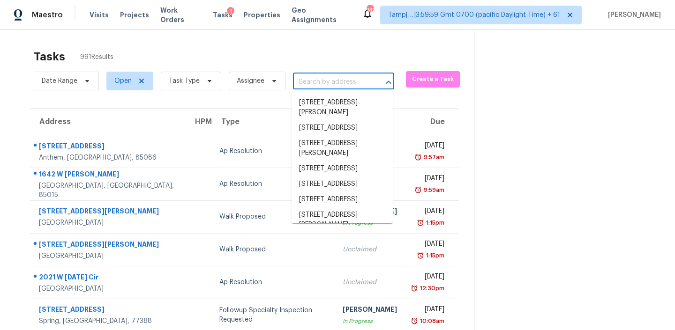
paste input "[STREET_ADDRESS][PERSON_NAME]"
type input "[STREET_ADDRESS][PERSON_NAME]"
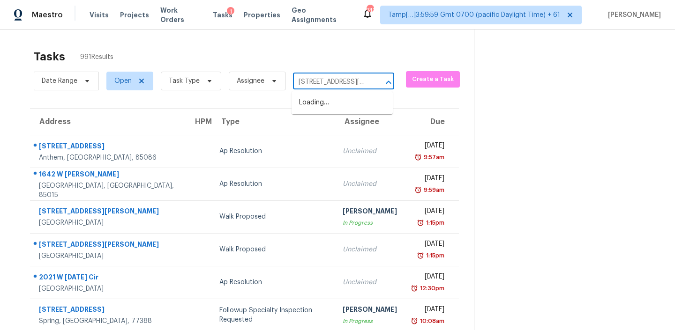
scroll to position [0, 30]
click at [324, 121] on ul "[STREET_ADDRESS][PERSON_NAME]" at bounding box center [342, 107] width 101 height 33
click at [324, 118] on li "[STREET_ADDRESS][PERSON_NAME]" at bounding box center [342, 107] width 101 height 25
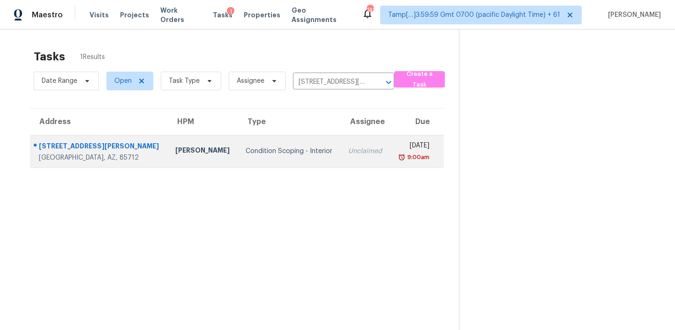
click at [397, 155] on div "9:00am" at bounding box center [413, 157] width 32 height 9
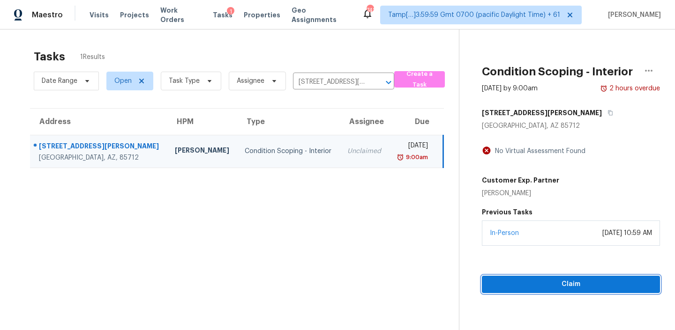
click at [547, 280] on span "Claim" at bounding box center [570, 285] width 163 height 12
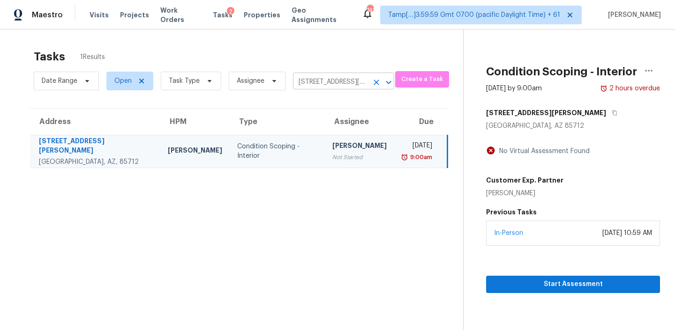
click at [373, 81] on icon "Clear" at bounding box center [376, 82] width 9 height 9
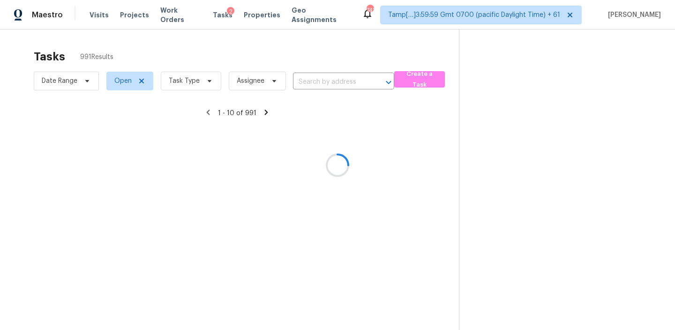
click at [345, 79] on div at bounding box center [337, 165] width 675 height 330
click at [339, 82] on div at bounding box center [337, 165] width 675 height 330
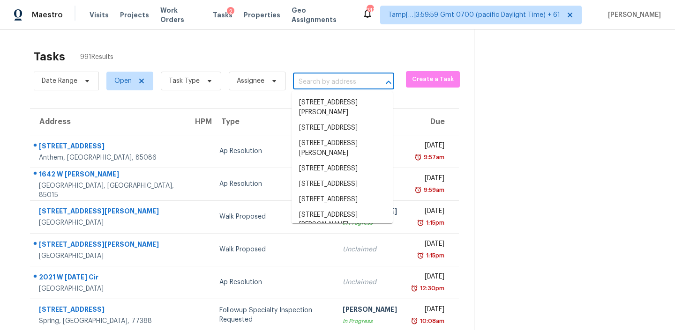
click at [339, 82] on input "text" at bounding box center [330, 82] width 75 height 15
paste input "[STREET_ADDRESS][PERSON_NAME]"
type input "[STREET_ADDRESS][PERSON_NAME]"
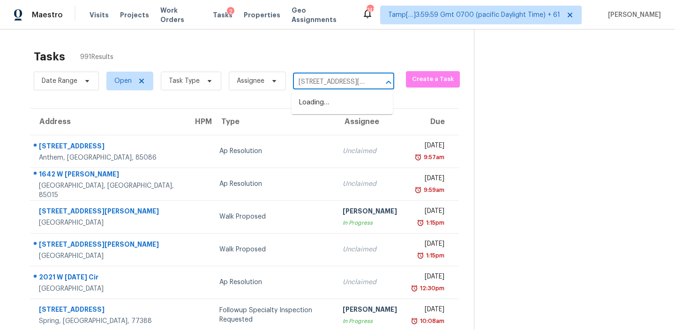
scroll to position [0, 70]
click at [318, 105] on li "[STREET_ADDRESS][PERSON_NAME]" at bounding box center [342, 107] width 101 height 25
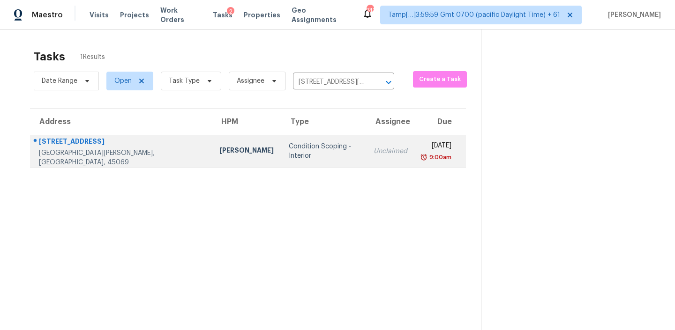
click at [289, 147] on div "Condition Scoping - Interior" at bounding box center [324, 151] width 70 height 19
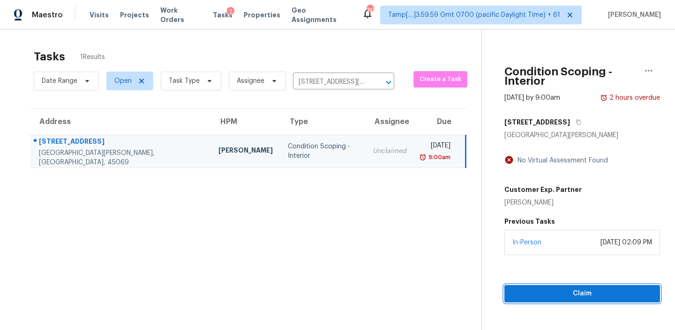
click at [544, 288] on span "Claim" at bounding box center [582, 294] width 141 height 12
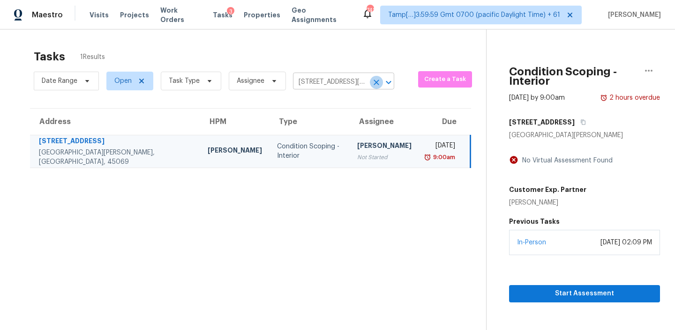
click at [374, 80] on icon "Clear" at bounding box center [377, 83] width 6 height 6
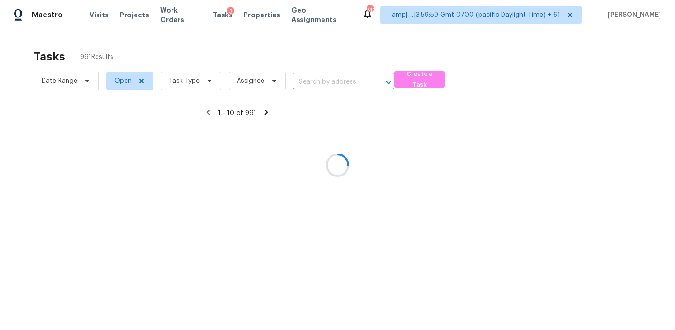
click at [337, 80] on div at bounding box center [337, 165] width 675 height 330
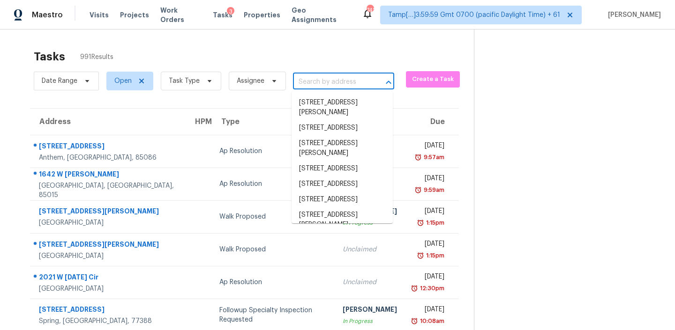
click at [337, 80] on input "text" at bounding box center [330, 82] width 75 height 15
paste input "[STREET_ADDRESS][PERSON_NAME][DATE]"
type input "[STREET_ADDRESS][PERSON_NAME][DATE]"
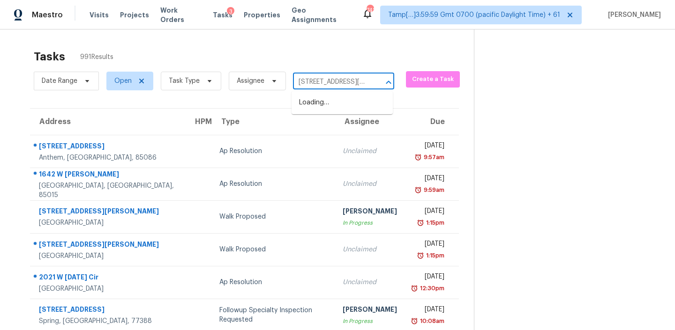
scroll to position [0, 69]
click at [320, 105] on li "[STREET_ADDRESS][PERSON_NAME][DATE]" at bounding box center [342, 107] width 101 height 25
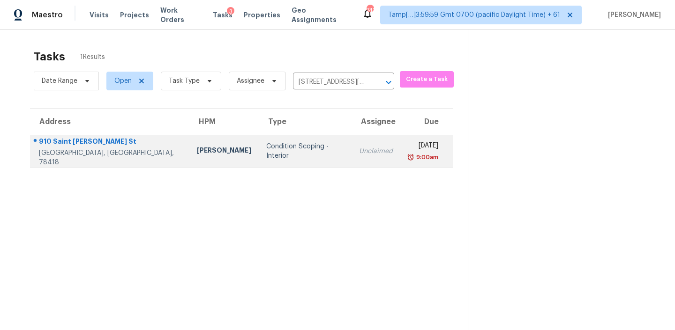
click at [408, 153] on div "9:00am" at bounding box center [423, 157] width 30 height 9
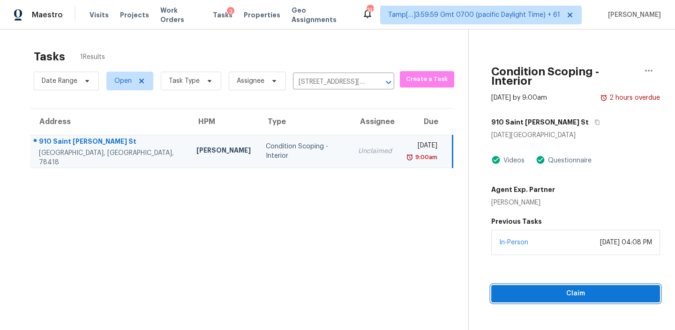
click at [553, 288] on span "Claim" at bounding box center [576, 294] width 154 height 12
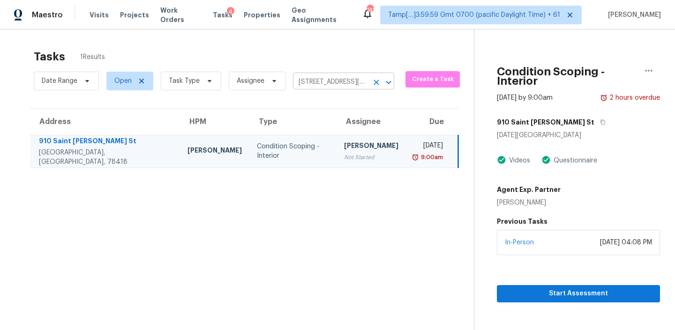
click at [374, 83] on icon "Clear" at bounding box center [377, 83] width 6 height 6
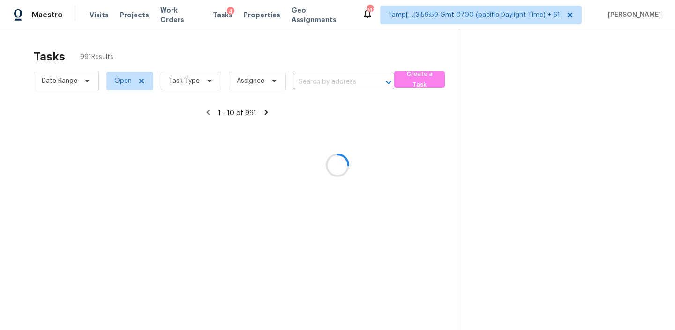
click at [331, 81] on div at bounding box center [337, 165] width 675 height 330
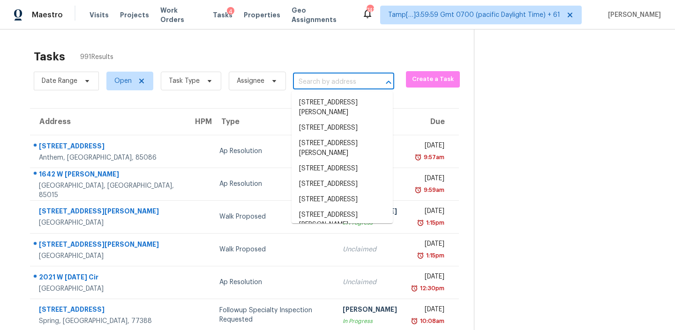
click at [332, 82] on input "text" at bounding box center [330, 82] width 75 height 15
paste input "[STREET_ADDRESS]"
type input "[STREET_ADDRESS]"
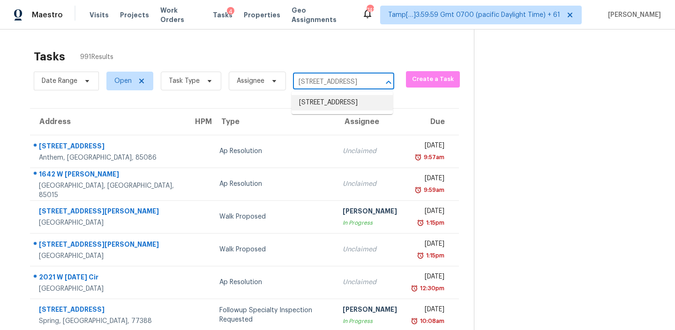
click at [323, 100] on li "[STREET_ADDRESS]" at bounding box center [342, 102] width 101 height 15
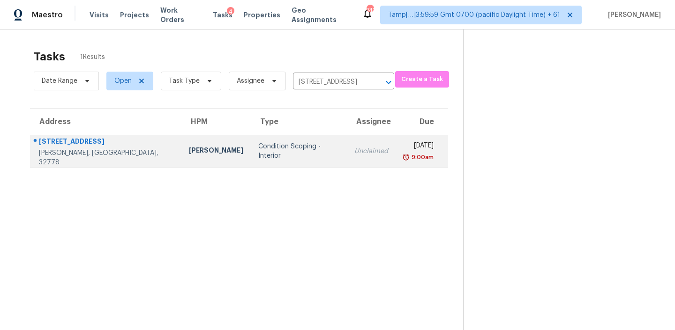
click at [277, 147] on div "Condition Scoping - Interior" at bounding box center [298, 151] width 81 height 19
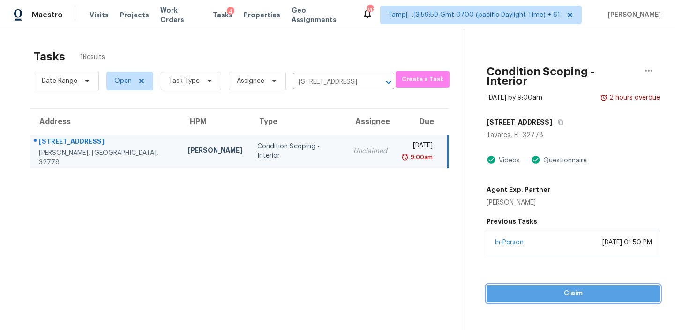
click at [526, 288] on span "Claim" at bounding box center [573, 294] width 158 height 12
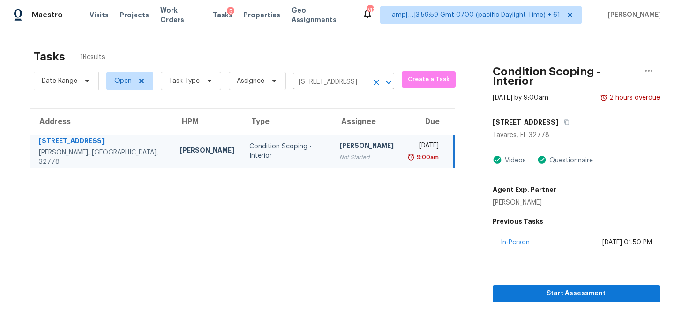
click at [366, 83] on input "[STREET_ADDRESS]" at bounding box center [330, 82] width 75 height 15
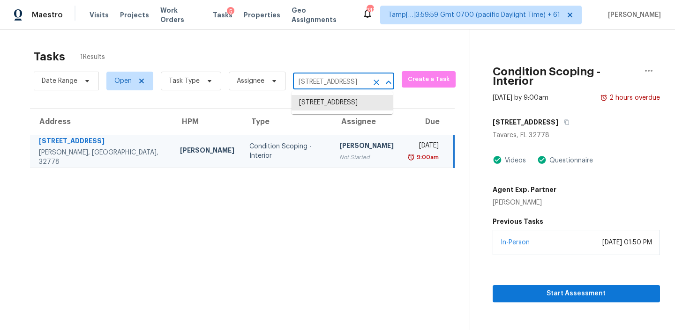
click at [372, 82] on icon "Clear" at bounding box center [376, 82] width 9 height 9
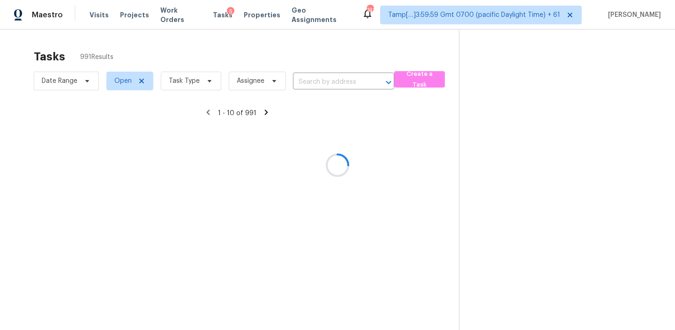
click at [343, 82] on div at bounding box center [337, 165] width 675 height 330
click at [323, 80] on div at bounding box center [337, 165] width 675 height 330
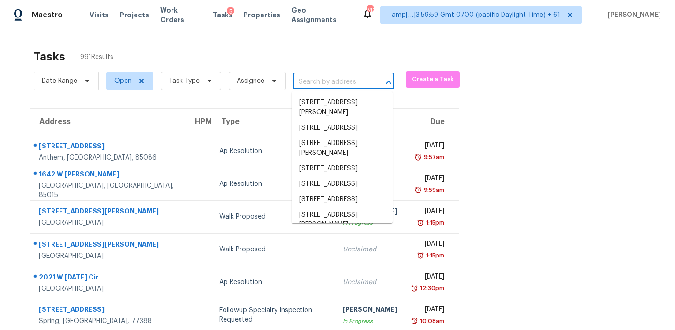
click at [323, 80] on input "text" at bounding box center [330, 82] width 75 height 15
paste input "[STREET_ADDRESS]"
type input "[STREET_ADDRESS]"
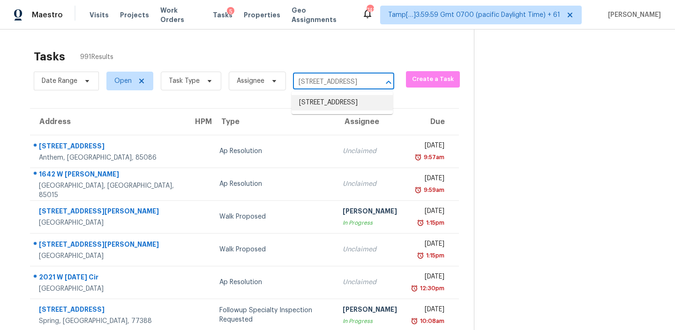
click at [314, 105] on li "[STREET_ADDRESS]" at bounding box center [342, 102] width 101 height 15
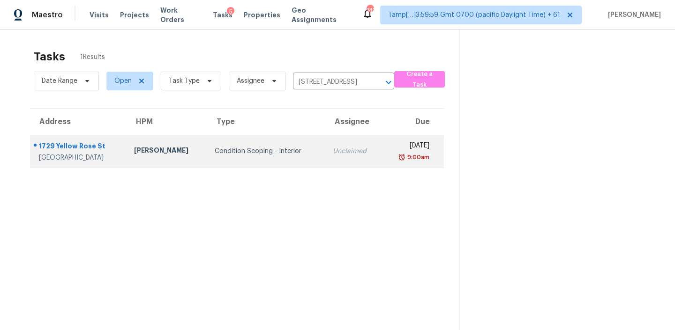
click at [273, 149] on div "Condition Scoping - Interior" at bounding box center [266, 151] width 103 height 9
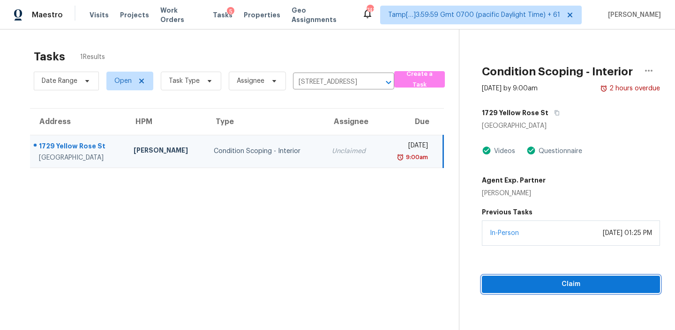
click at [540, 283] on span "Claim" at bounding box center [570, 285] width 163 height 12
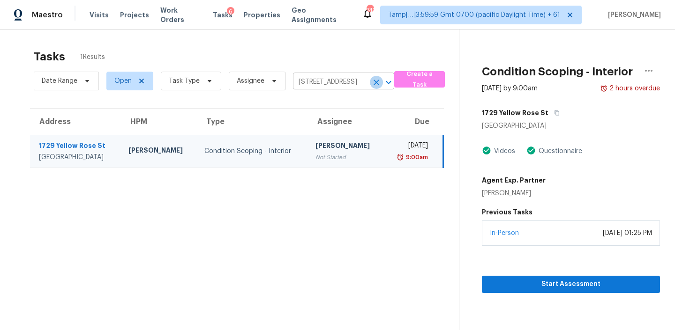
click at [375, 82] on icon "Clear" at bounding box center [377, 83] width 6 height 6
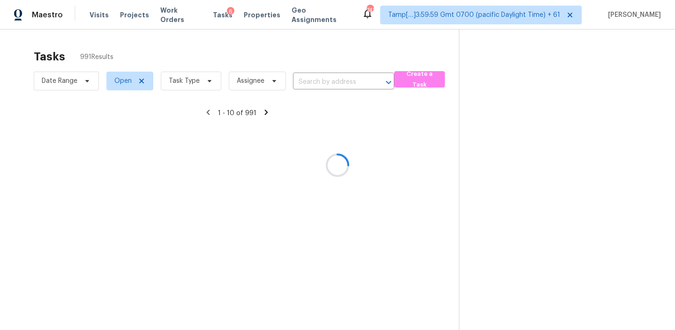
click at [343, 80] on div at bounding box center [337, 165] width 675 height 330
click at [337, 82] on div at bounding box center [337, 165] width 675 height 330
click at [334, 84] on div at bounding box center [337, 165] width 675 height 330
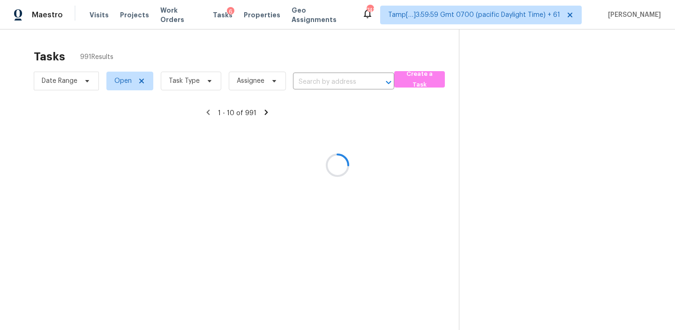
click at [332, 82] on div at bounding box center [337, 165] width 675 height 330
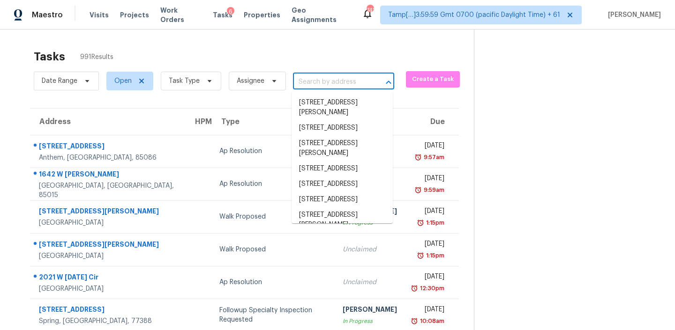
click at [332, 82] on input "text" at bounding box center [330, 82] width 75 height 15
paste input "[STREET_ADDRESS]"
type input "[STREET_ADDRESS]"
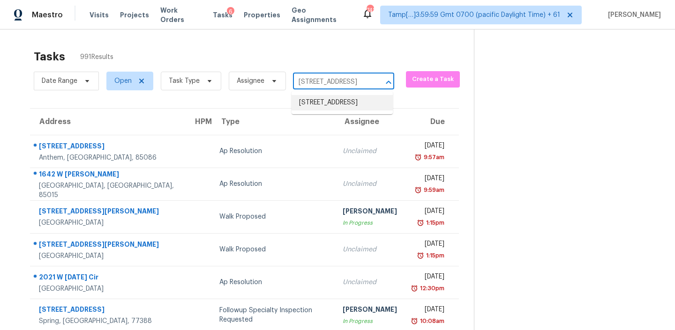
click at [320, 107] on li "[STREET_ADDRESS]" at bounding box center [342, 102] width 101 height 15
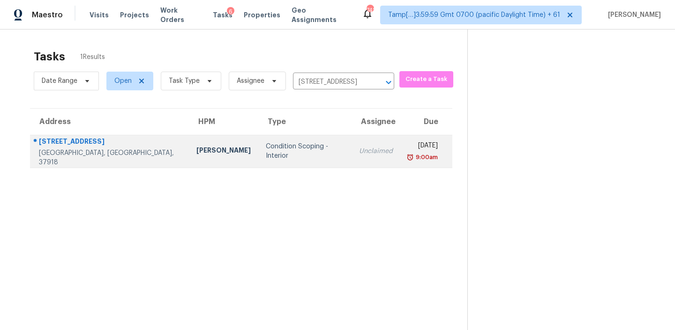
click at [281, 160] on td "Condition Scoping - Interior" at bounding box center [304, 151] width 93 height 33
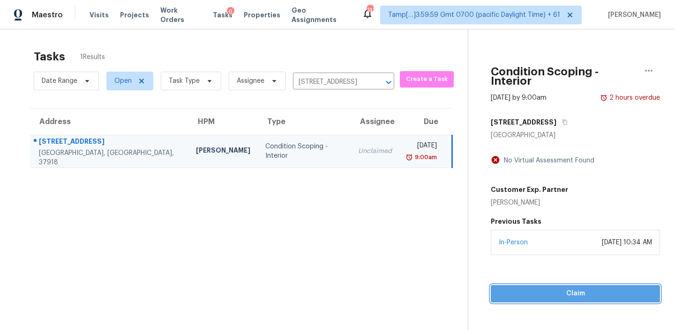
click at [554, 288] on span "Claim" at bounding box center [575, 294] width 154 height 12
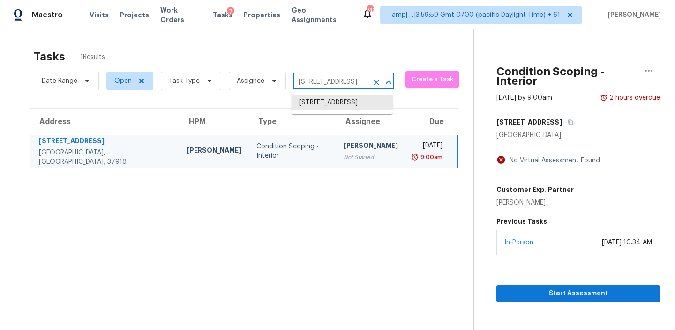
click at [359, 86] on input "[STREET_ADDRESS]" at bounding box center [330, 82] width 75 height 15
click at [378, 84] on icon "Clear" at bounding box center [376, 82] width 9 height 9
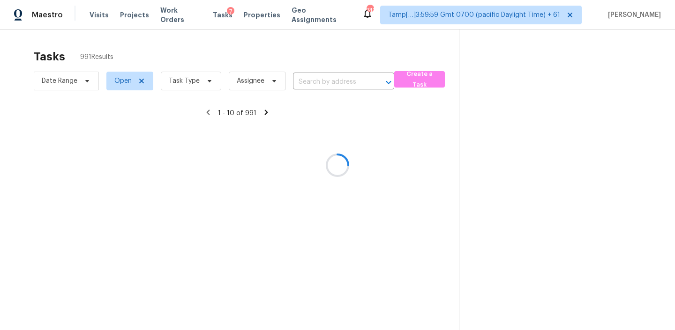
click at [358, 83] on div at bounding box center [337, 165] width 675 height 330
click at [344, 81] on div at bounding box center [337, 165] width 675 height 330
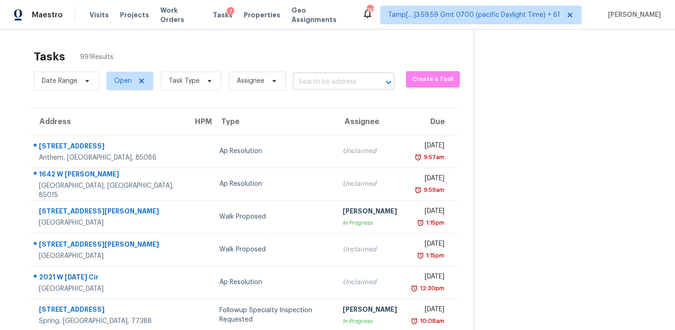
click at [343, 82] on input "text" at bounding box center [330, 82] width 75 height 15
paste input "[STREET_ADDRESS]"
type input "[STREET_ADDRESS]"
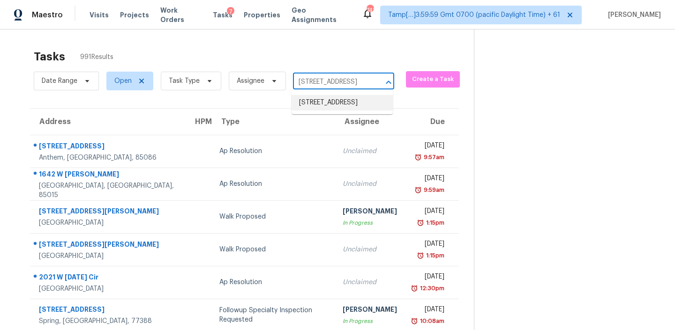
click at [321, 108] on li "[STREET_ADDRESS]" at bounding box center [342, 102] width 101 height 15
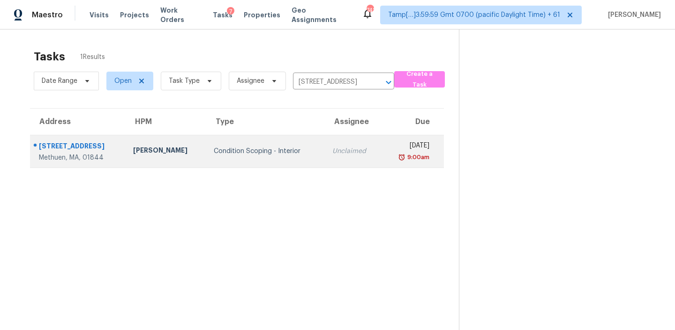
click at [273, 150] on div "Condition Scoping - Interior" at bounding box center [266, 151] width 104 height 9
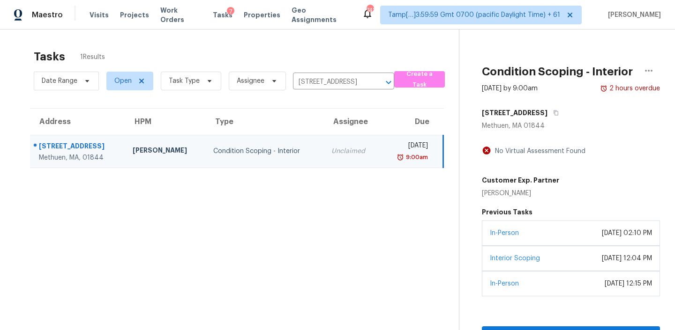
scroll to position [30, 0]
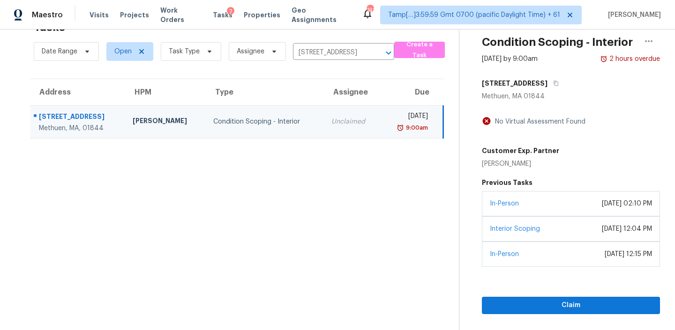
click at [556, 293] on div "Claim" at bounding box center [571, 290] width 178 height 47
click at [551, 302] on span "Claim" at bounding box center [570, 306] width 163 height 12
click at [372, 52] on icon "Clear" at bounding box center [376, 52] width 9 height 9
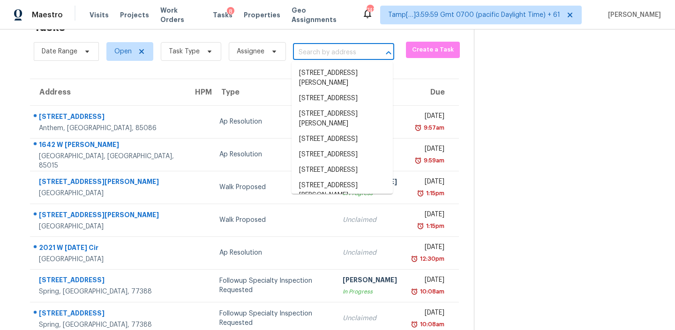
click at [353, 51] on input "text" at bounding box center [330, 52] width 75 height 15
paste input "[STREET_ADDRESS][PERSON_NAME]"
type input "[STREET_ADDRESS][PERSON_NAME]"
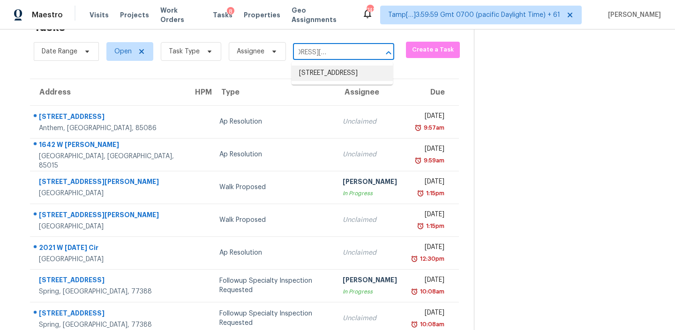
click at [327, 81] on li "[STREET_ADDRESS]" at bounding box center [342, 73] width 101 height 15
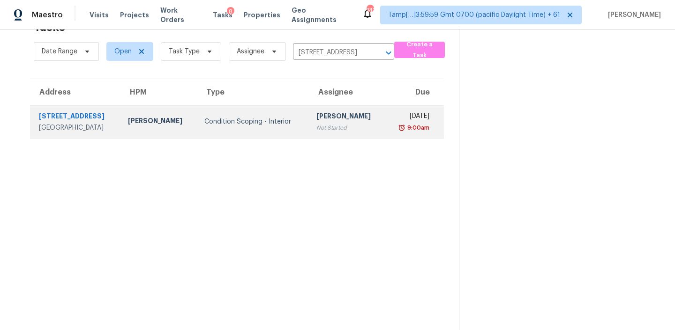
click at [260, 123] on div "Condition Scoping - Interior" at bounding box center [252, 121] width 97 height 9
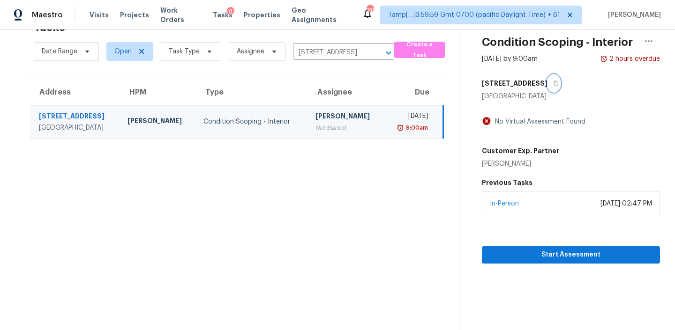
click at [547, 87] on button "button" at bounding box center [553, 83] width 13 height 17
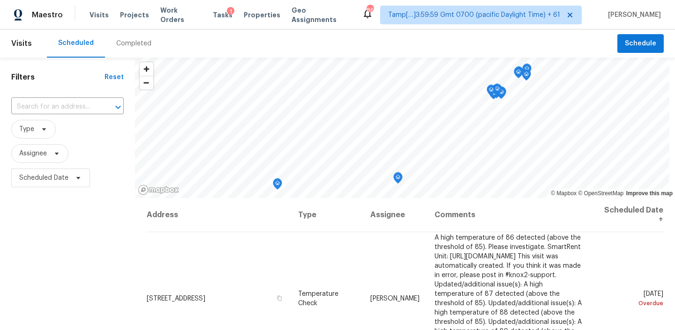
click at [136, 48] on div "Completed" at bounding box center [134, 44] width 58 height 28
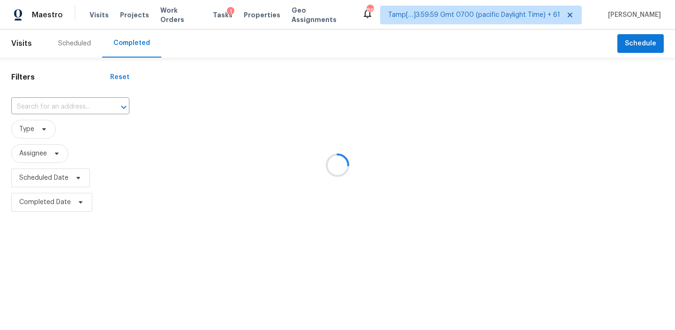
click at [62, 104] on div at bounding box center [337, 165] width 675 height 330
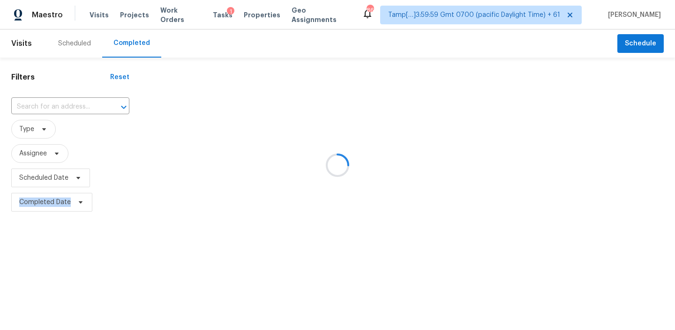
click at [62, 104] on div at bounding box center [337, 165] width 675 height 330
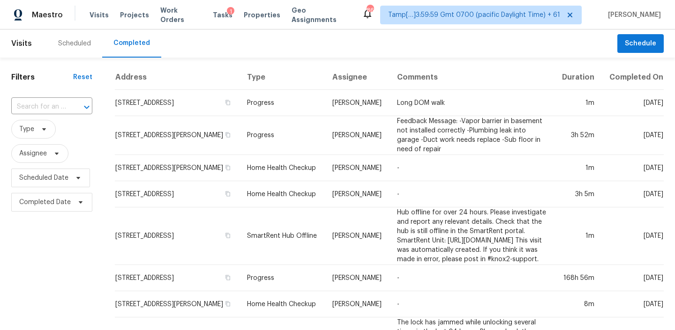
click at [62, 104] on input "text" at bounding box center [38, 107] width 55 height 15
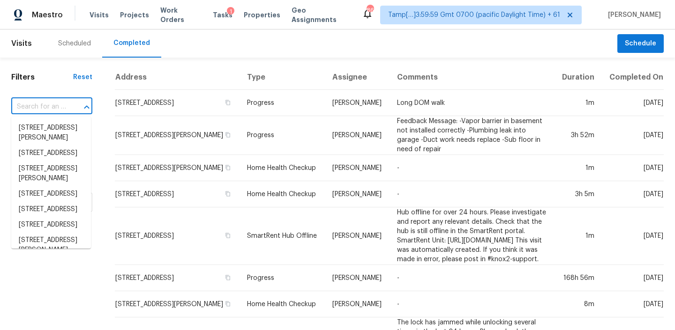
paste input "[STREET_ADDRESS]"
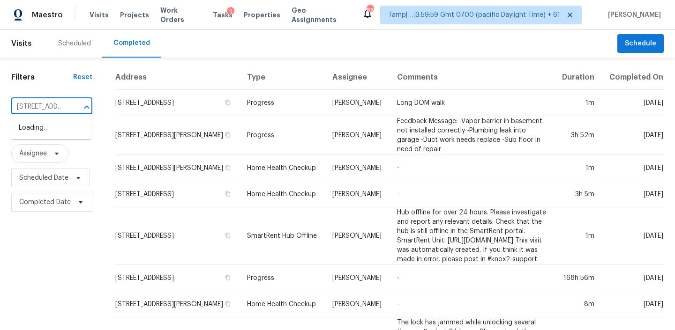
scroll to position [0, 76]
type input "[STREET_ADDRESS]"
click at [53, 104] on input "text" at bounding box center [38, 107] width 55 height 15
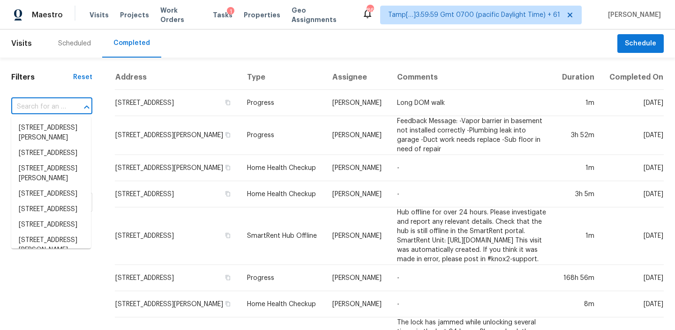
paste input "[STREET_ADDRESS]"
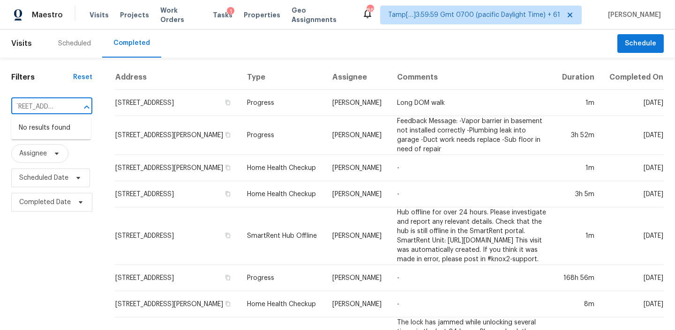
click at [22, 104] on input "[STREET_ADDRESS]" at bounding box center [38, 107] width 55 height 15
drag, startPoint x: 26, startPoint y: 106, endPoint x: 3, endPoint y: 107, distance: 22.5
type input "[STREET_ADDRESS]"
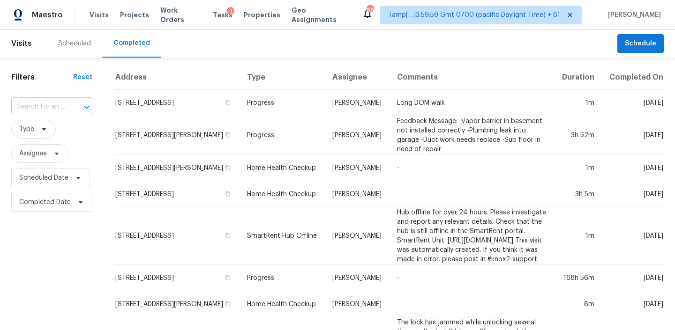
click at [49, 108] on input "text" at bounding box center [38, 107] width 55 height 15
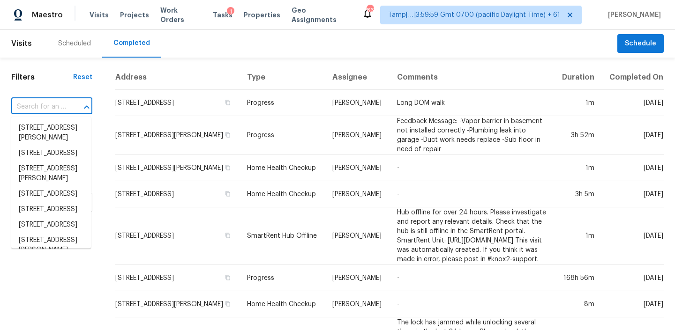
paste input "101 Clearday Dr Apt 115, Austin, TX 78745"
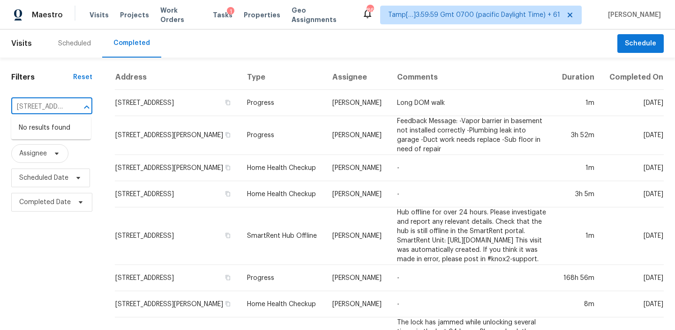
scroll to position [0, 76]
drag, startPoint x: 21, startPoint y: 107, endPoint x: 87, endPoint y: 114, distance: 66.4
click at [87, 114] on div "101 Clearday Dr Apt 115, Austin, TX 78745 ​" at bounding box center [51, 107] width 81 height 15
click at [45, 110] on input "101 Clearday Dr Apt 115, Austin, TX 78745" at bounding box center [38, 107] width 55 height 15
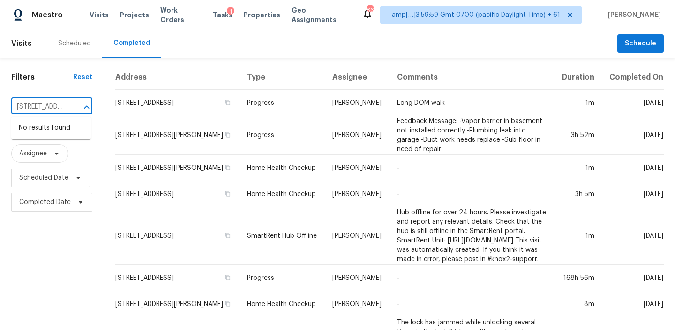
drag, startPoint x: 37, startPoint y: 109, endPoint x: 5, endPoint y: 111, distance: 31.4
click at [52, 104] on input "101 Clearday Dr Apt 115, Austin, TX 78745" at bounding box center [38, 107] width 55 height 15
click at [64, 106] on input "101 Clearday Dr Apt 115, Austin, TX 78745" at bounding box center [38, 107] width 55 height 15
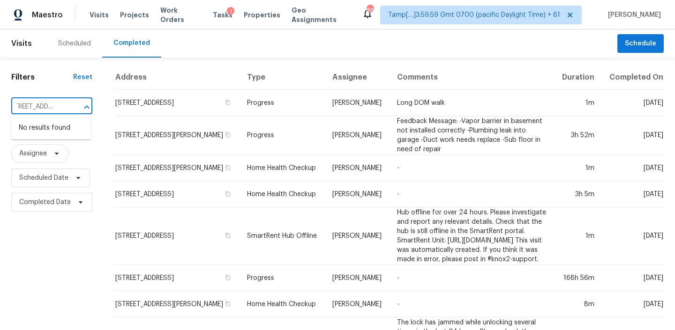
type input "101 Clearday Dr"
click at [55, 132] on li "101 Clearday Dr Apt 115, Austin, TX 78745" at bounding box center [51, 127] width 80 height 15
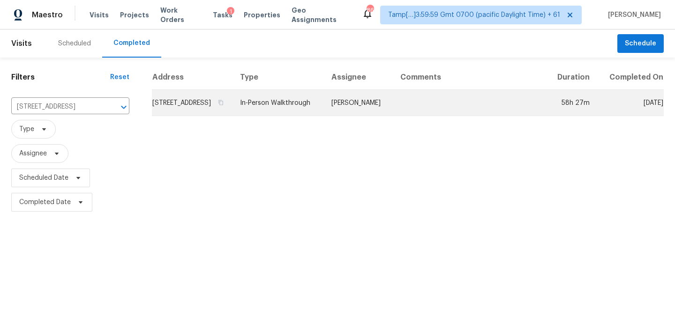
click at [305, 112] on td "In-Person Walkthrough" at bounding box center [277, 103] width 91 height 26
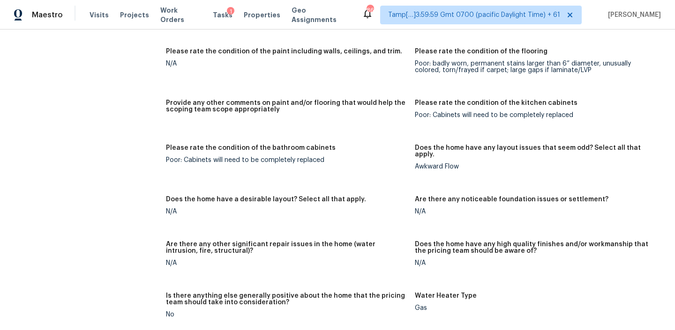
scroll to position [2471, 0]
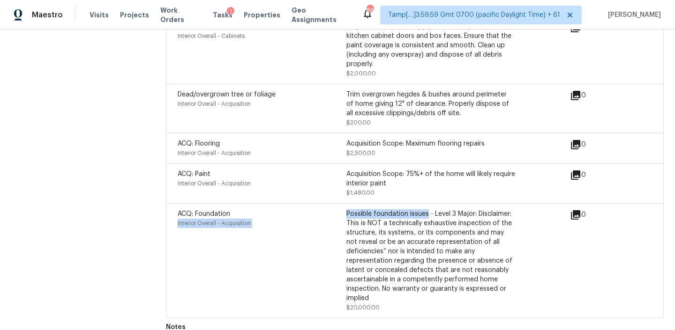
drag, startPoint x: 346, startPoint y: 195, endPoint x: 427, endPoint y: 192, distance: 81.2
click at [427, 210] on div "ACQ: Foundation Interior Overall - Acquisition Possible foundation issues - Lev…" at bounding box center [346, 261] width 337 height 103
click at [368, 210] on div "Possible foundation issues - Level 3 Major: Disclaimer: This is NOT a technical…" at bounding box center [430, 257] width 169 height 94
drag, startPoint x: 347, startPoint y: 196, endPoint x: 426, endPoint y: 195, distance: 78.8
click at [426, 210] on div "Possible foundation issues - Level 3 Major: Disclaimer: This is NOT a technical…" at bounding box center [430, 257] width 169 height 94
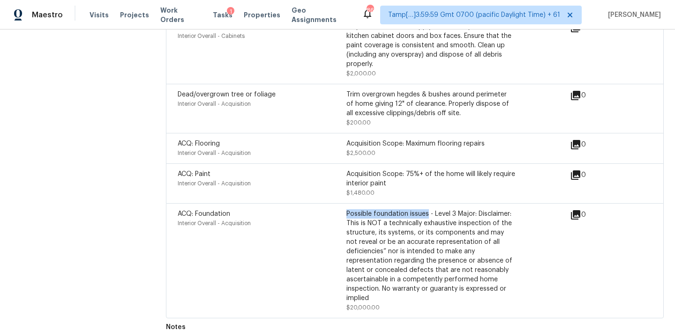
copy div "Possible foundation issues"
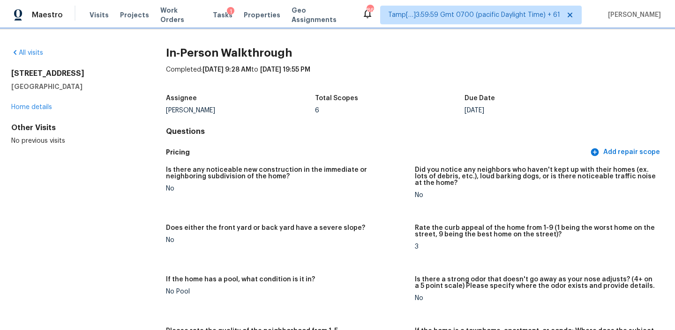
scroll to position [523, 0]
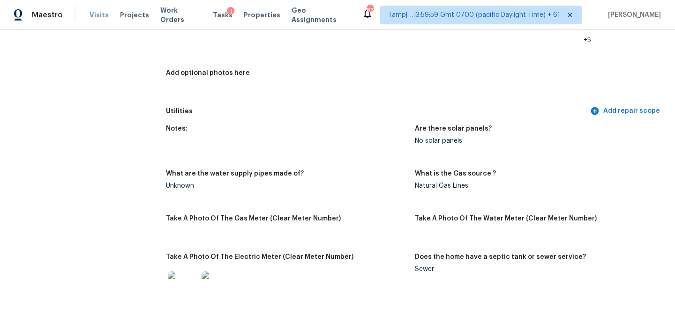
click at [101, 13] on span "Visits" at bounding box center [99, 14] width 19 height 9
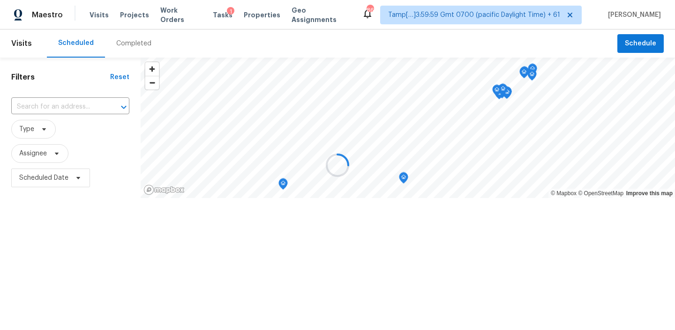
click at [130, 48] on div at bounding box center [337, 165] width 675 height 330
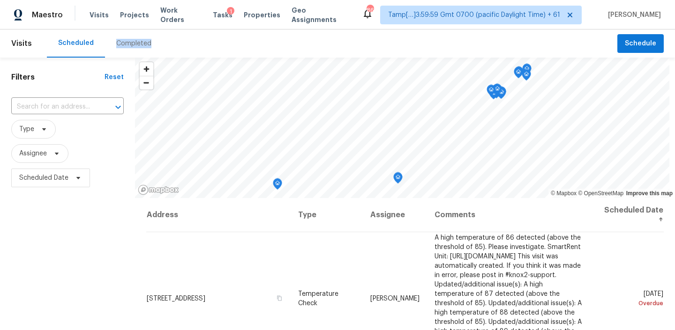
click at [130, 48] on div "Completed" at bounding box center [133, 43] width 35 height 9
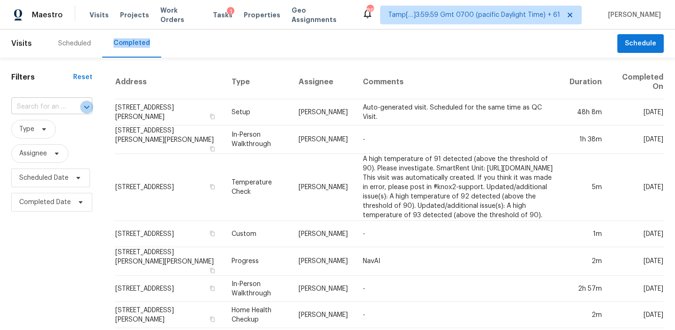
click at [81, 104] on icon "Open" at bounding box center [86, 107] width 11 height 11
click at [56, 105] on input "text" at bounding box center [38, 107] width 55 height 15
paste input "[STREET_ADDRESS]"
type input "[STREET_ADDRESS]"
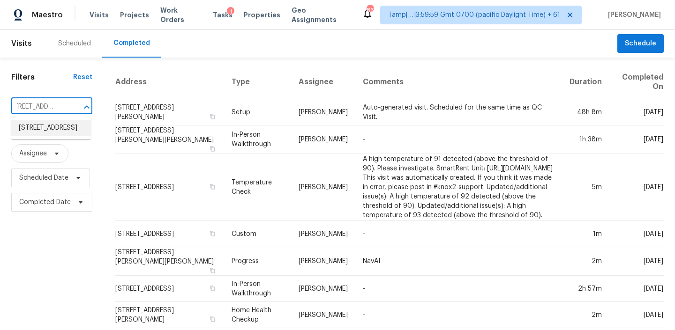
click at [44, 127] on li "[STREET_ADDRESS]" at bounding box center [51, 127] width 80 height 15
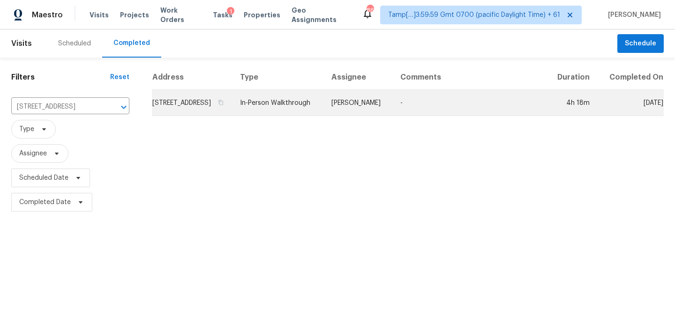
click at [232, 115] on td "[STREET_ADDRESS]" at bounding box center [192, 103] width 81 height 26
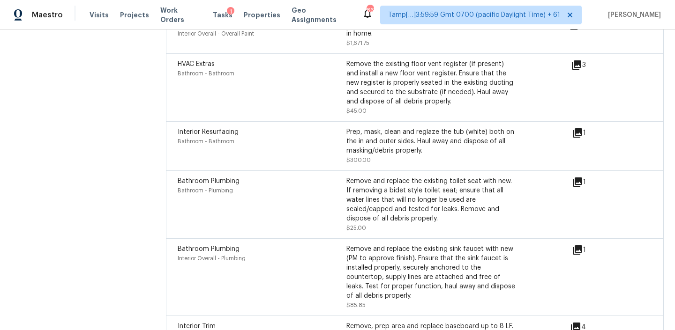
scroll to position [3944, 0]
